Goal: Task Accomplishment & Management: Complete application form

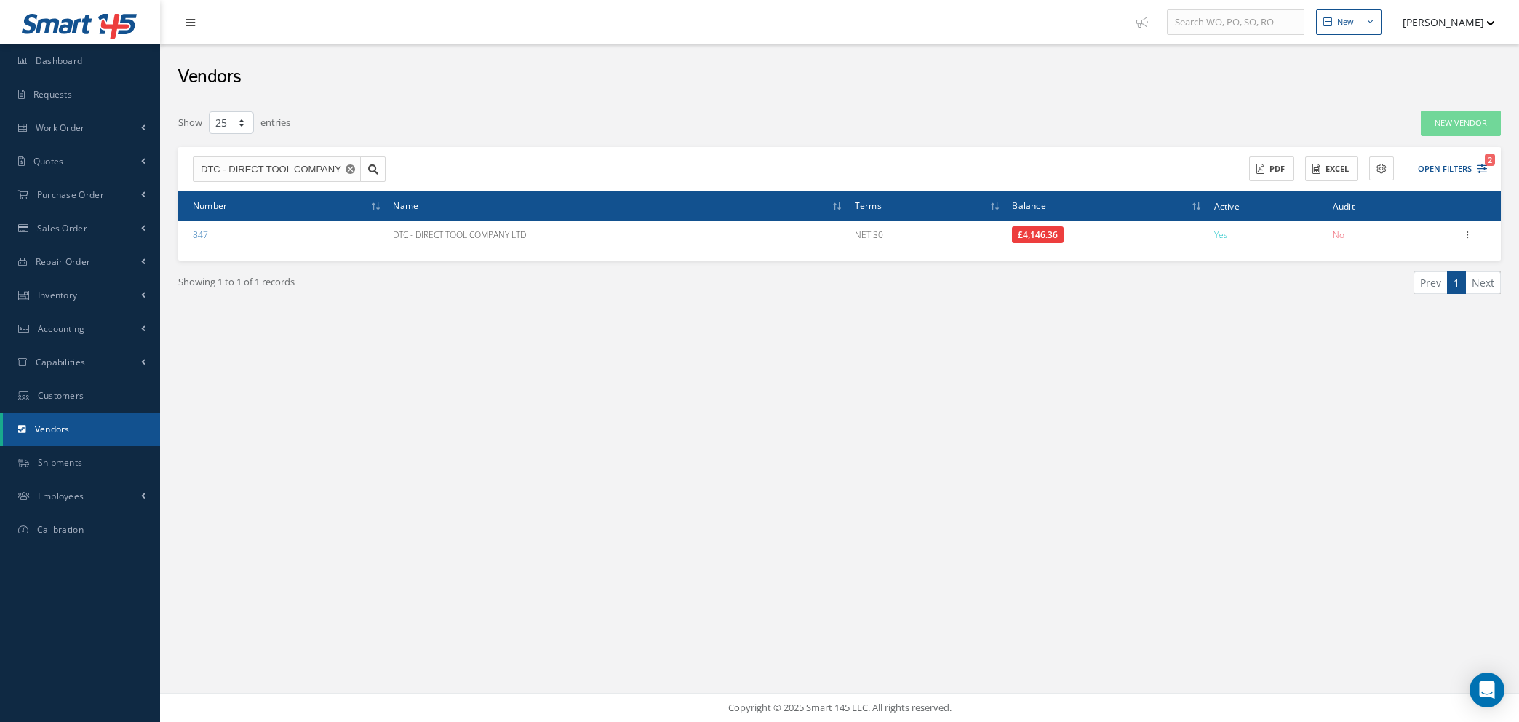
select select "25"
click at [353, 169] on use "Reset" at bounding box center [349, 168] width 9 height 9
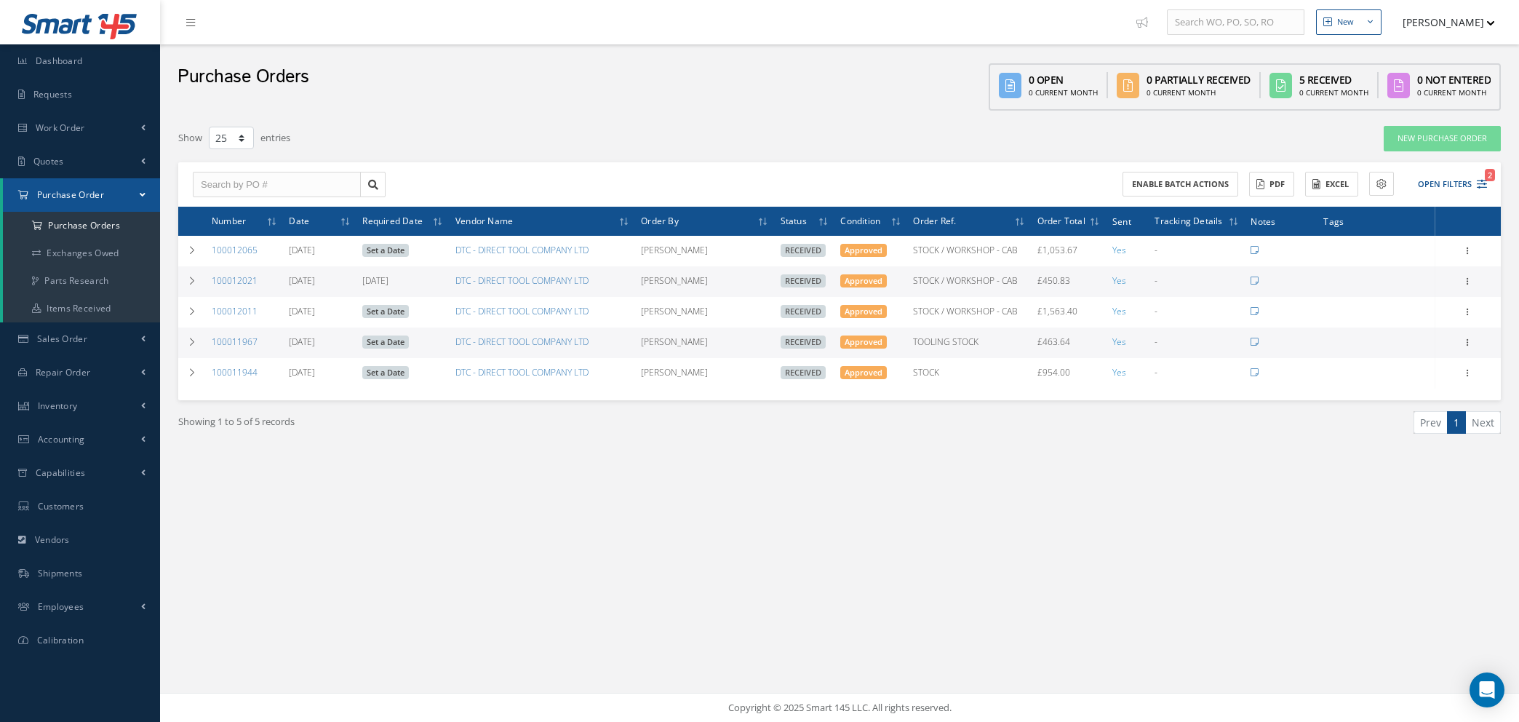
select select "25"
click at [1487, 177] on span "2" at bounding box center [1489, 175] width 10 height 12
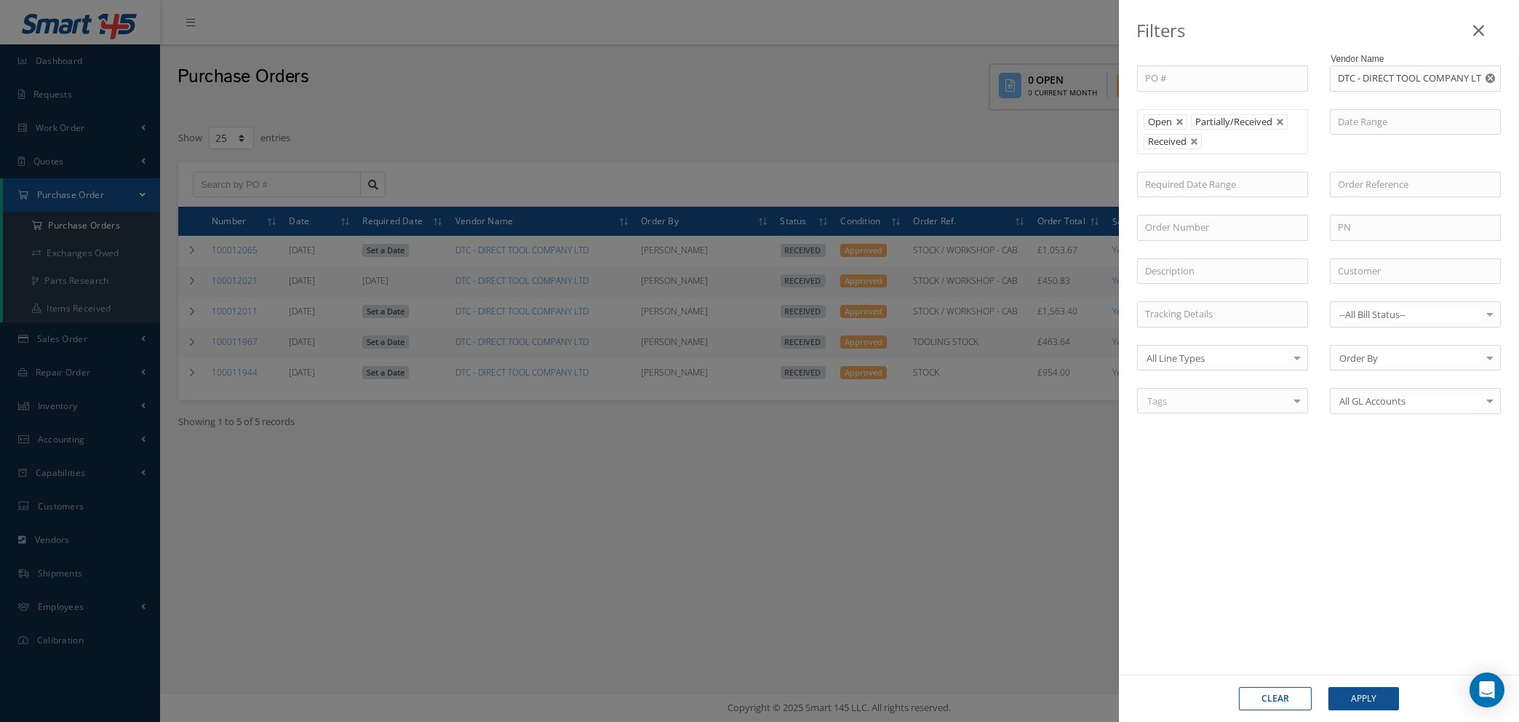
click at [1289, 698] on button "Clear" at bounding box center [1275, 698] width 73 height 23
type input "All Status"
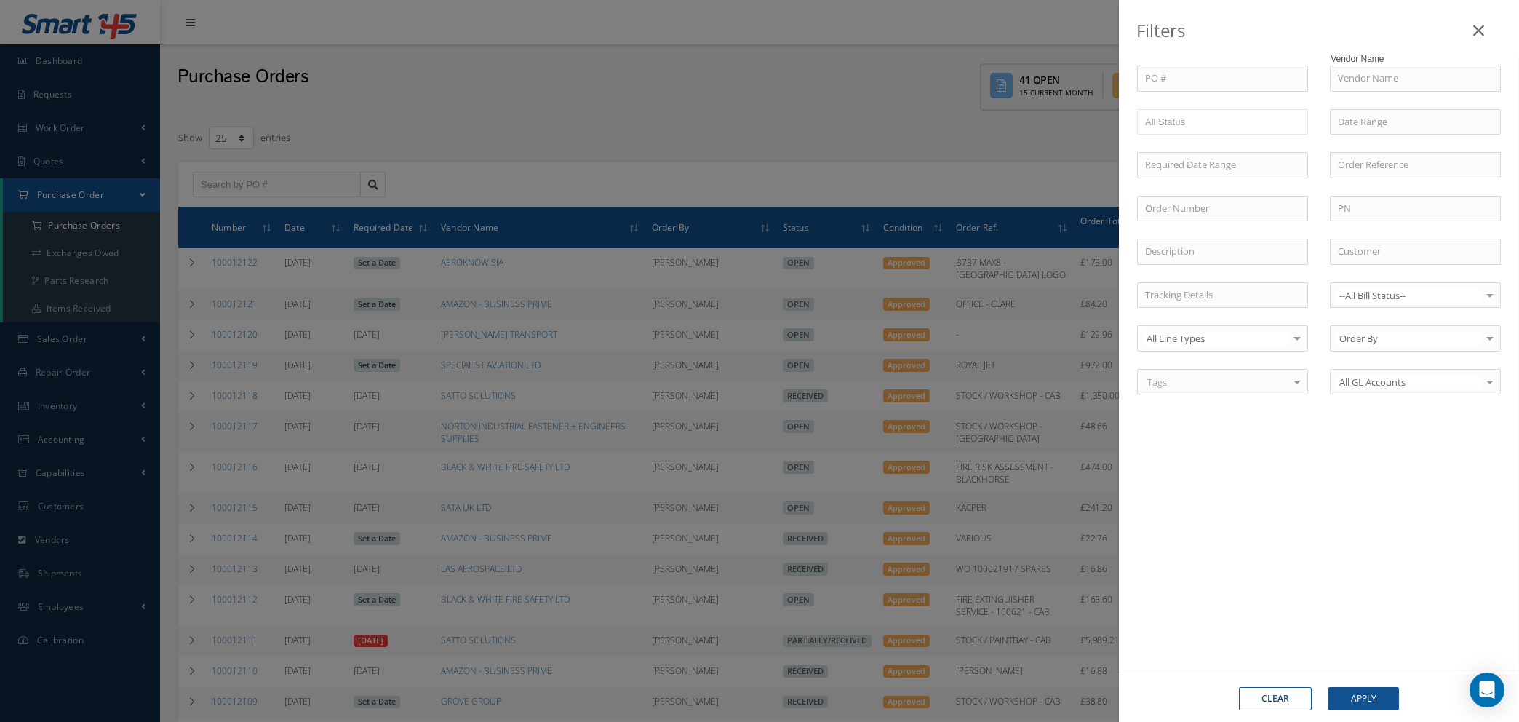
click at [1481, 38] on icon at bounding box center [1478, 30] width 11 height 17
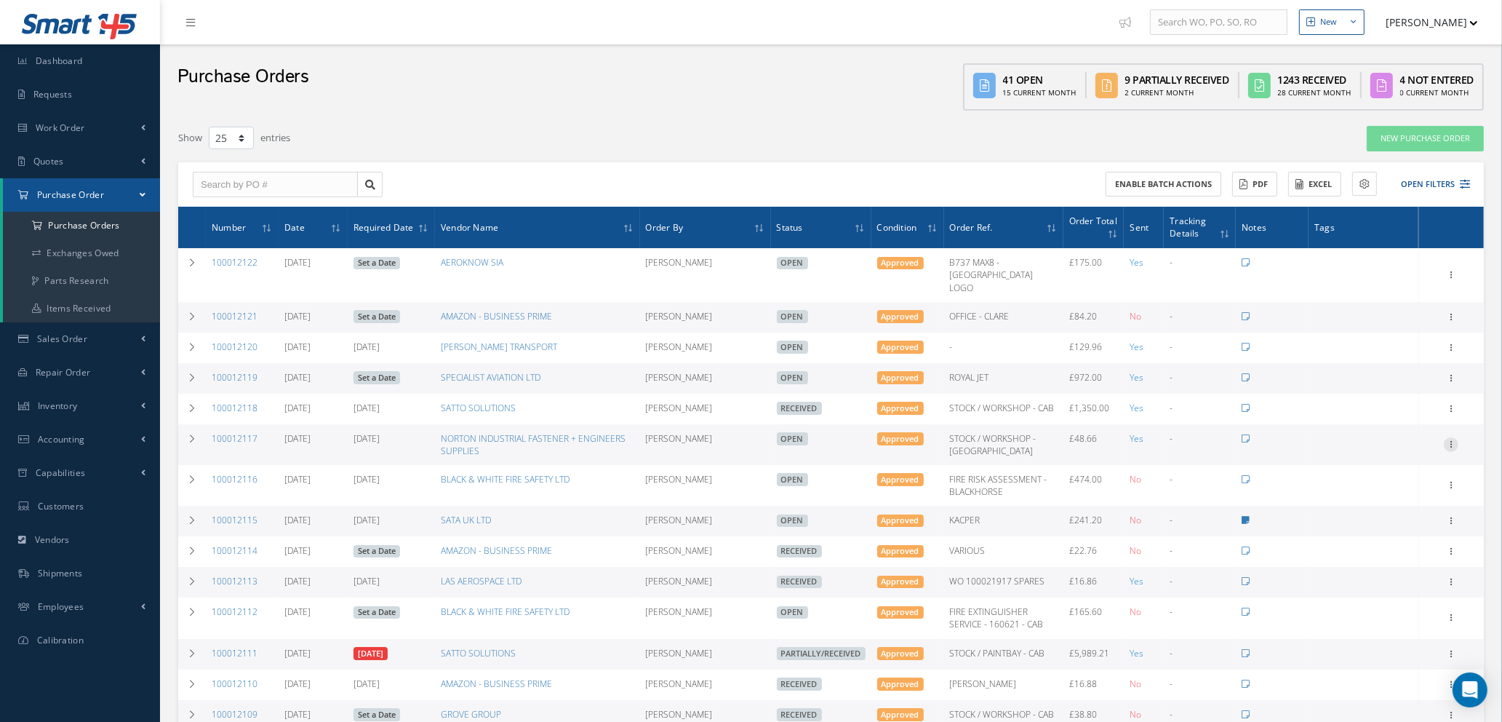
click at [1450, 438] on icon at bounding box center [1451, 443] width 15 height 12
click at [1369, 452] on link "Receive" at bounding box center [1384, 453] width 115 height 19
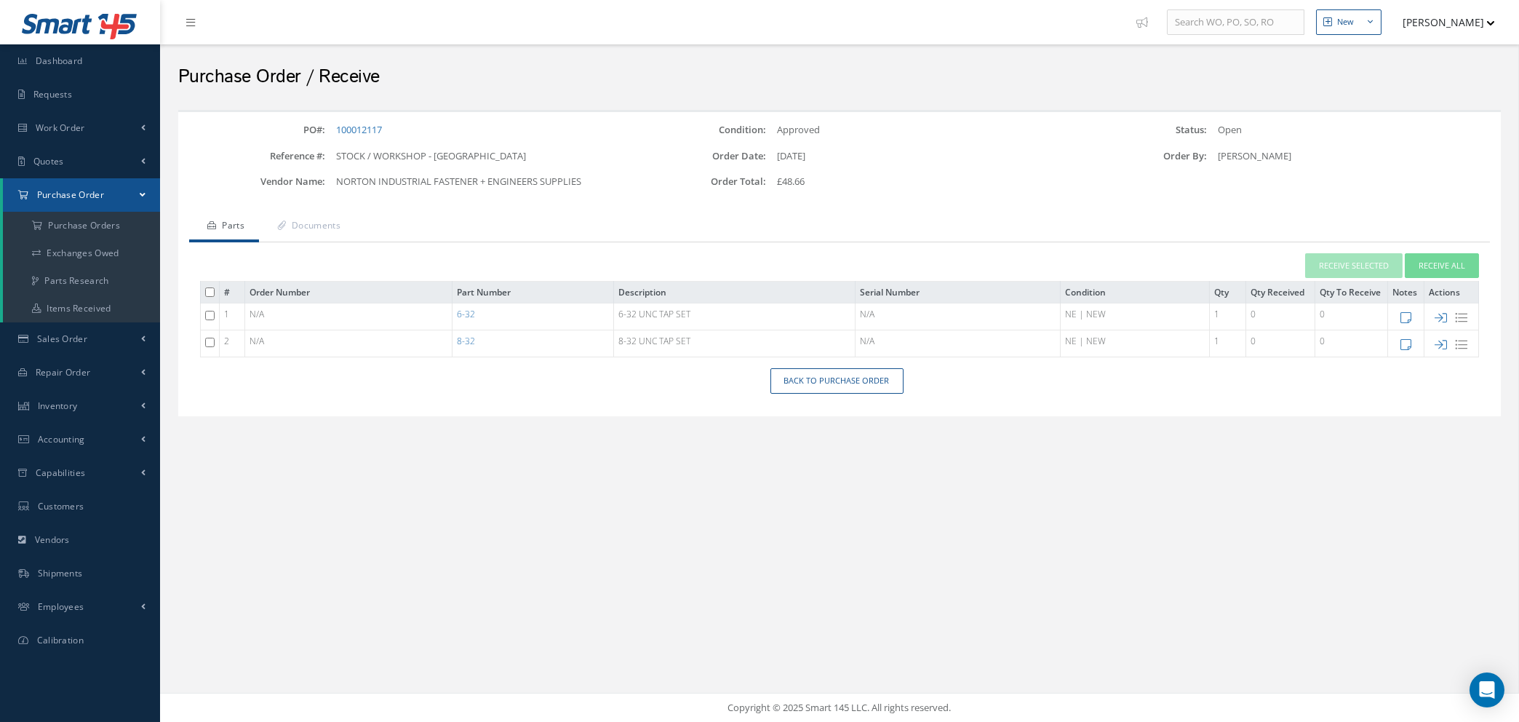
click at [209, 313] on input "checkbox" at bounding box center [209, 315] width 9 height 9
checkbox input "true"
click at [209, 339] on input "checkbox" at bounding box center [209, 341] width 9 height 9
checkbox input "true"
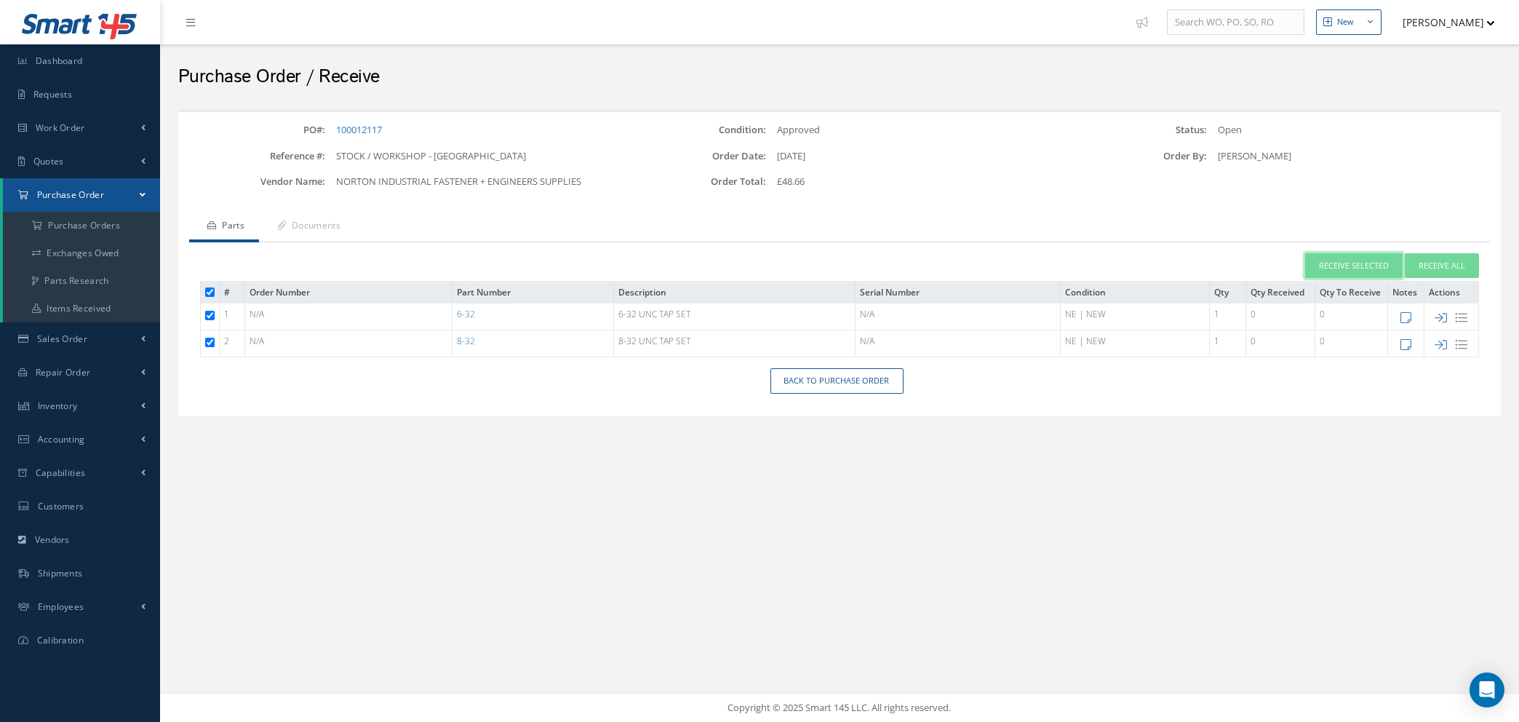
click at [1361, 260] on button "Receive Selected" at bounding box center [1353, 265] width 97 height 25
type input "10/13/2025"
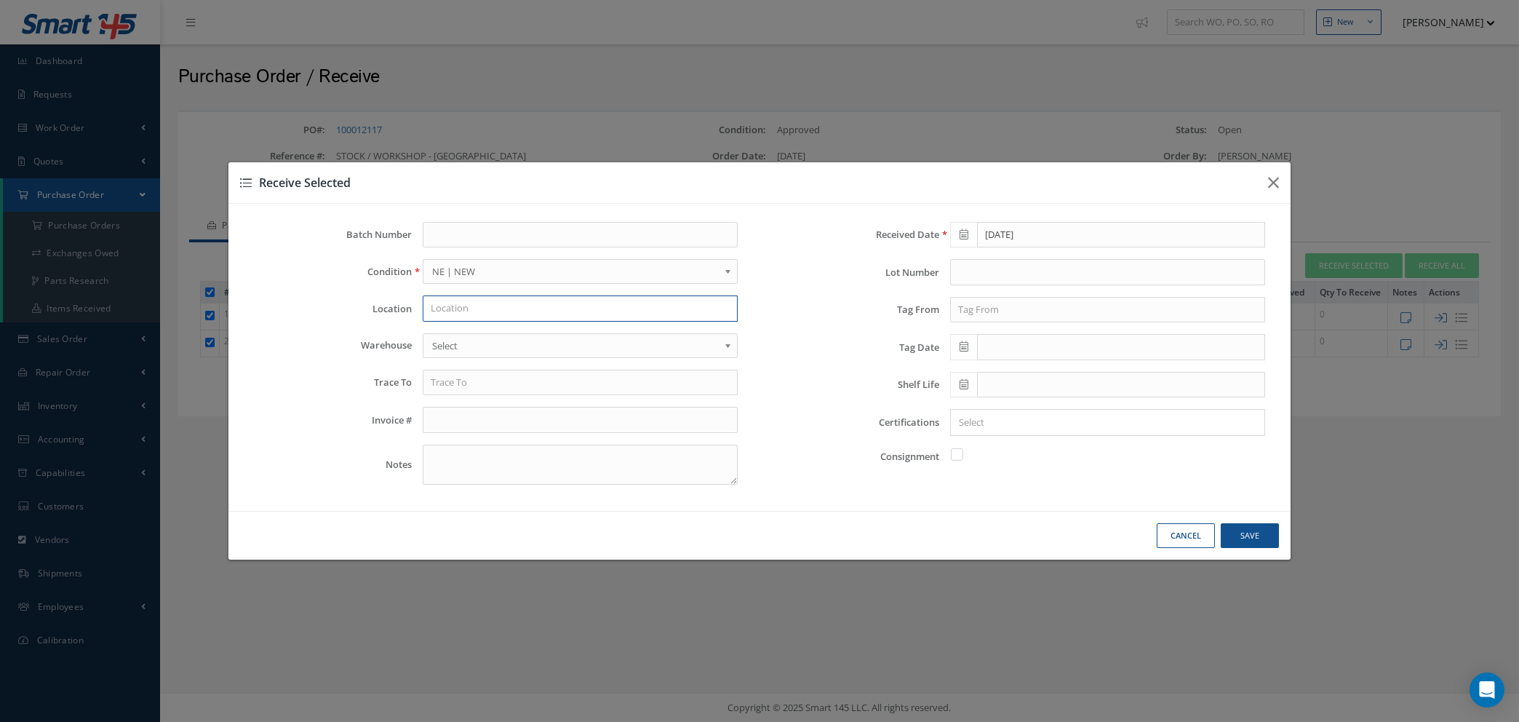
click at [489, 308] on input "text" at bounding box center [580, 308] width 315 height 26
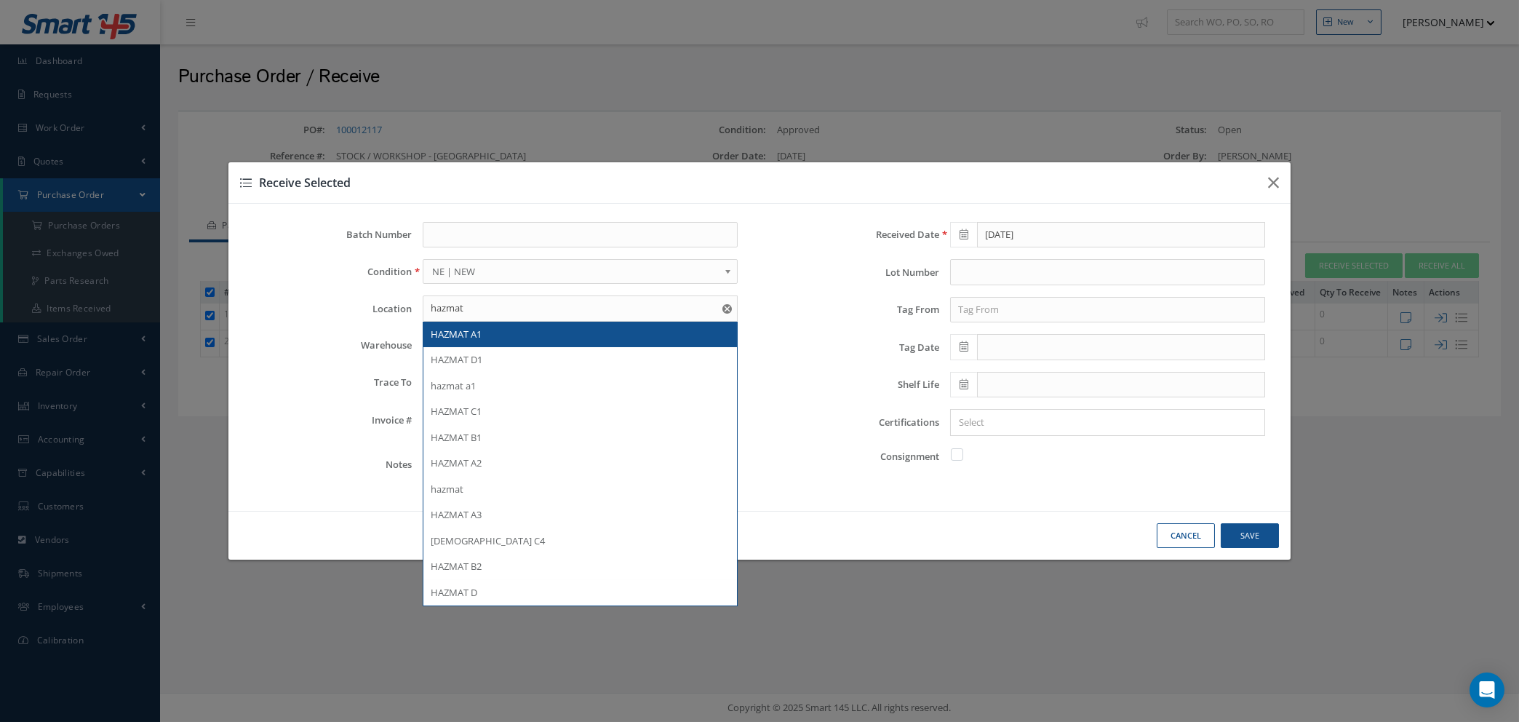
click at [496, 342] on div "HAZMAT A1" at bounding box center [579, 334] width 313 height 26
type input "HAZMAT A1"
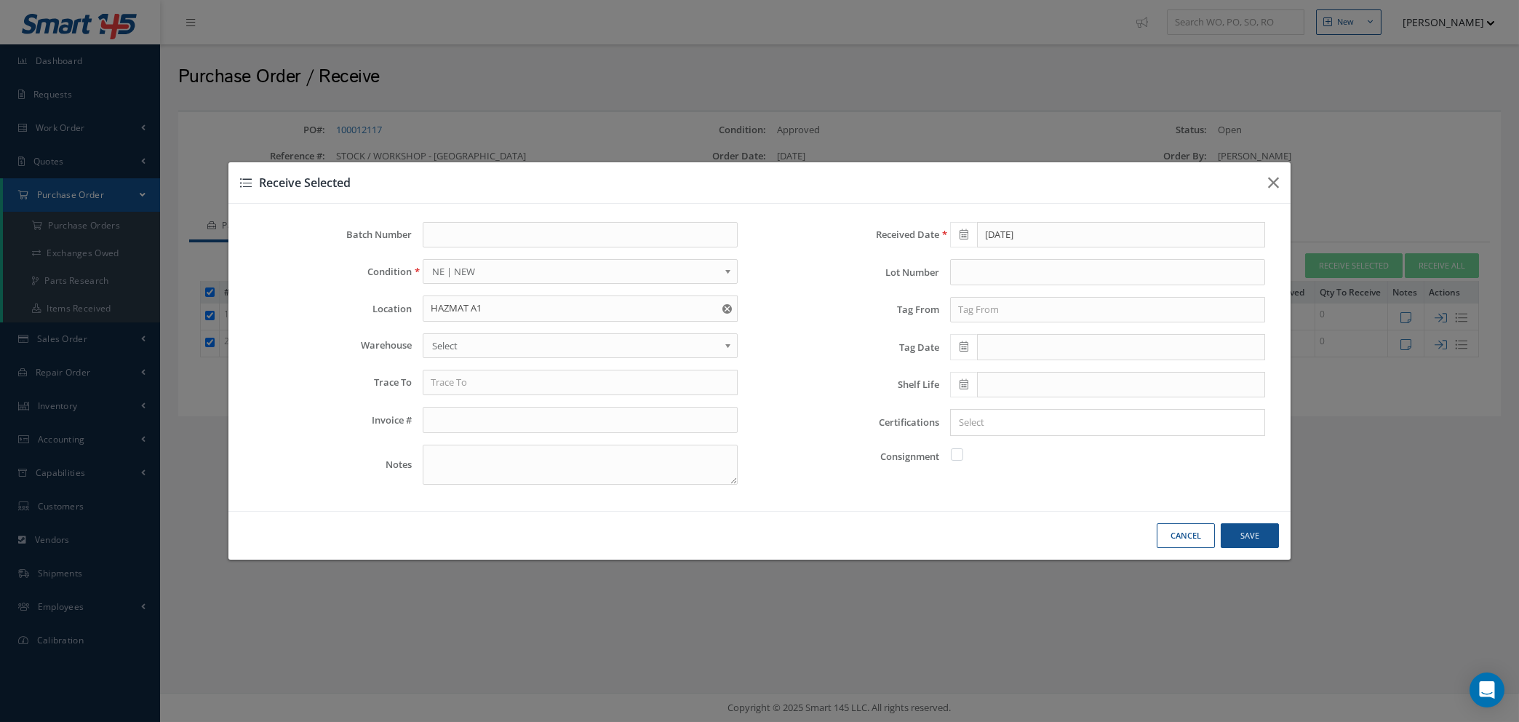
click at [1092, 426] on input "Search for option" at bounding box center [1104, 422] width 304 height 15
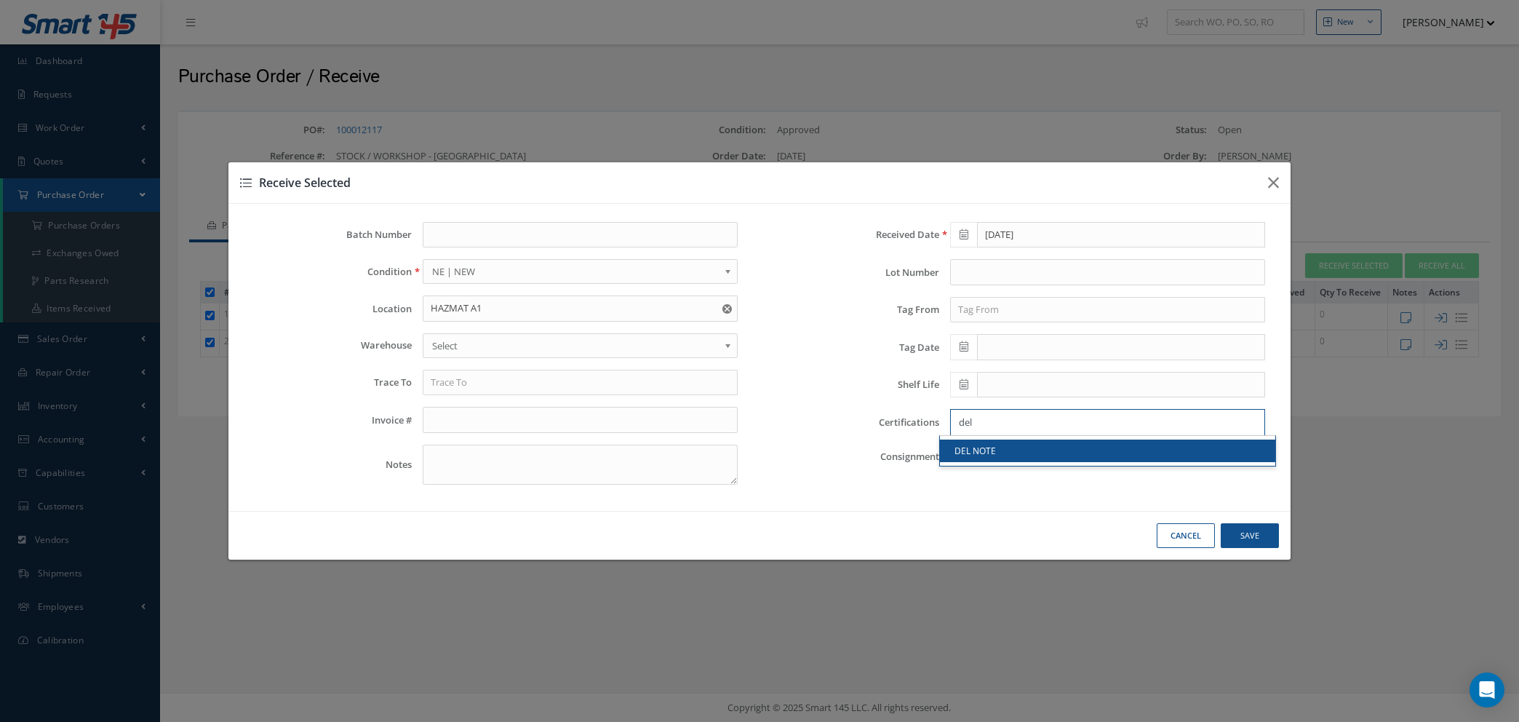
type input "del"
click at [1093, 458] on link "DEL NOTE" at bounding box center [1107, 450] width 335 height 23
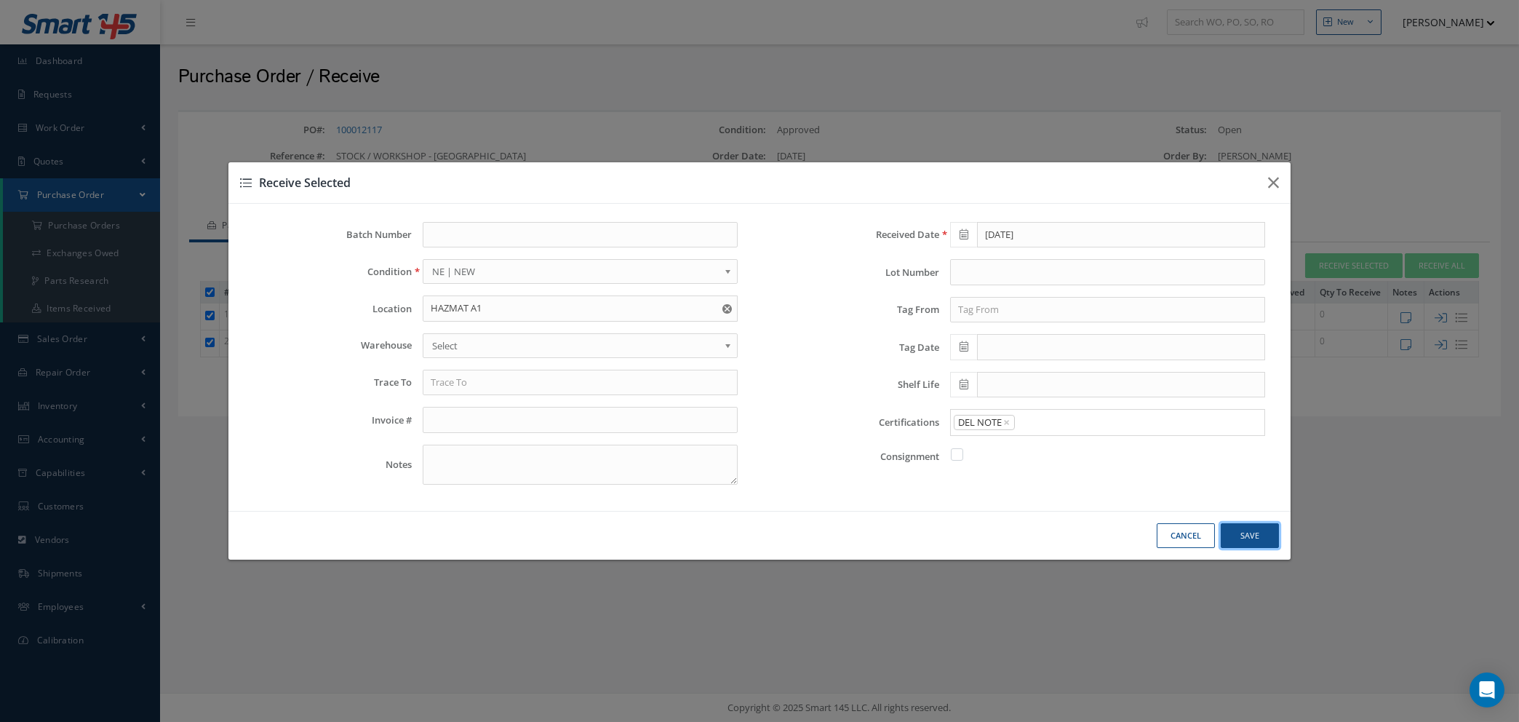
click at [1250, 533] on button "Save" at bounding box center [1249, 535] width 58 height 25
checkbox input "false"
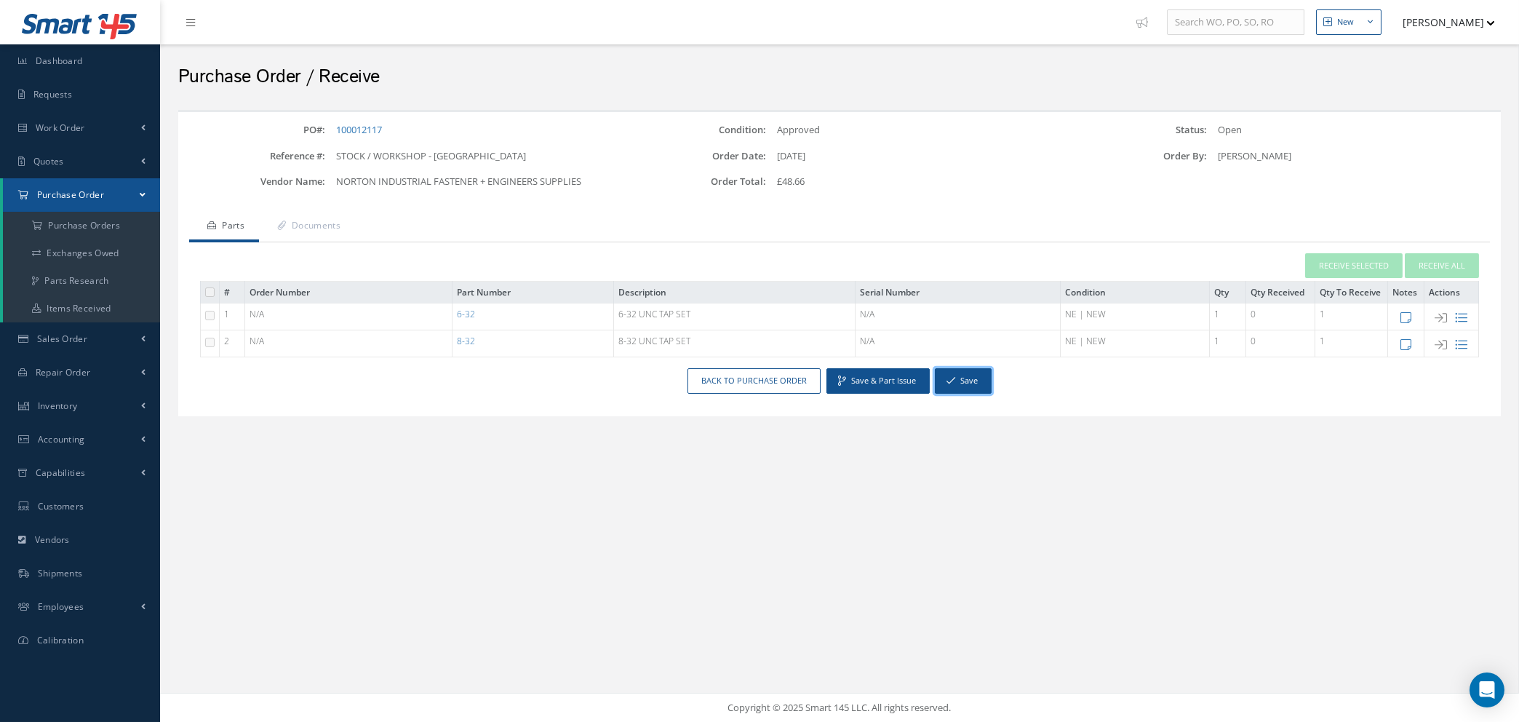
click at [975, 378] on button "Save" at bounding box center [963, 380] width 57 height 25
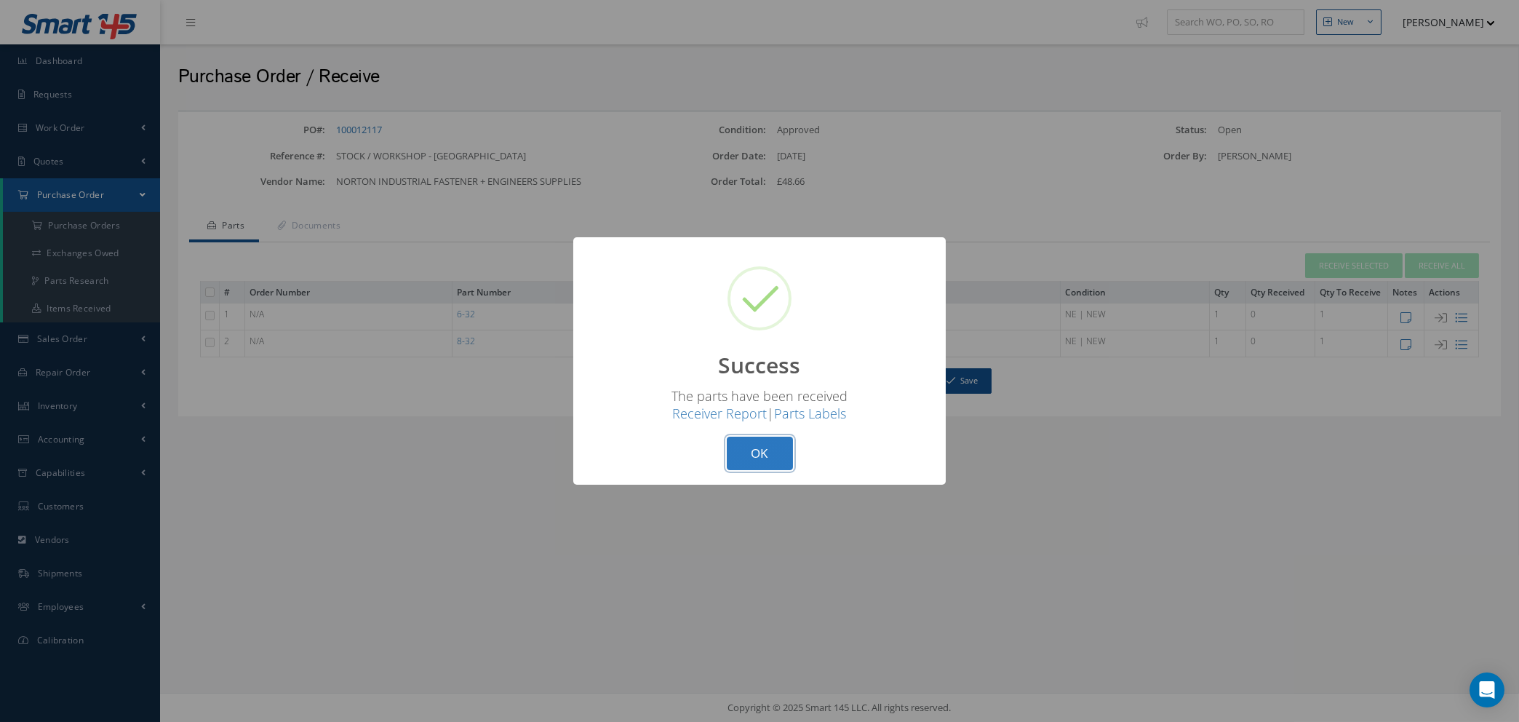
click at [772, 450] on button "OK" at bounding box center [760, 453] width 66 height 34
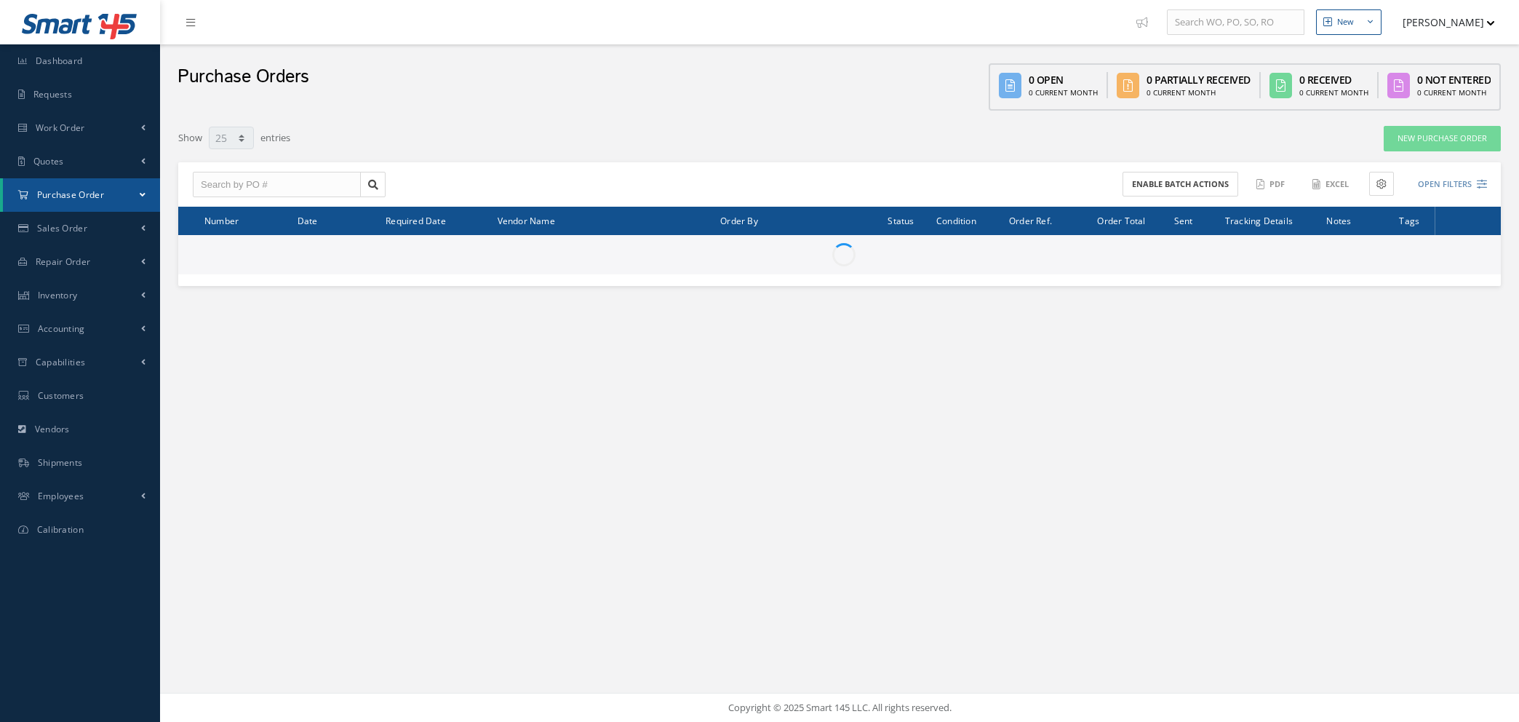
select select "25"
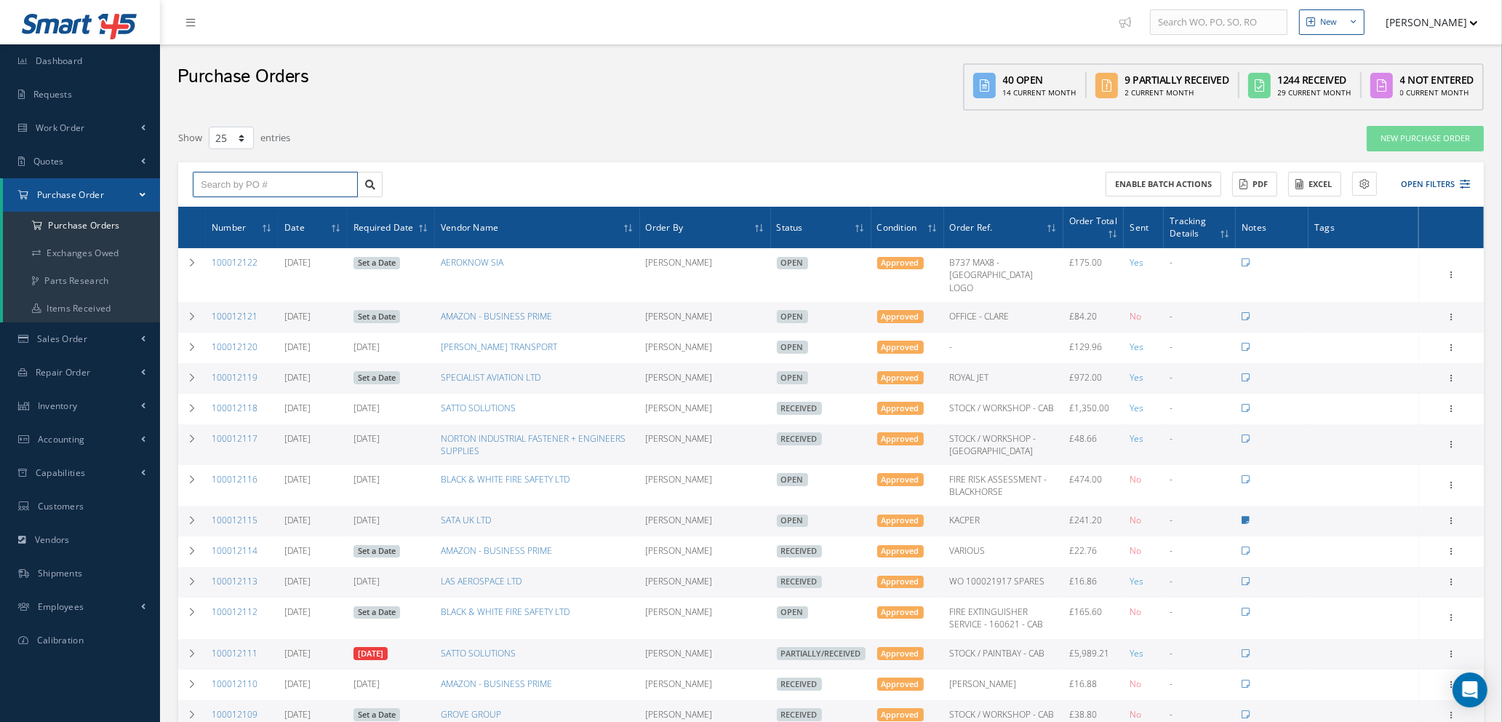
click at [250, 187] on input "text" at bounding box center [275, 185] width 165 height 26
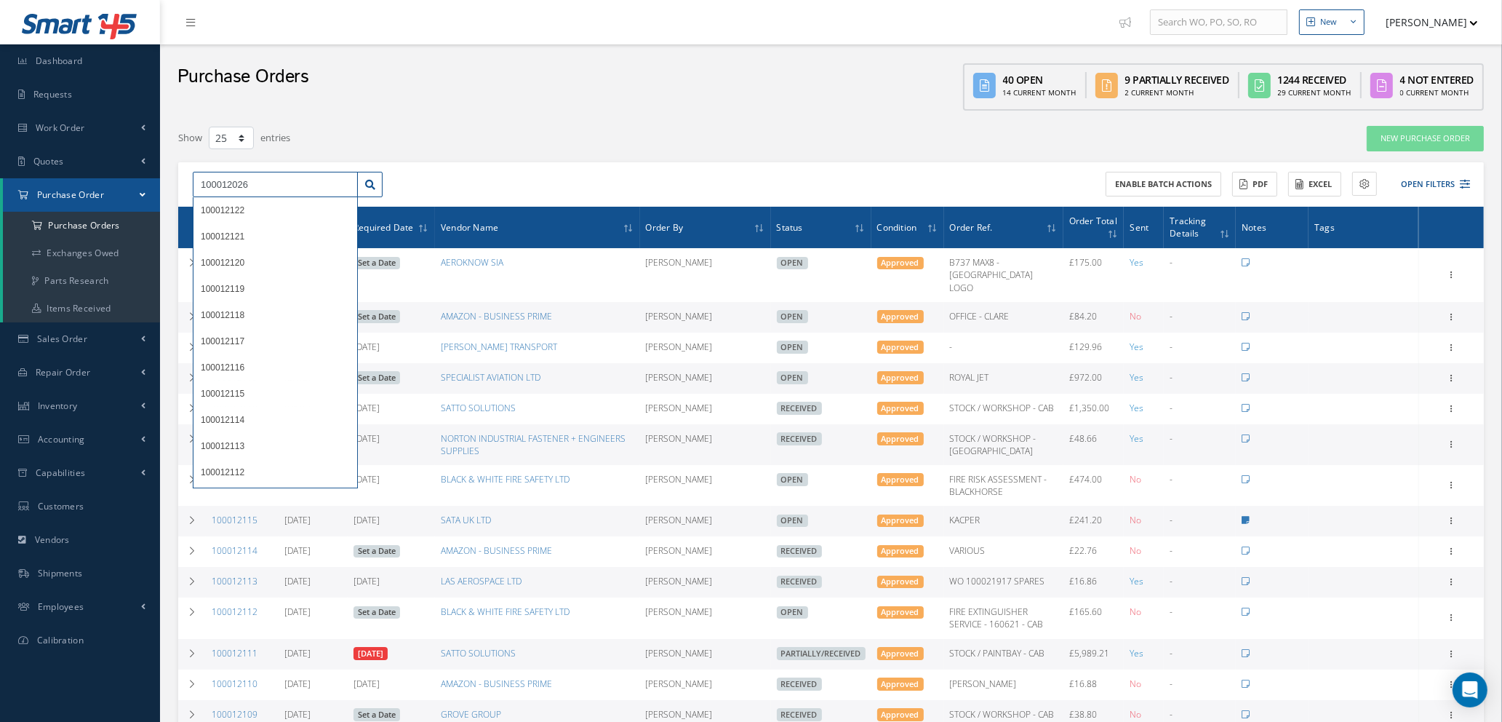
type input "100012026"
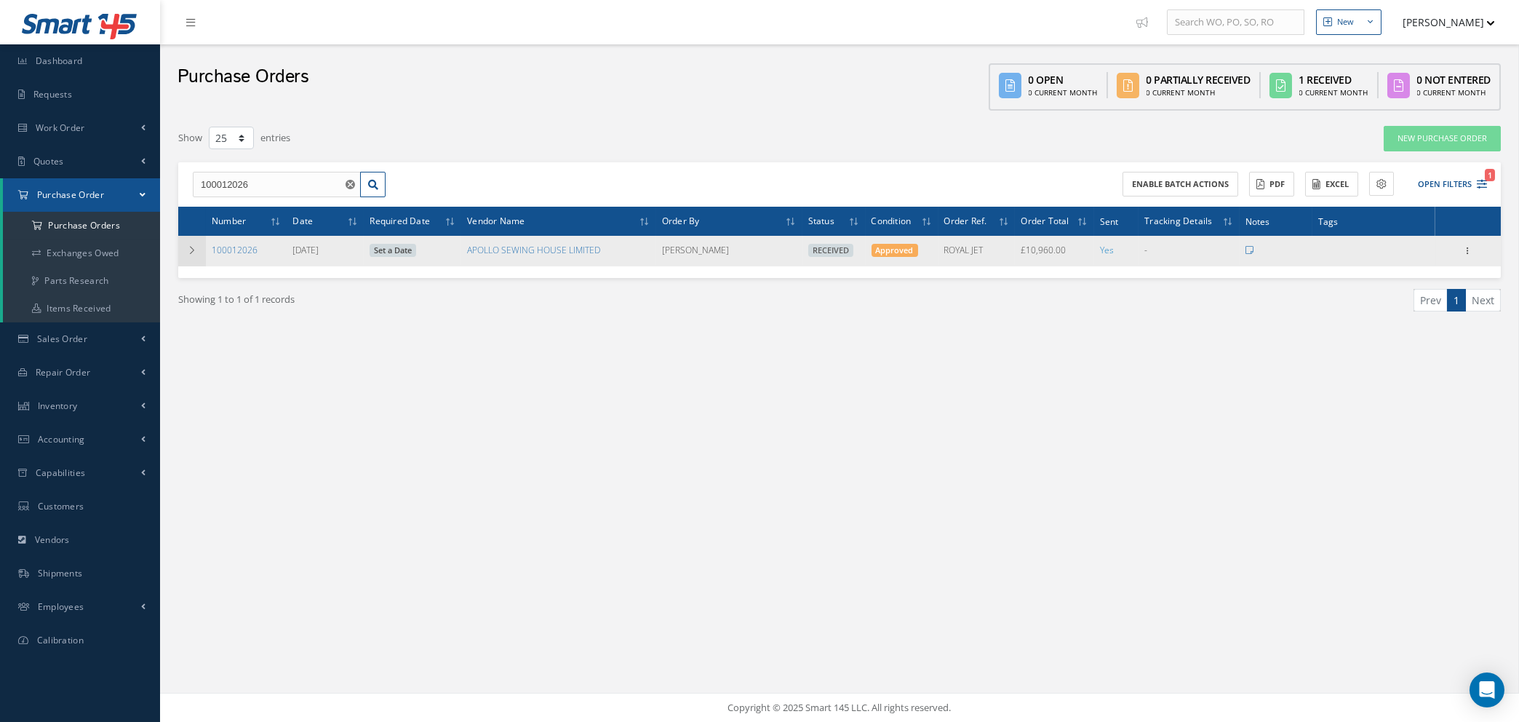
click at [194, 248] on icon at bounding box center [192, 250] width 10 height 9
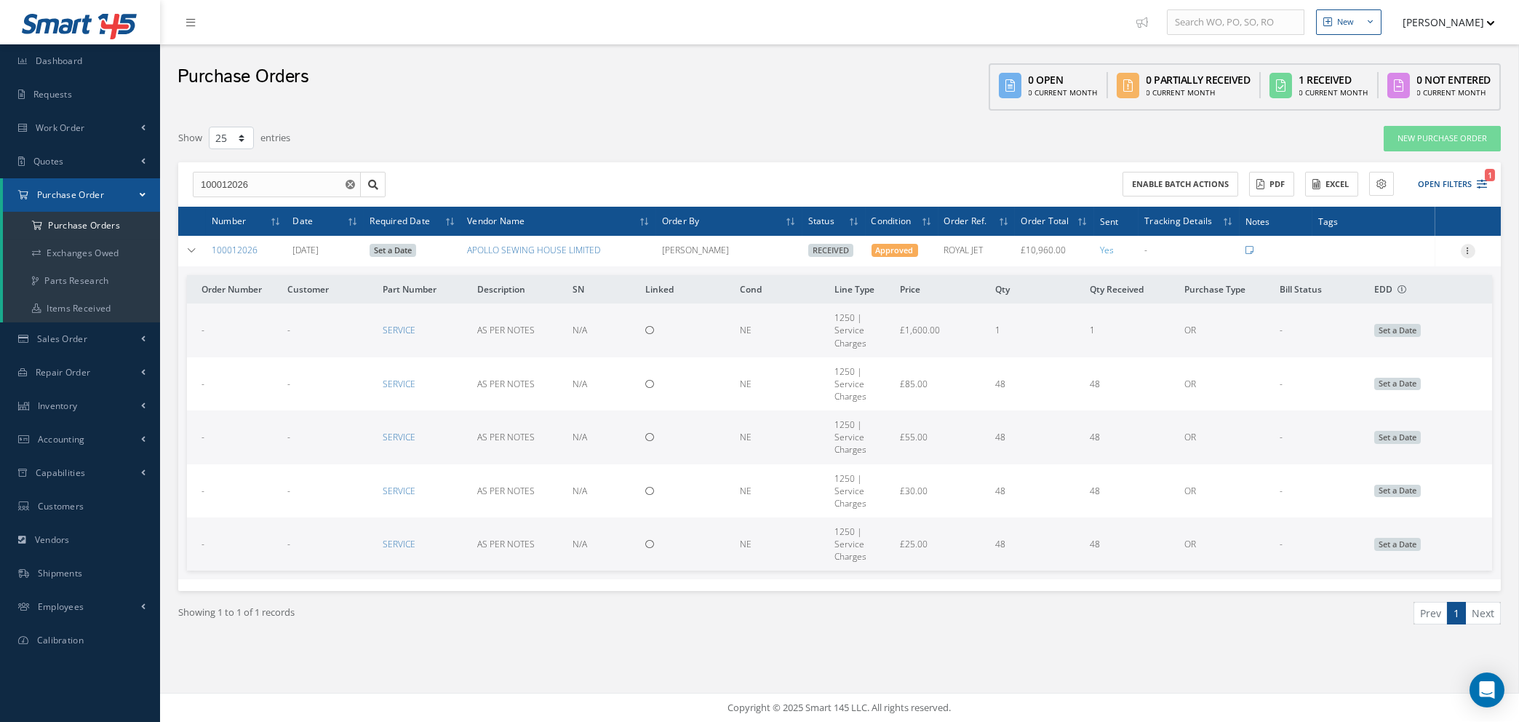
click at [1466, 249] on icon at bounding box center [1467, 250] width 15 height 12
click at [1392, 297] on link "Edit" at bounding box center [1400, 298] width 115 height 19
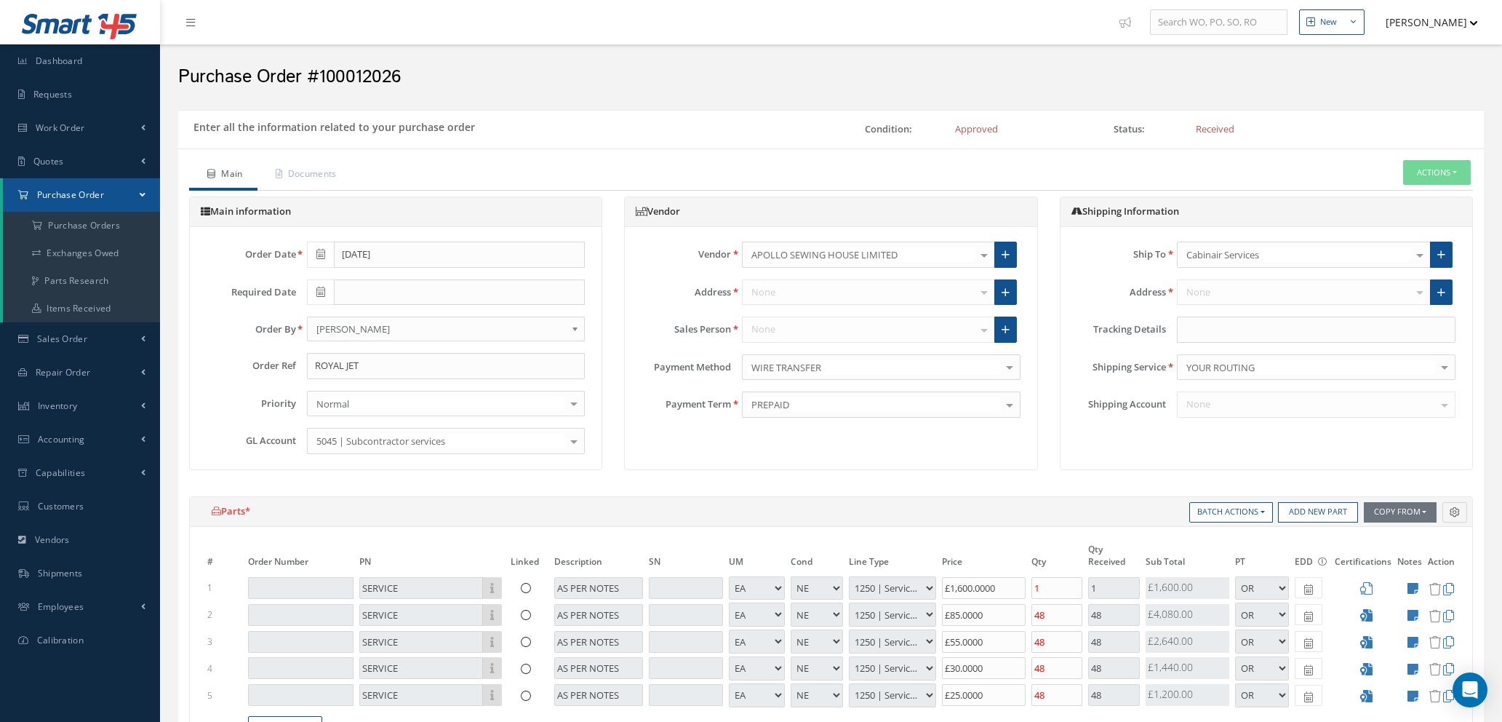
select select "1"
select select "5"
select select "112"
select select "1"
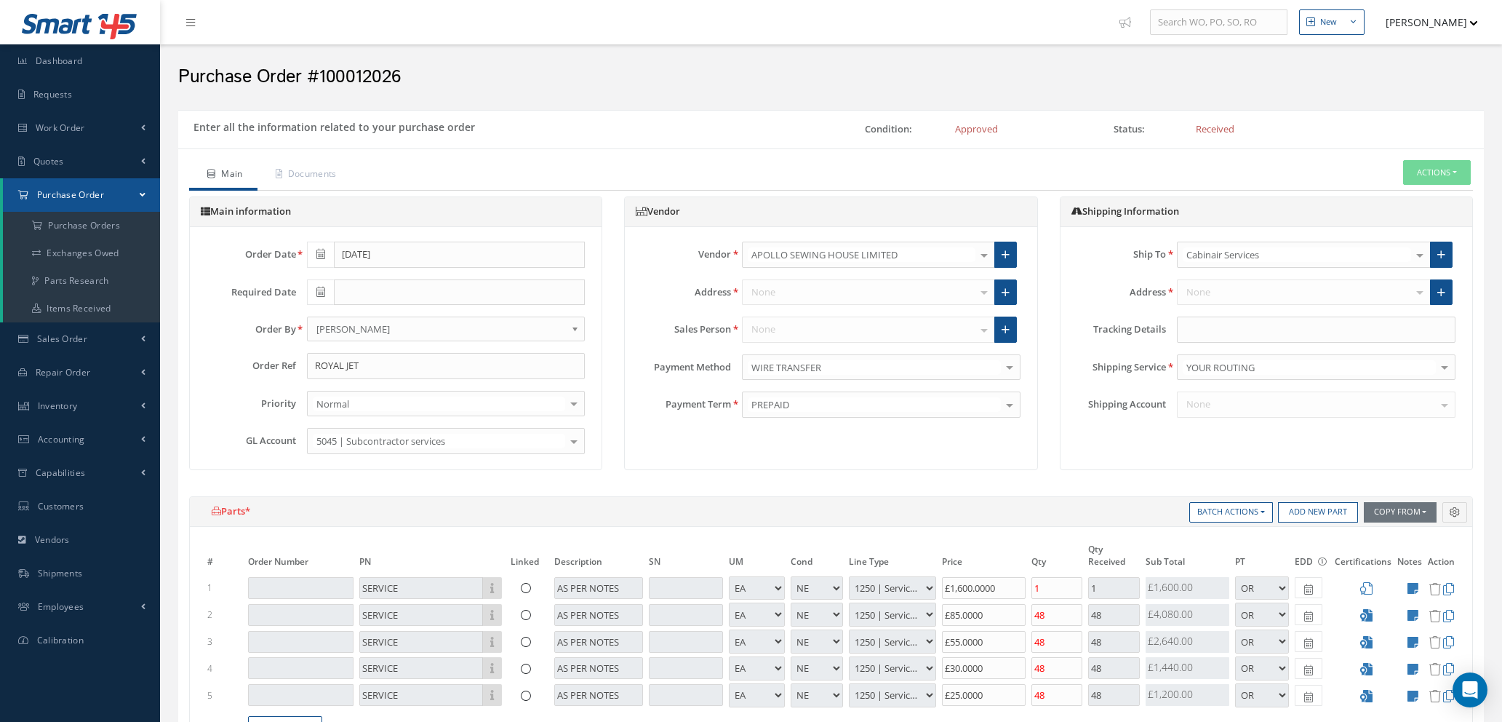
select select "5"
select select "112"
select select "1"
select select "5"
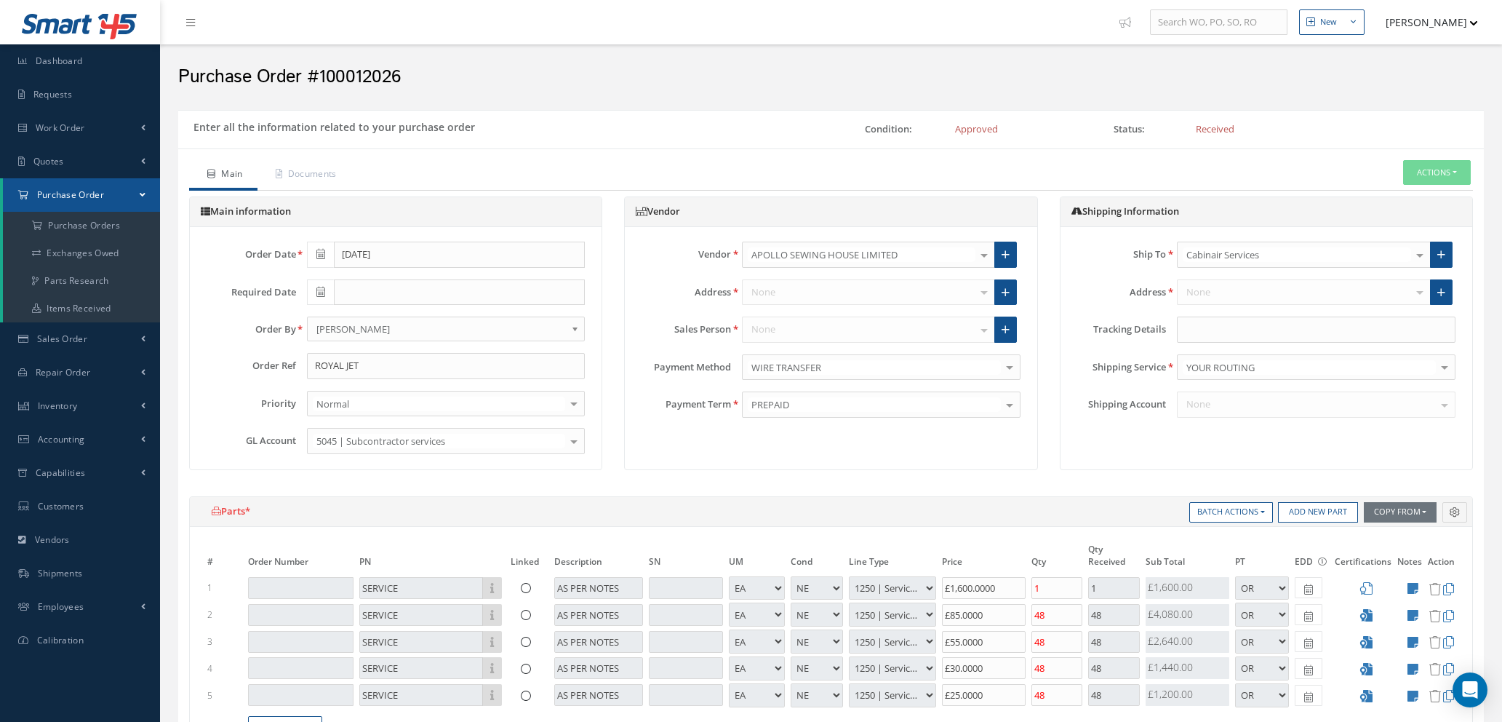
select select "112"
select select "1"
select select "5"
select select "112"
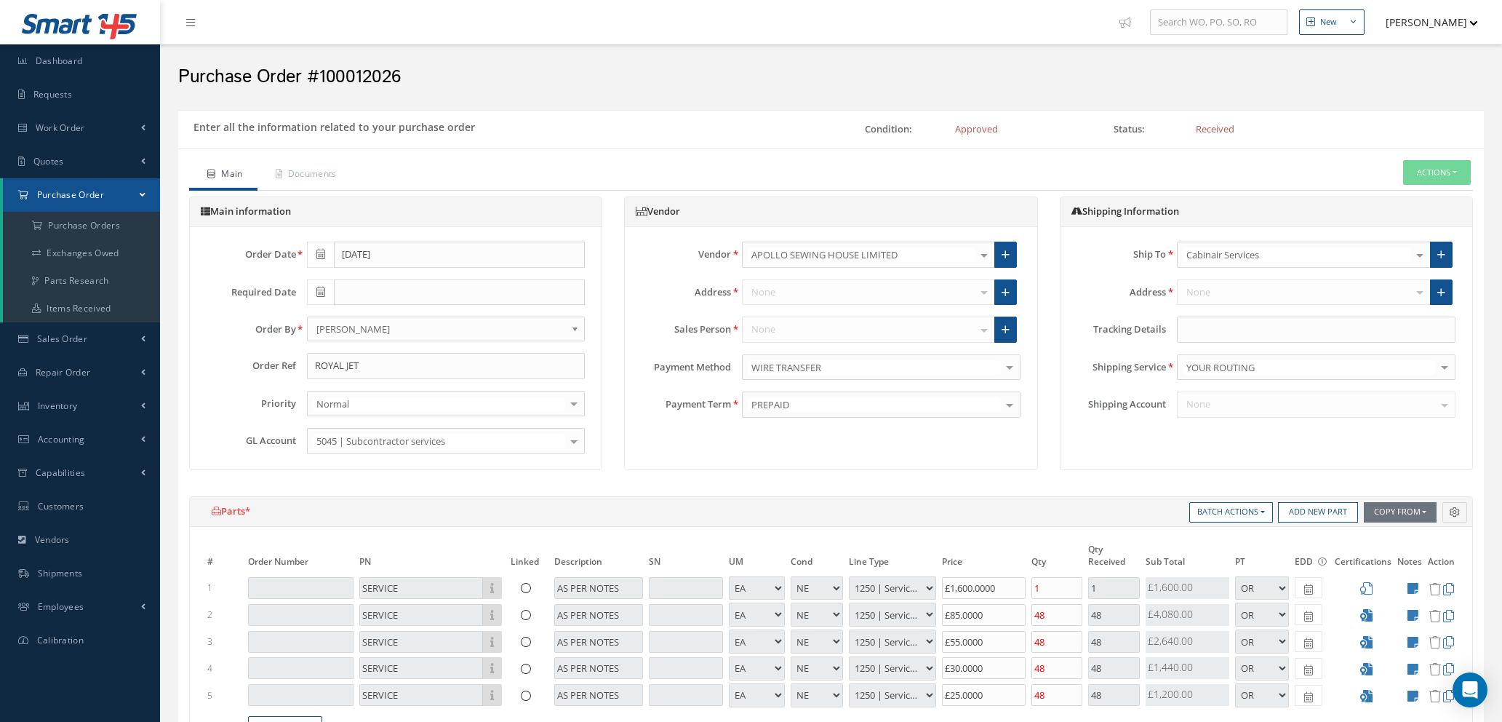
select select "1"
select select "5"
select select "112"
select select "1"
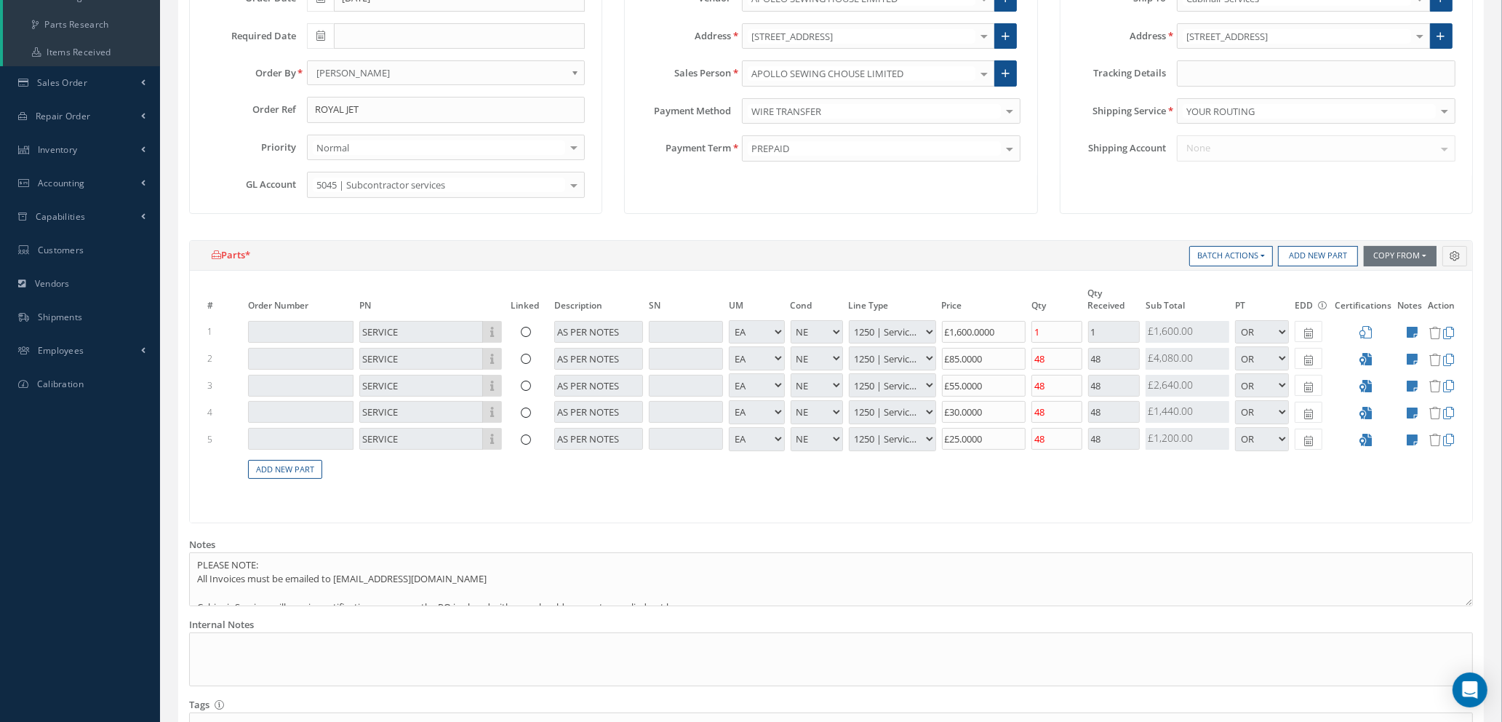
scroll to position [246, 0]
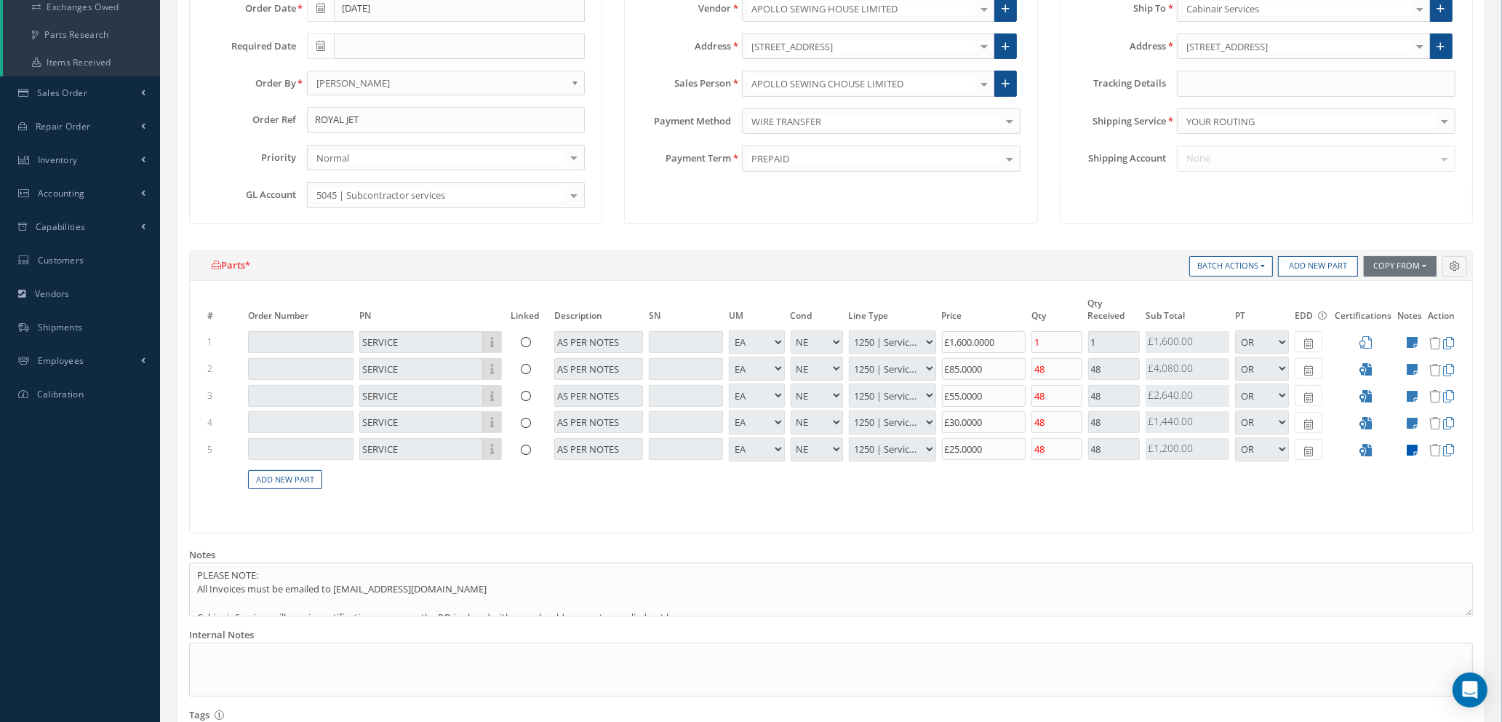
click at [1416, 445] on icon at bounding box center [1412, 450] width 11 height 12
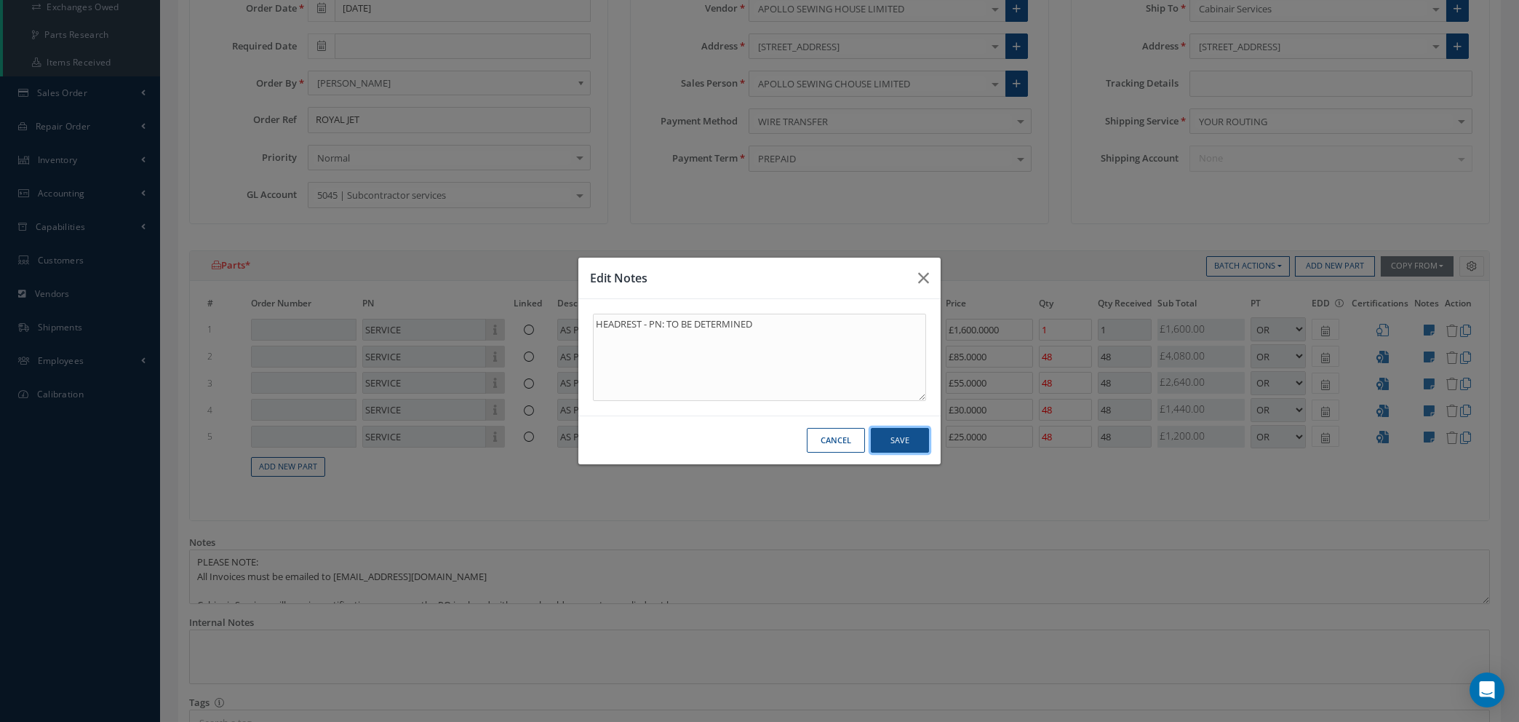
click at [886, 444] on button "Save" at bounding box center [900, 440] width 58 height 25
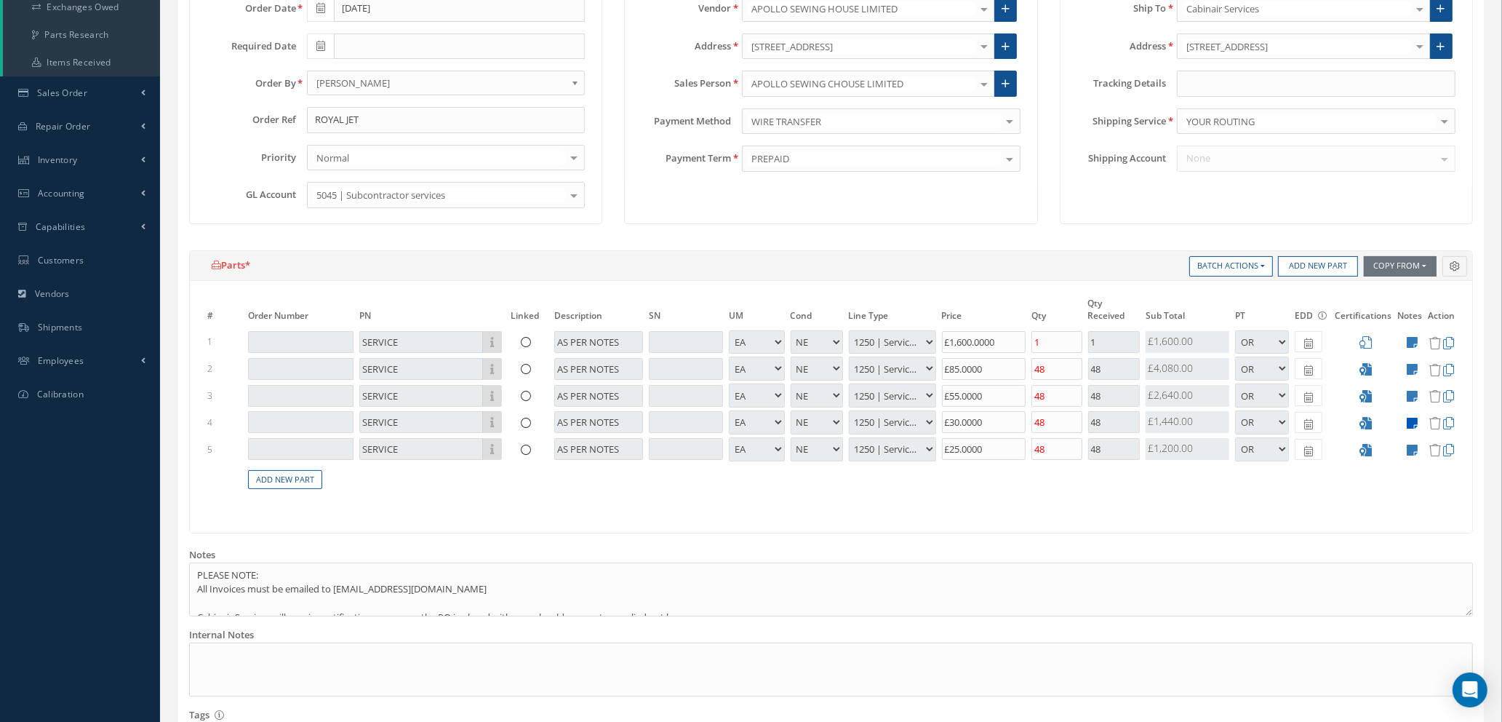
click at [1414, 423] on icon at bounding box center [1412, 423] width 11 height 12
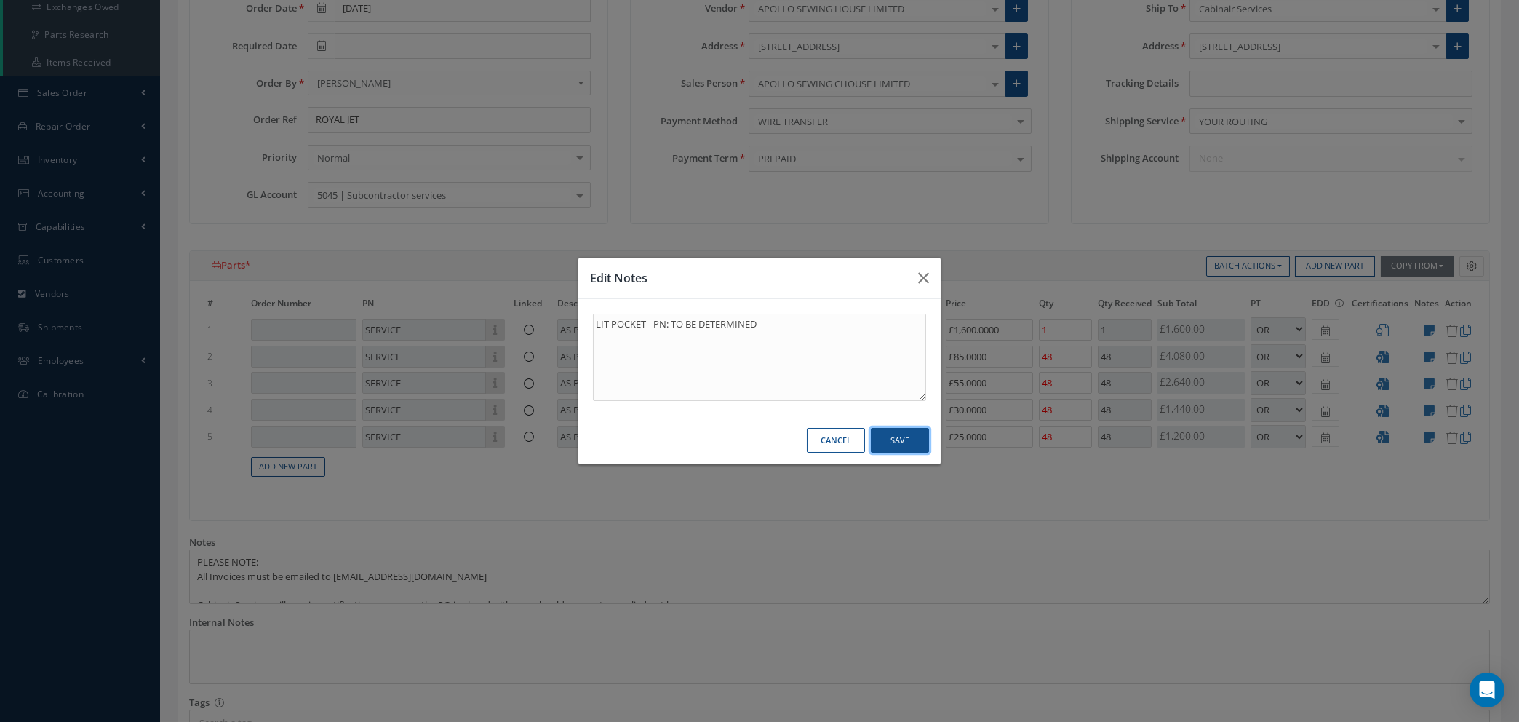
click at [895, 444] on button "Save" at bounding box center [900, 440] width 58 height 25
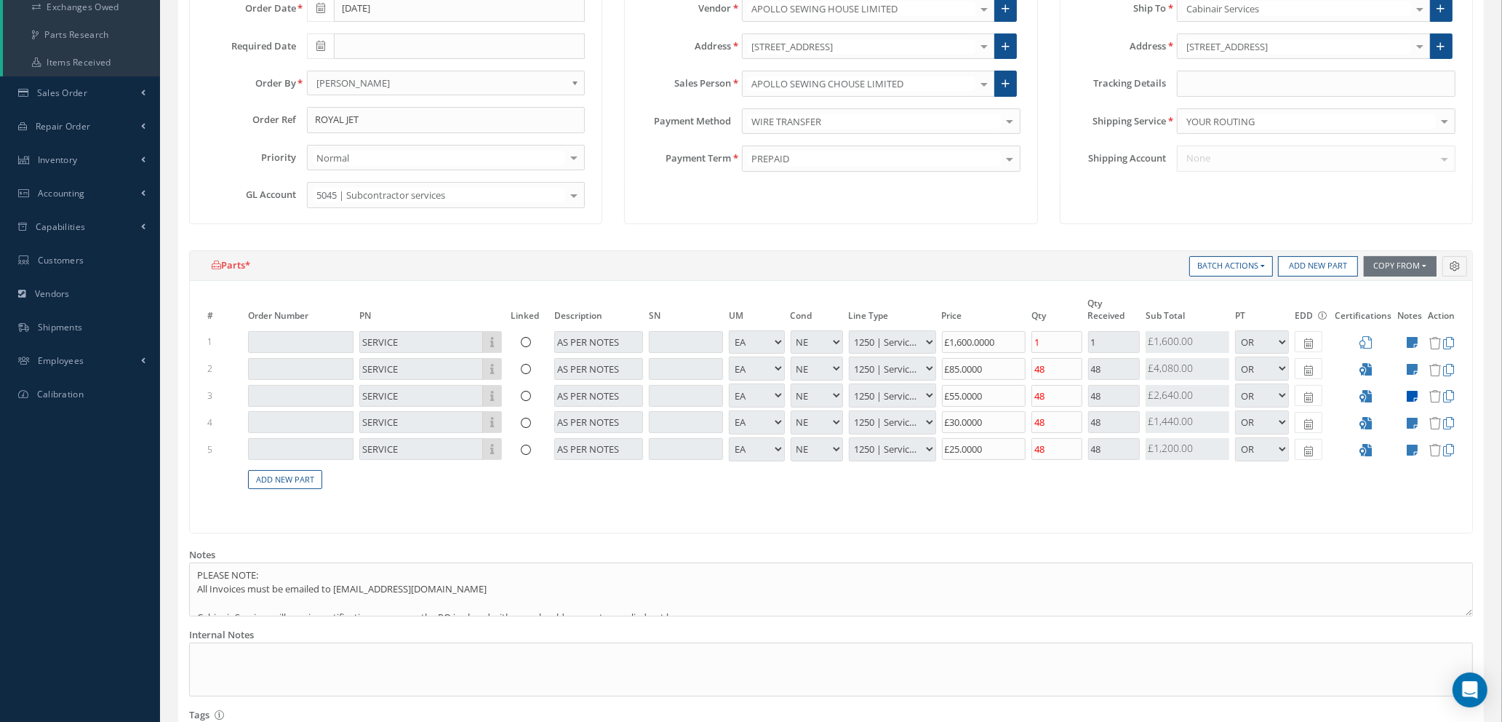
click at [1413, 399] on icon at bounding box center [1412, 396] width 11 height 12
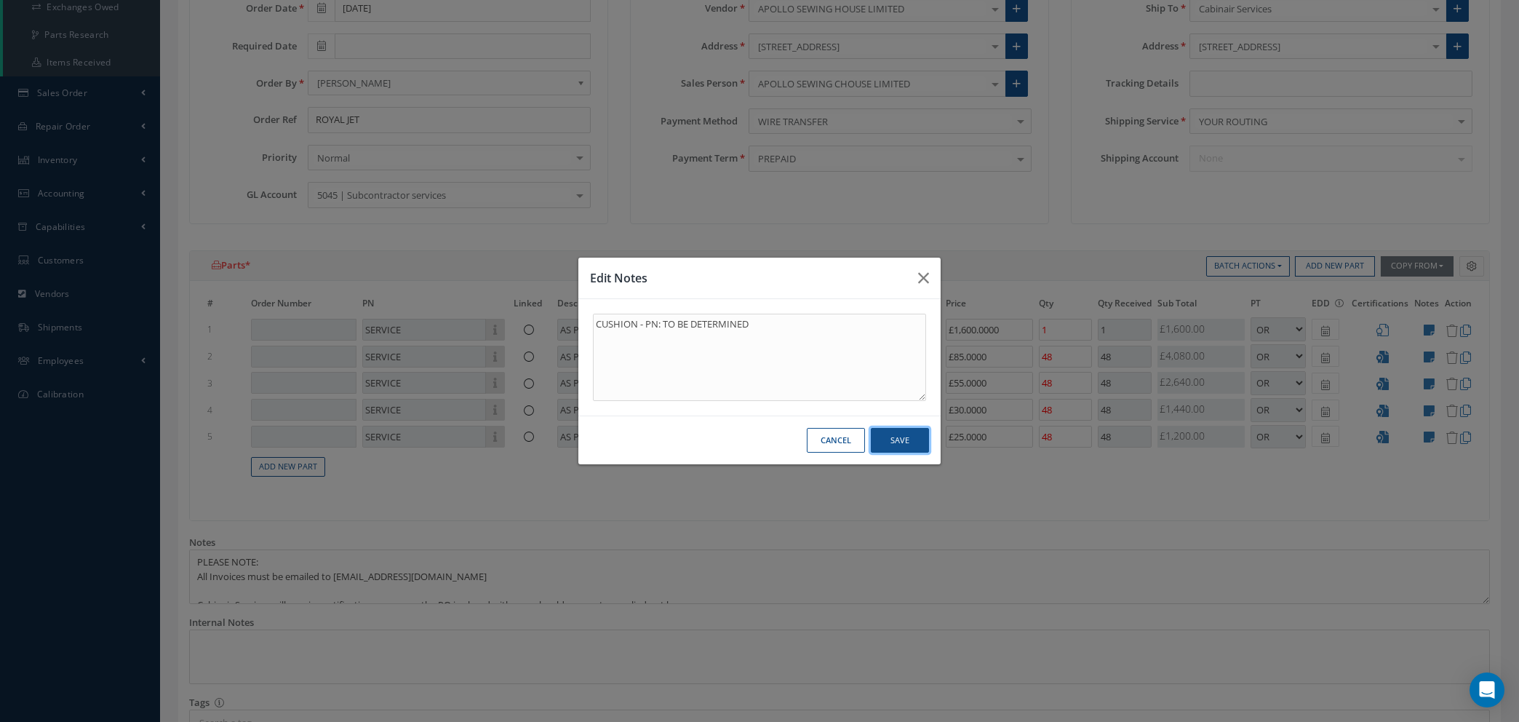
click at [895, 439] on button "Save" at bounding box center [900, 440] width 58 height 25
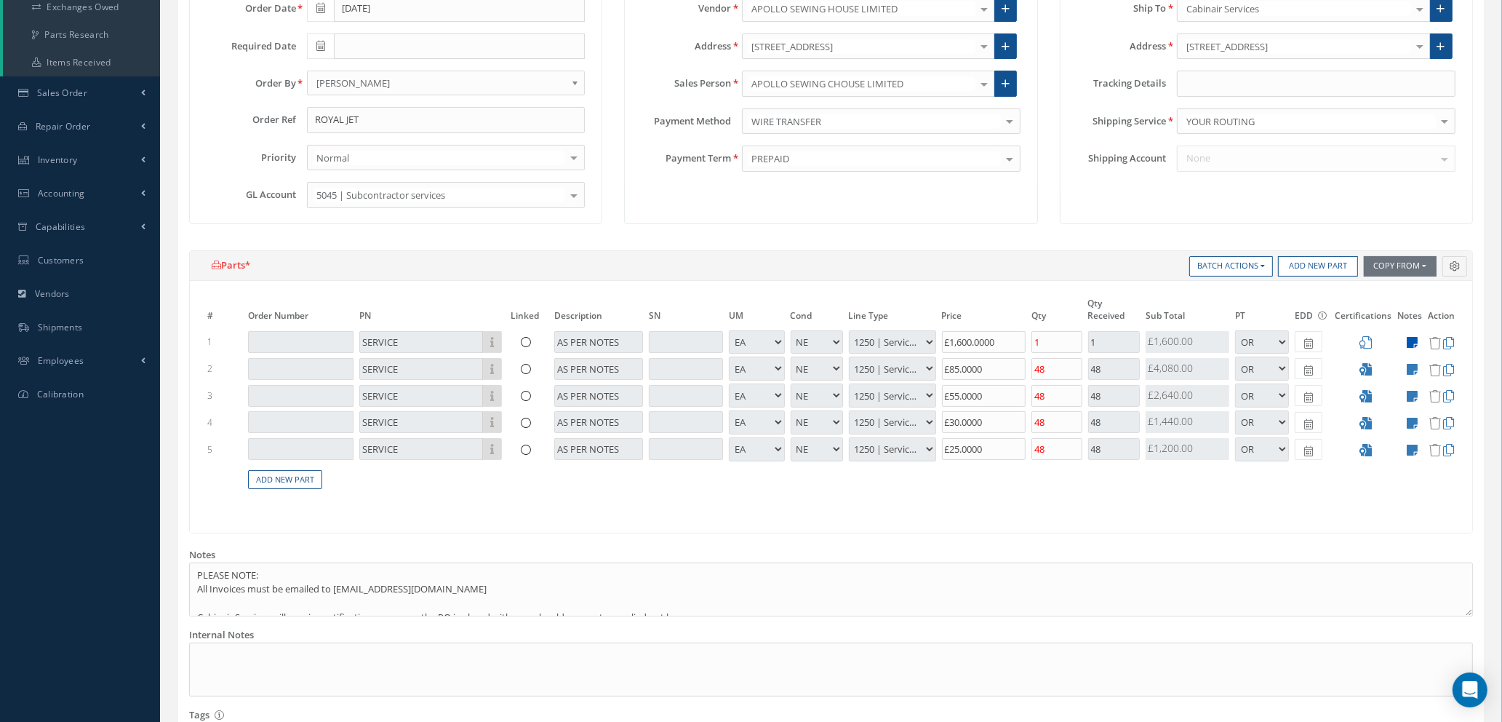
click at [1415, 341] on icon at bounding box center [1412, 342] width 11 height 12
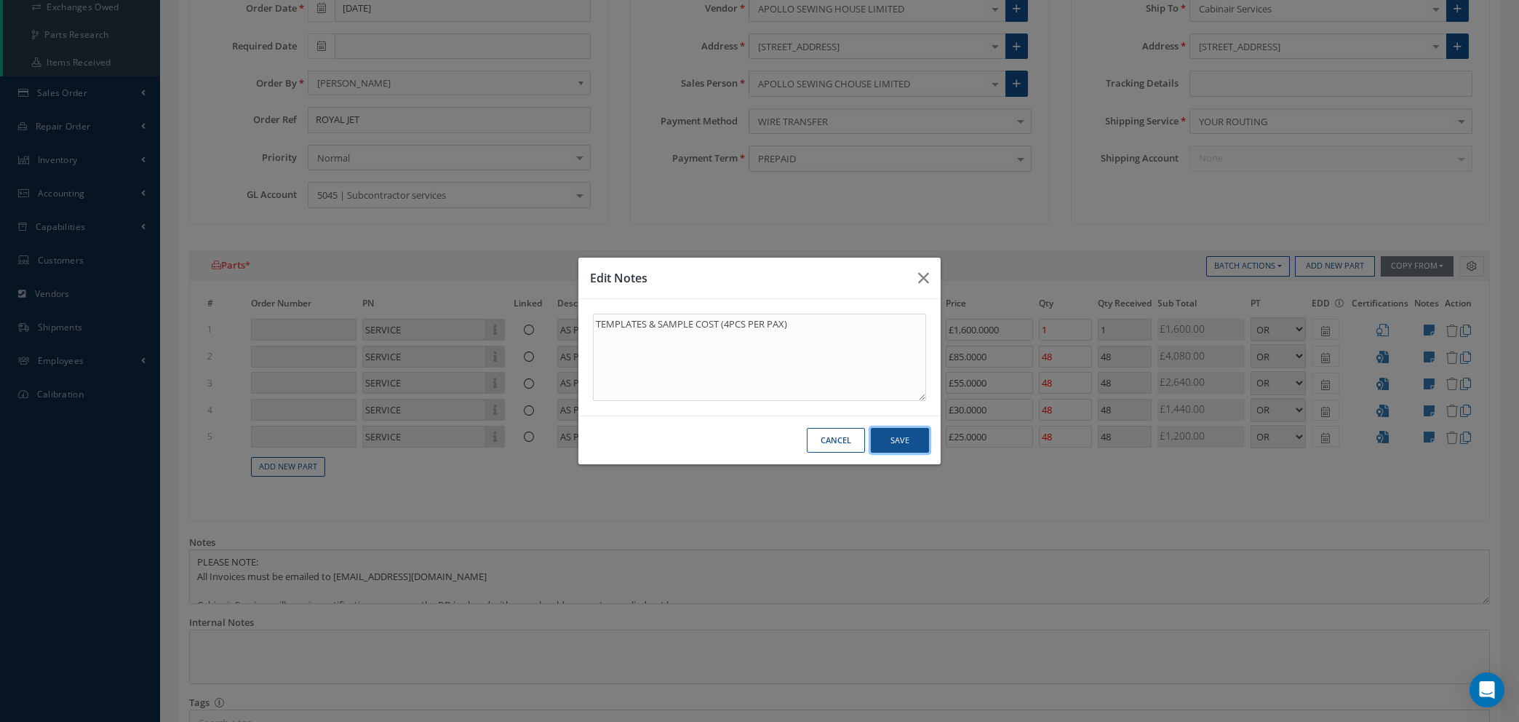
click at [902, 441] on button "Save" at bounding box center [900, 440] width 58 height 25
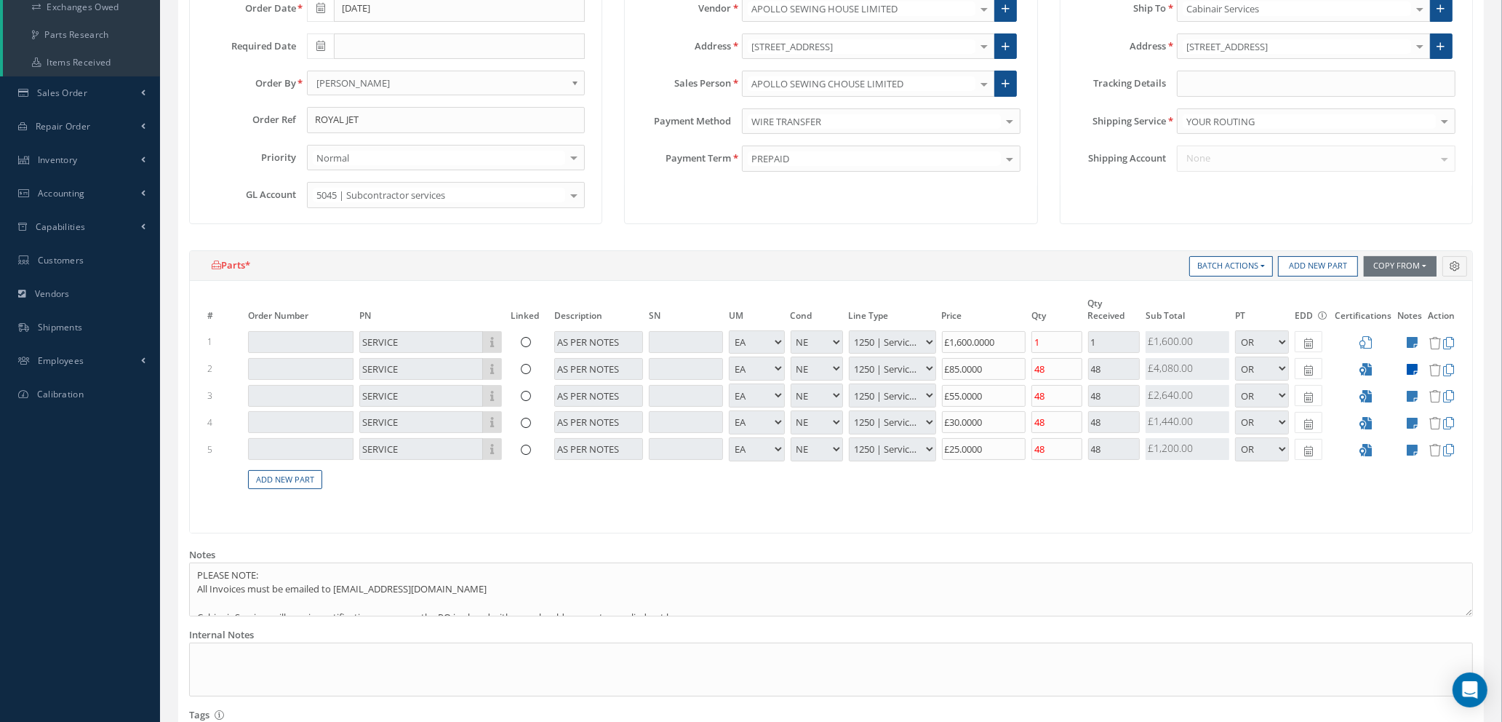
click at [1416, 366] on icon at bounding box center [1412, 369] width 11 height 12
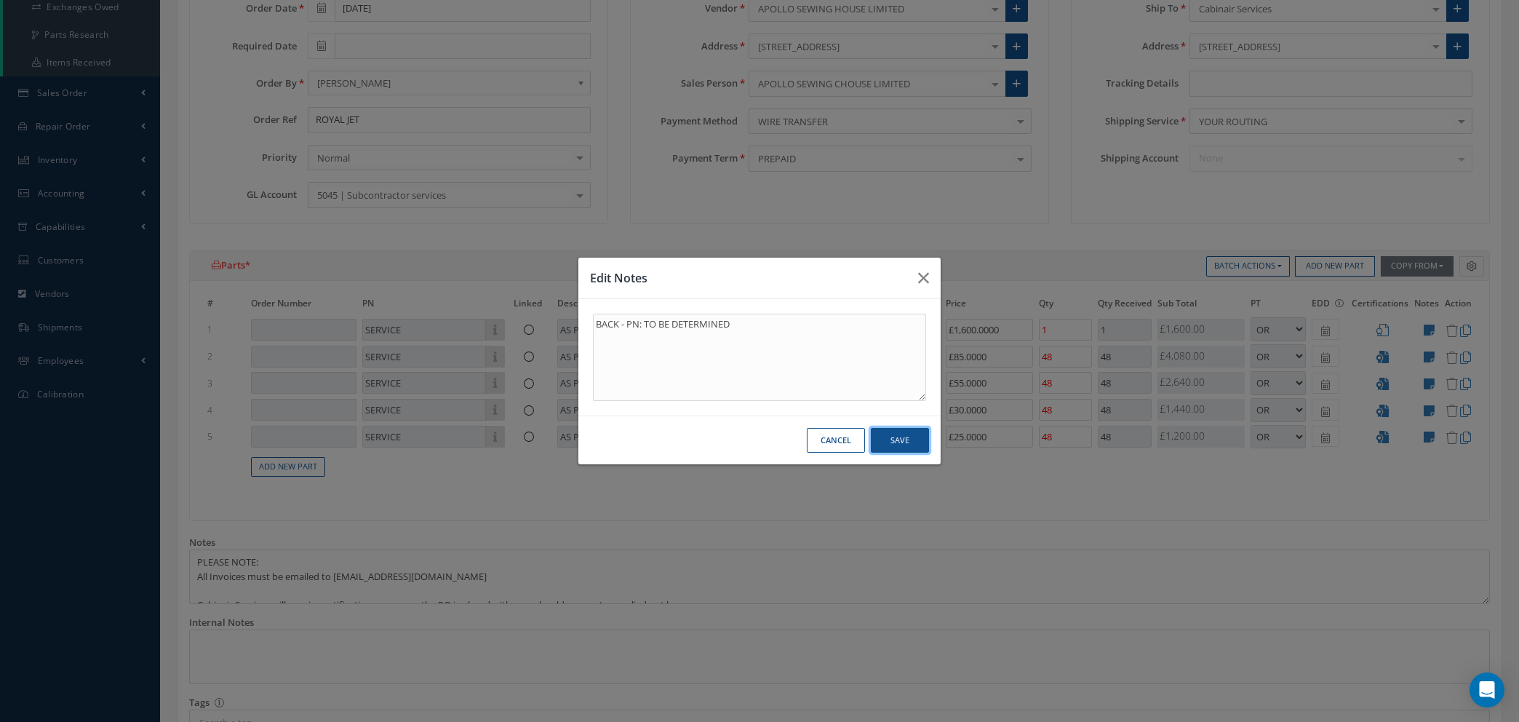
click at [910, 444] on button "Save" at bounding box center [900, 440] width 58 height 25
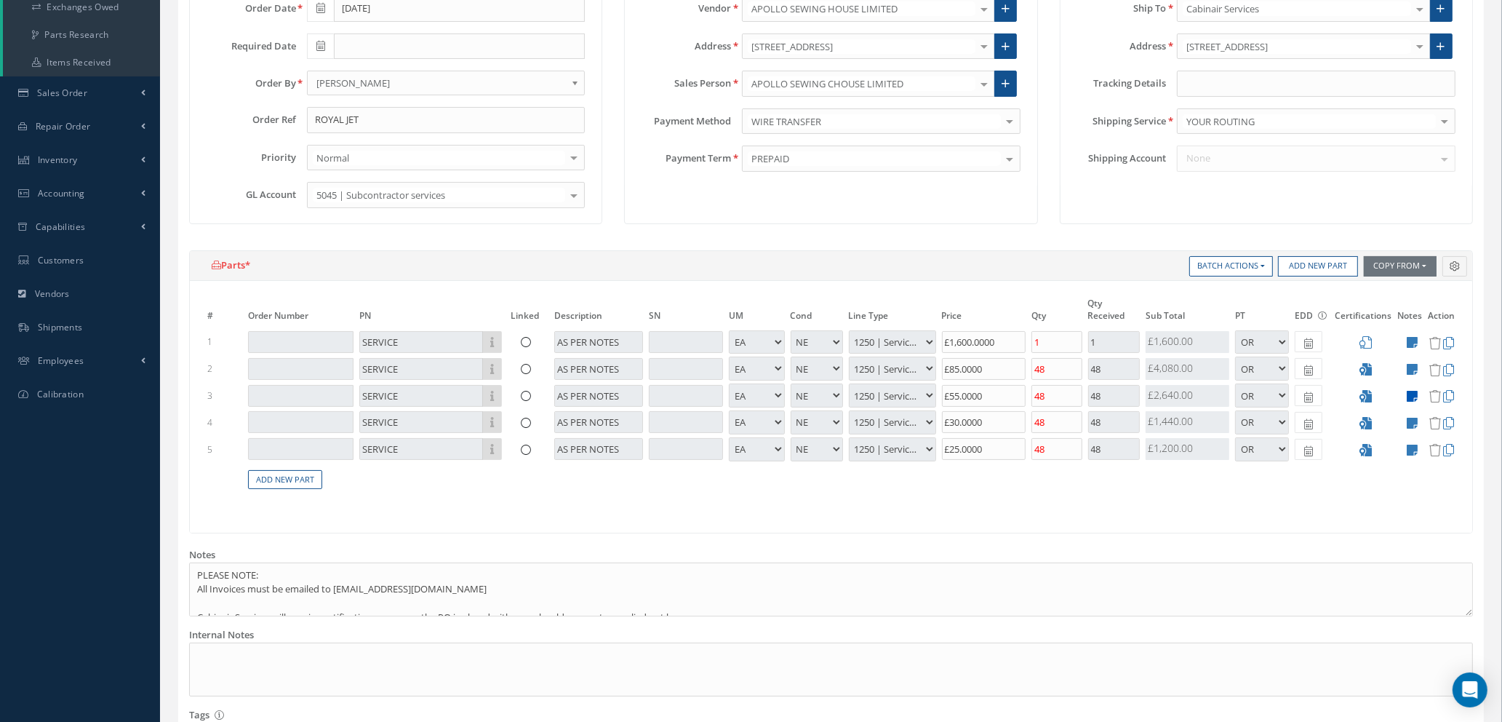
click at [1416, 393] on icon at bounding box center [1412, 396] width 11 height 12
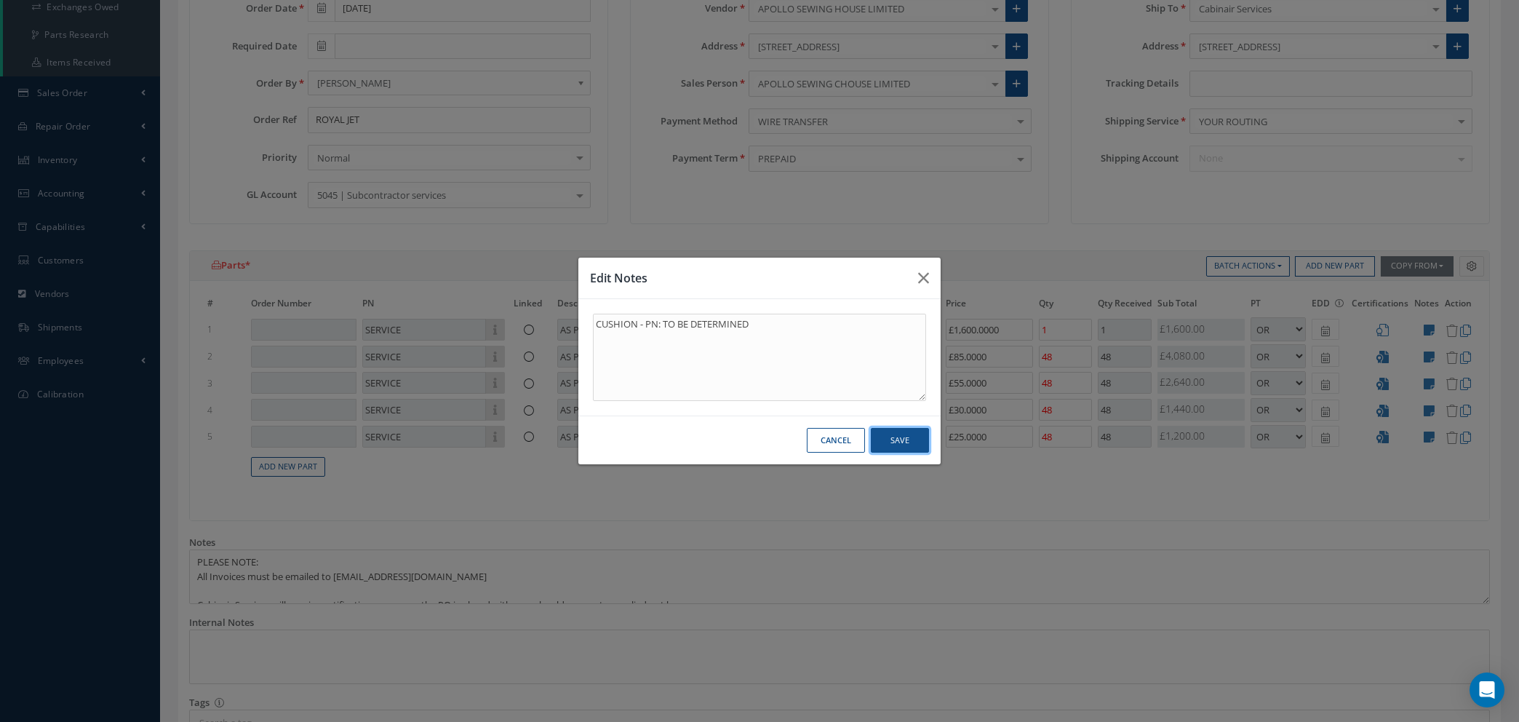
click at [883, 439] on button "Save" at bounding box center [900, 440] width 58 height 25
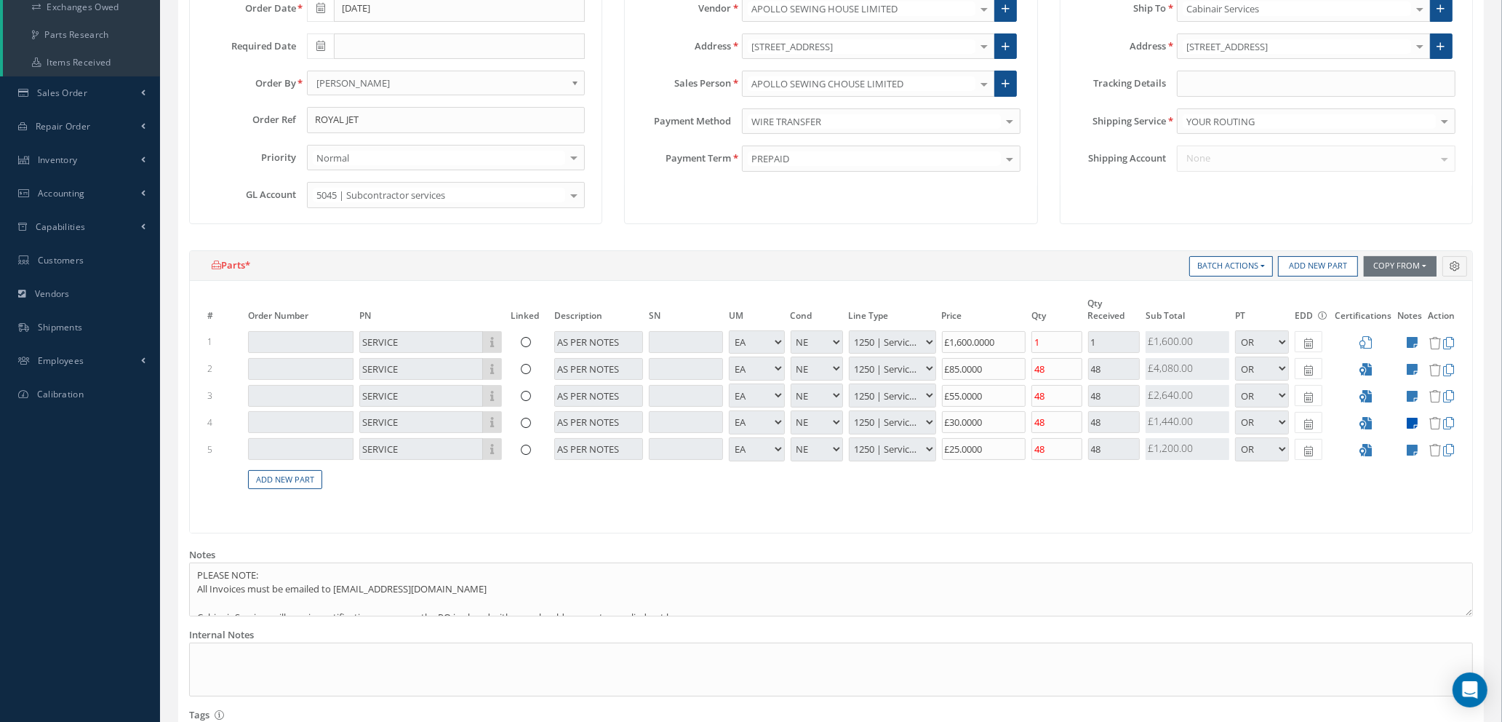
click at [1412, 420] on icon at bounding box center [1412, 423] width 11 height 12
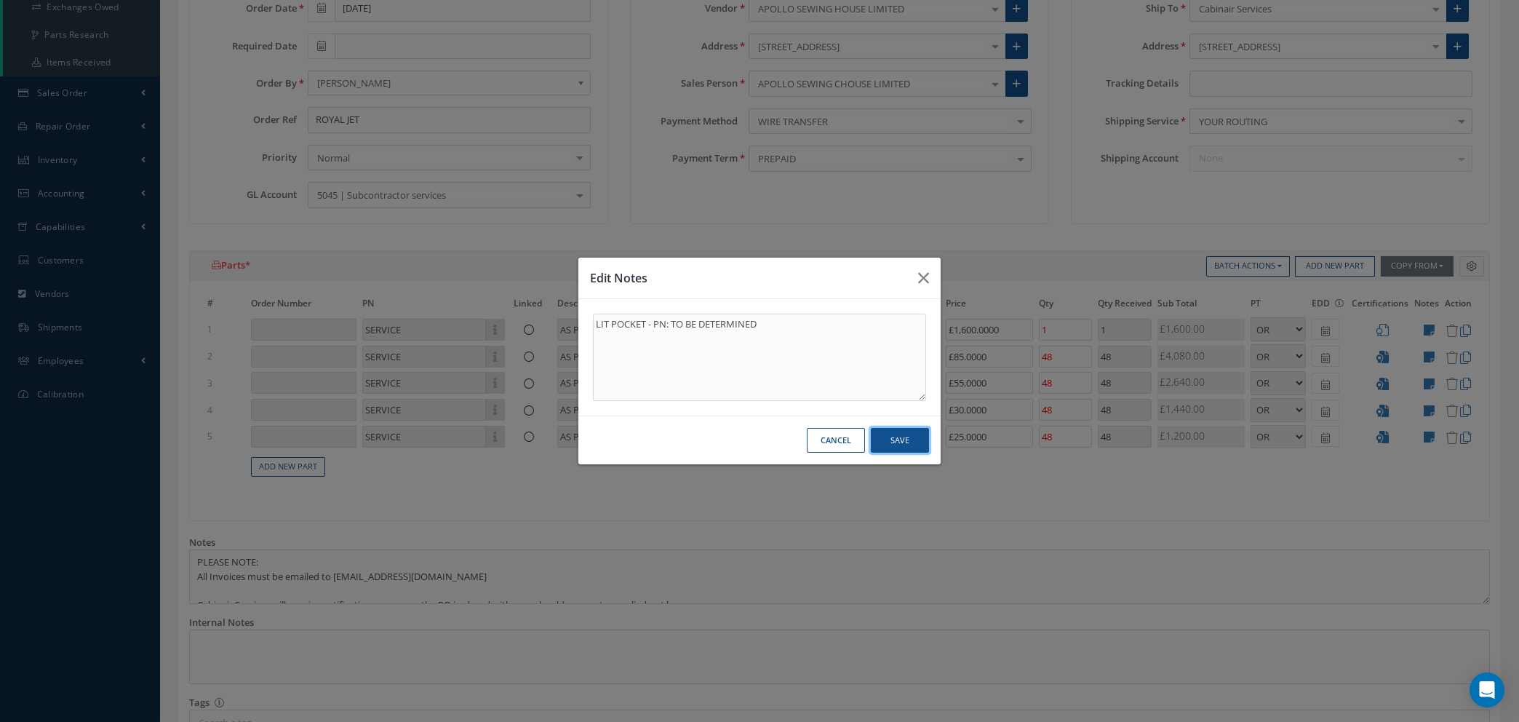
click at [901, 433] on button "Save" at bounding box center [900, 440] width 58 height 25
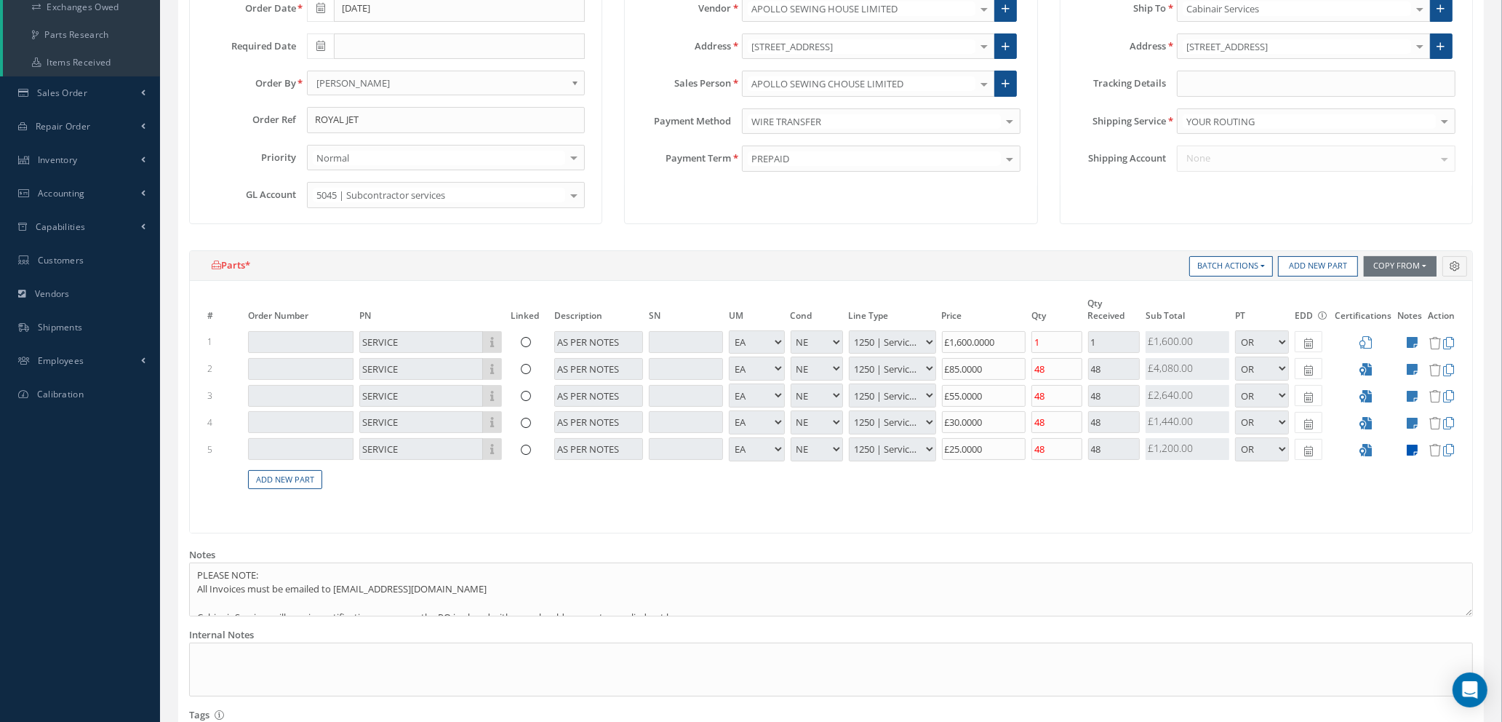
click at [1411, 449] on icon at bounding box center [1412, 450] width 11 height 12
type textarea "HEADREST - PN: TO BE DETERMINED"
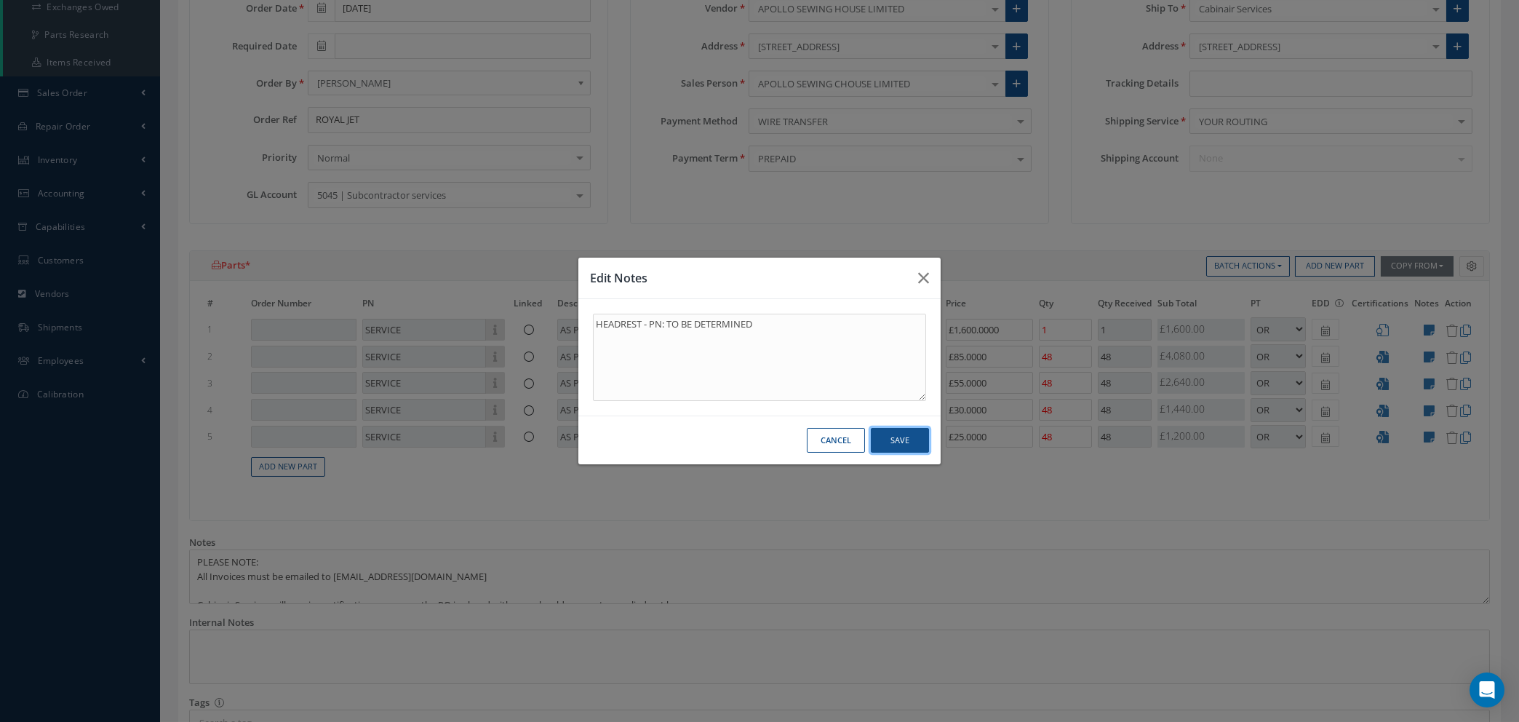
click at [906, 442] on button "Save" at bounding box center [900, 440] width 58 height 25
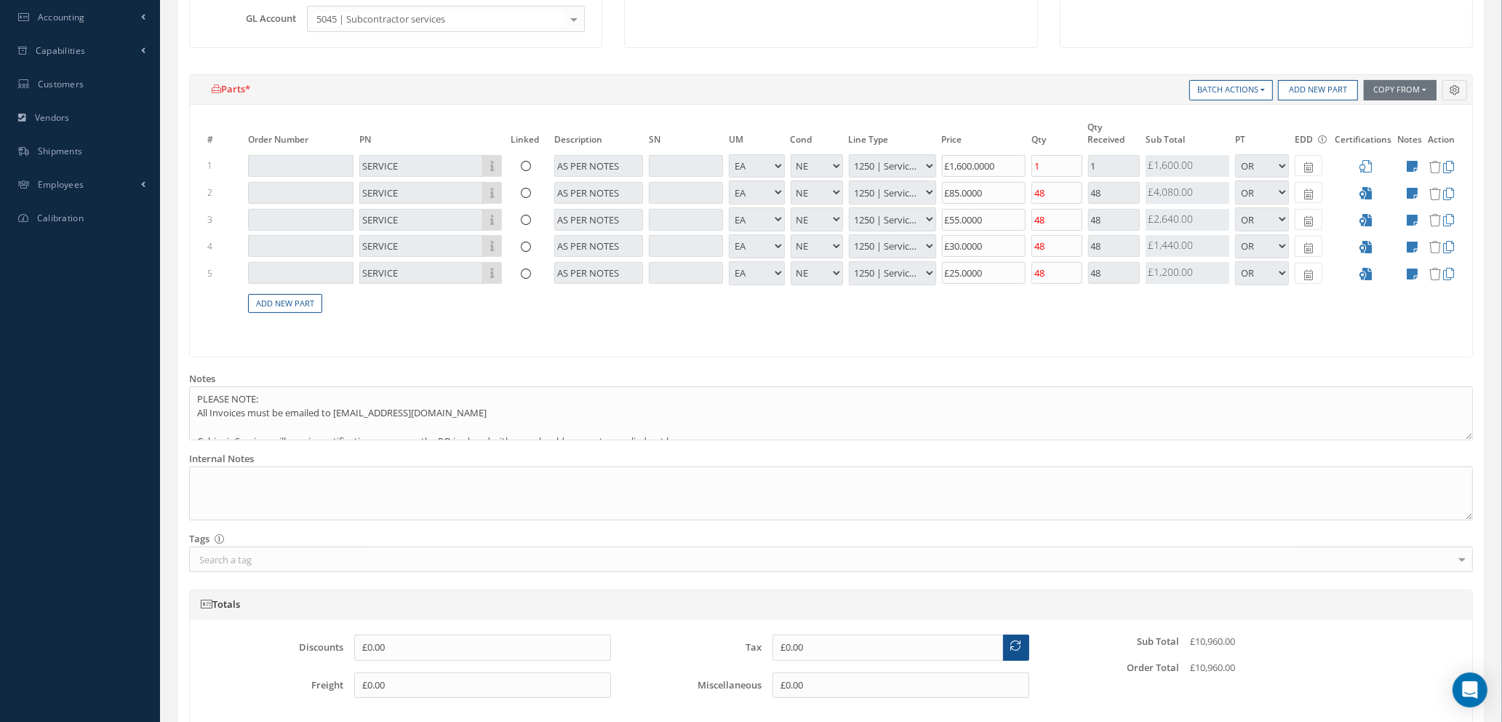
scroll to position [573, 0]
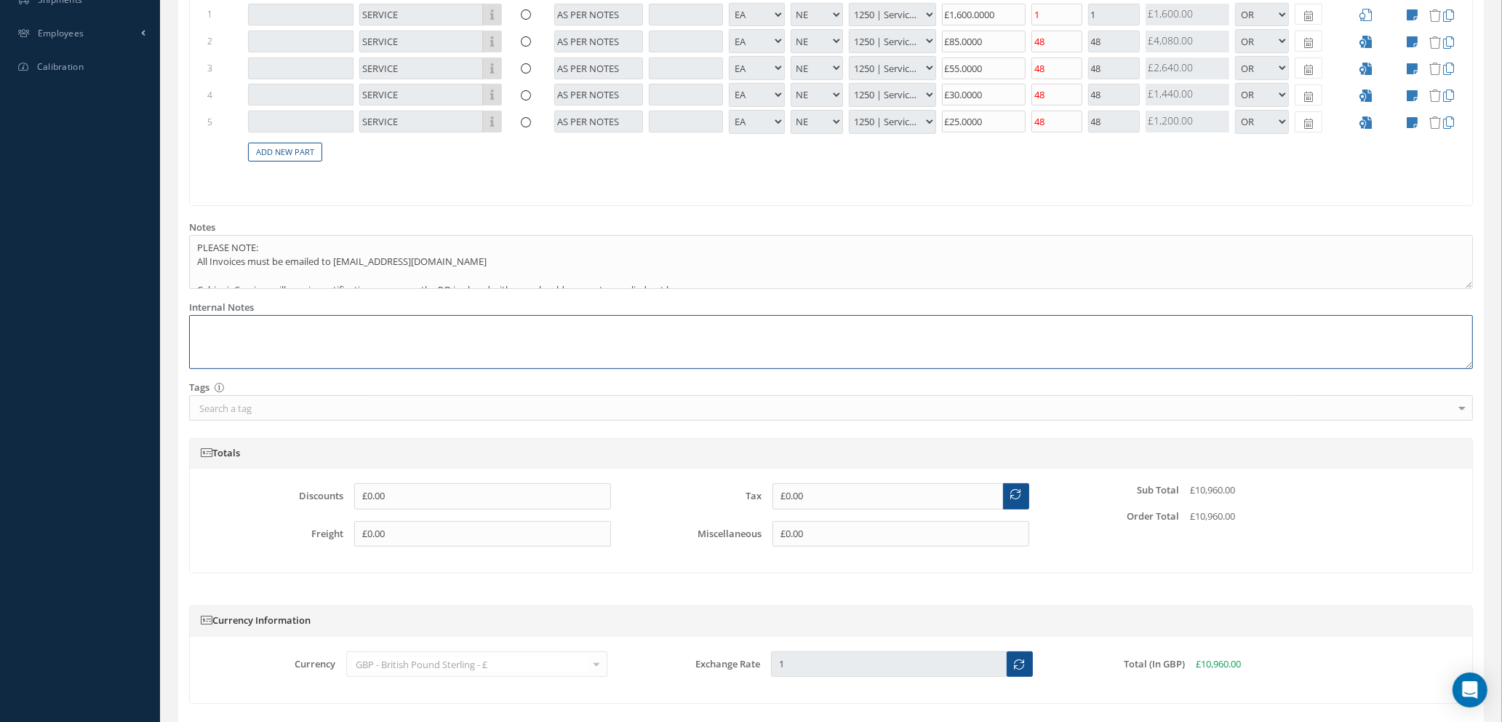
click at [414, 320] on textarea at bounding box center [831, 342] width 1284 height 55
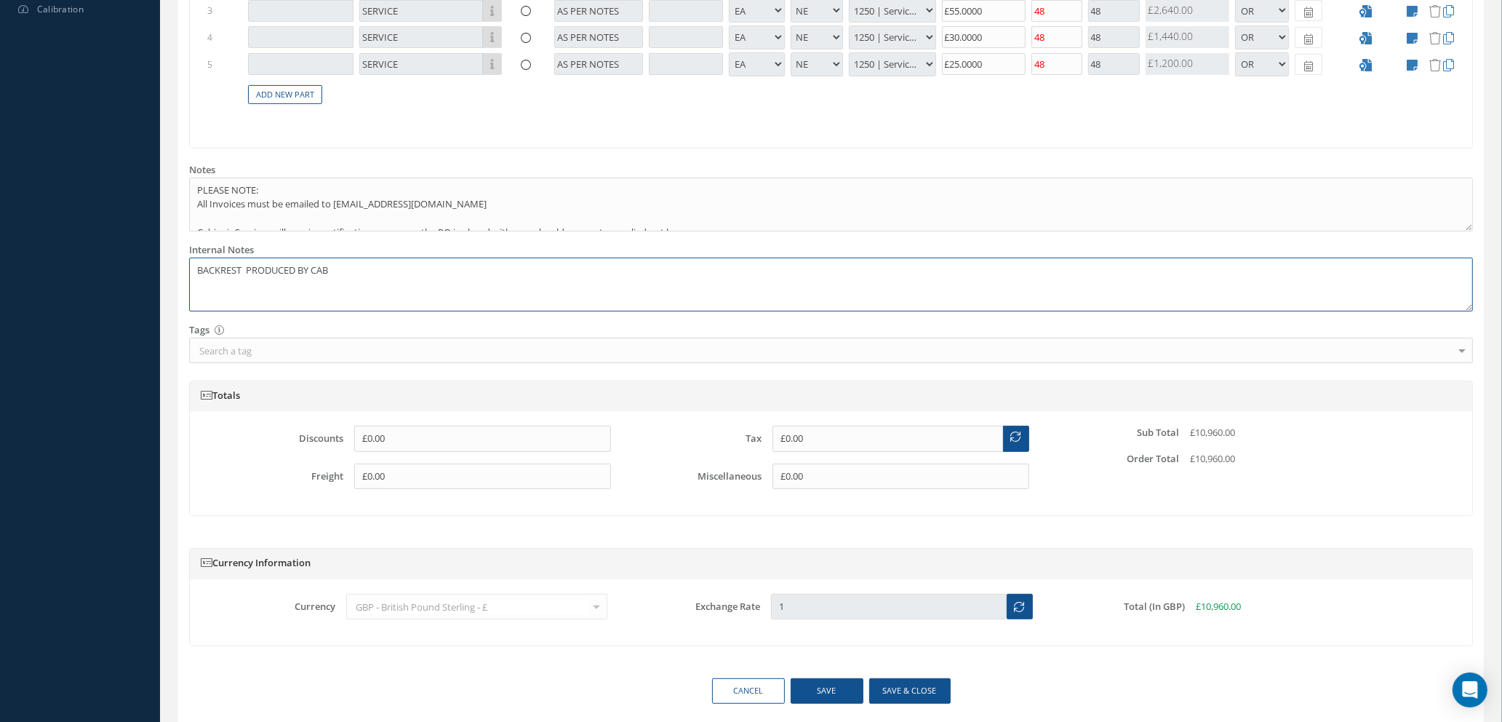
scroll to position [682, 0]
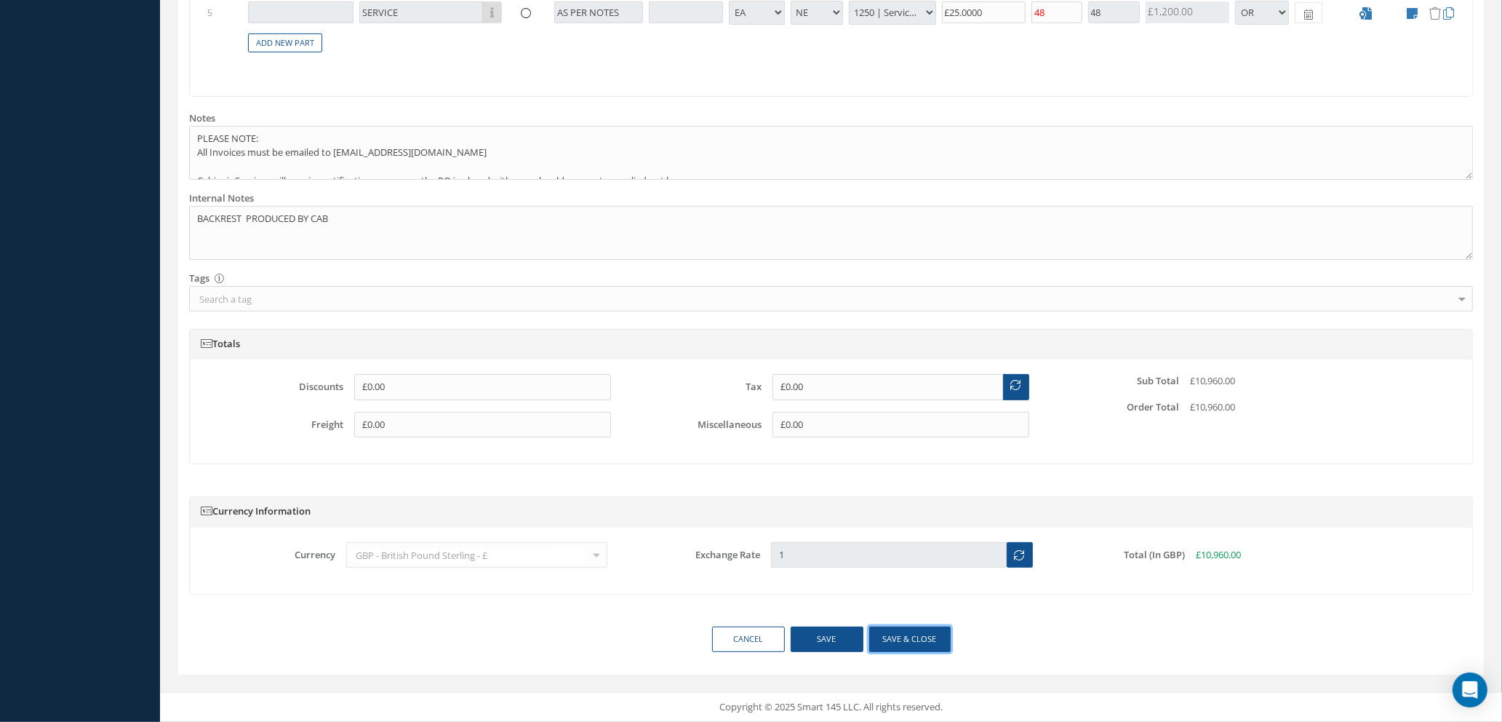
click at [912, 641] on button "Save & close" at bounding box center [909, 638] width 81 height 25
type textarea "BACKREST PRODUCED BY CAB -- Natasha Lewis 10/13/2025 09:11AM"
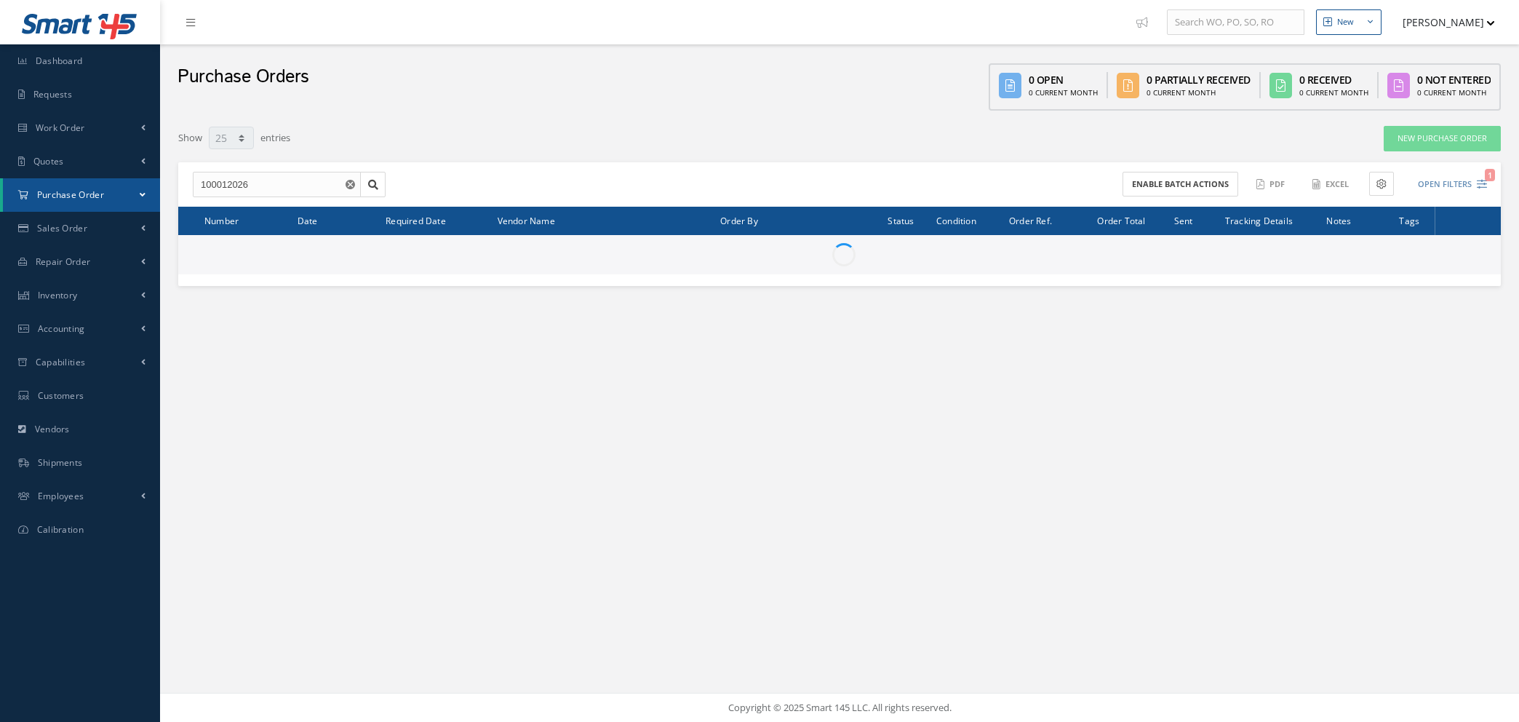
select select "25"
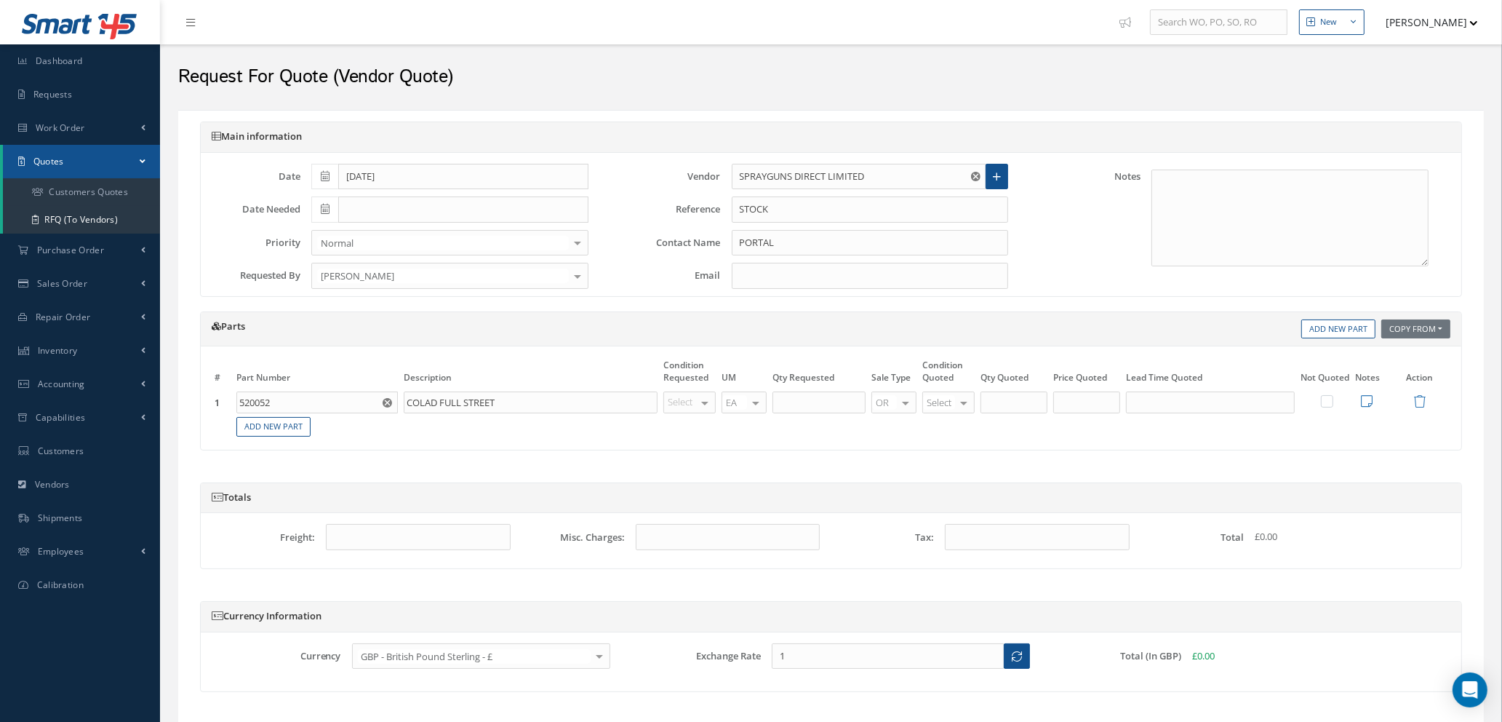
type input "COLAD FULL STREET"
click at [698, 402] on div "Select OH SV RP AR NE FN NS RE FP BER N/A INSP BC AI MD RF SCR TS USE TL SP NU …" at bounding box center [689, 402] width 52 height 22
type input "ne"
drag, startPoint x: 698, startPoint y: 428, endPoint x: 711, endPoint y: 425, distance: 13.4
click at [700, 430] on span "NE" at bounding box center [691, 427] width 51 height 25
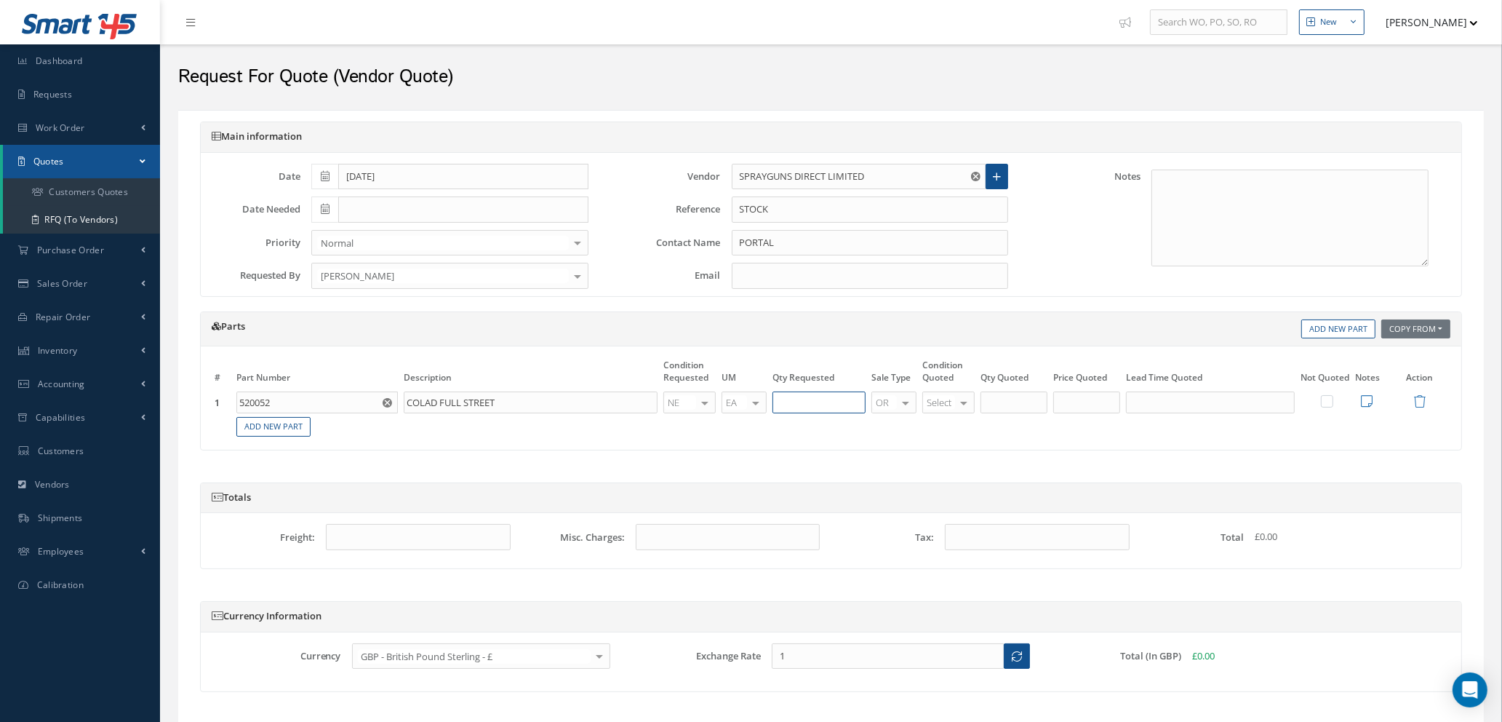
click at [805, 403] on input "text" at bounding box center [818, 402] width 93 height 22
type input "1"
type input "ne"
click at [949, 430] on span "NE" at bounding box center [951, 427] width 51 height 25
type input "1"
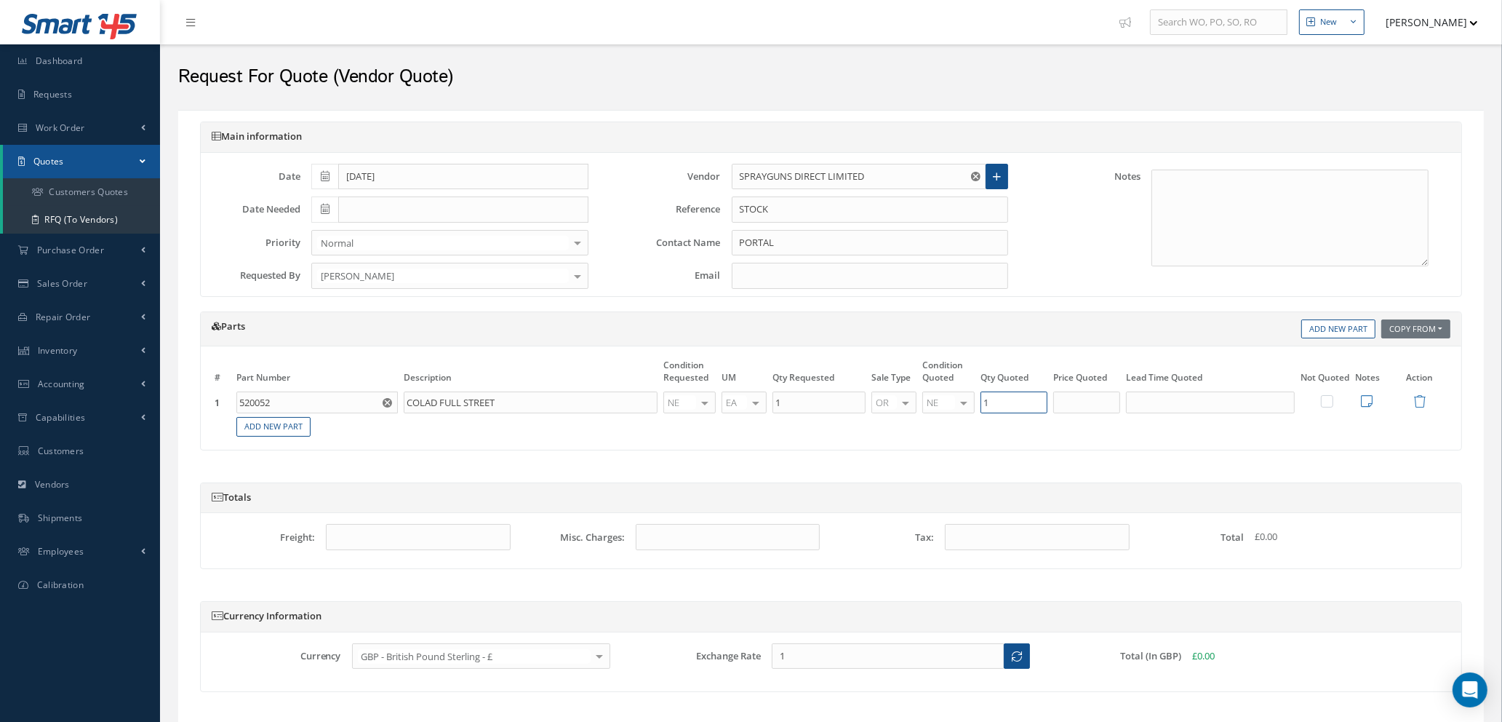
click at [1046, 406] on input "1" at bounding box center [1013, 402] width 67 height 22
click at [1099, 407] on input "text" at bounding box center [1086, 402] width 67 height 22
type input "£29.52"
click at [1193, 403] on input "text" at bounding box center [1210, 402] width 169 height 22
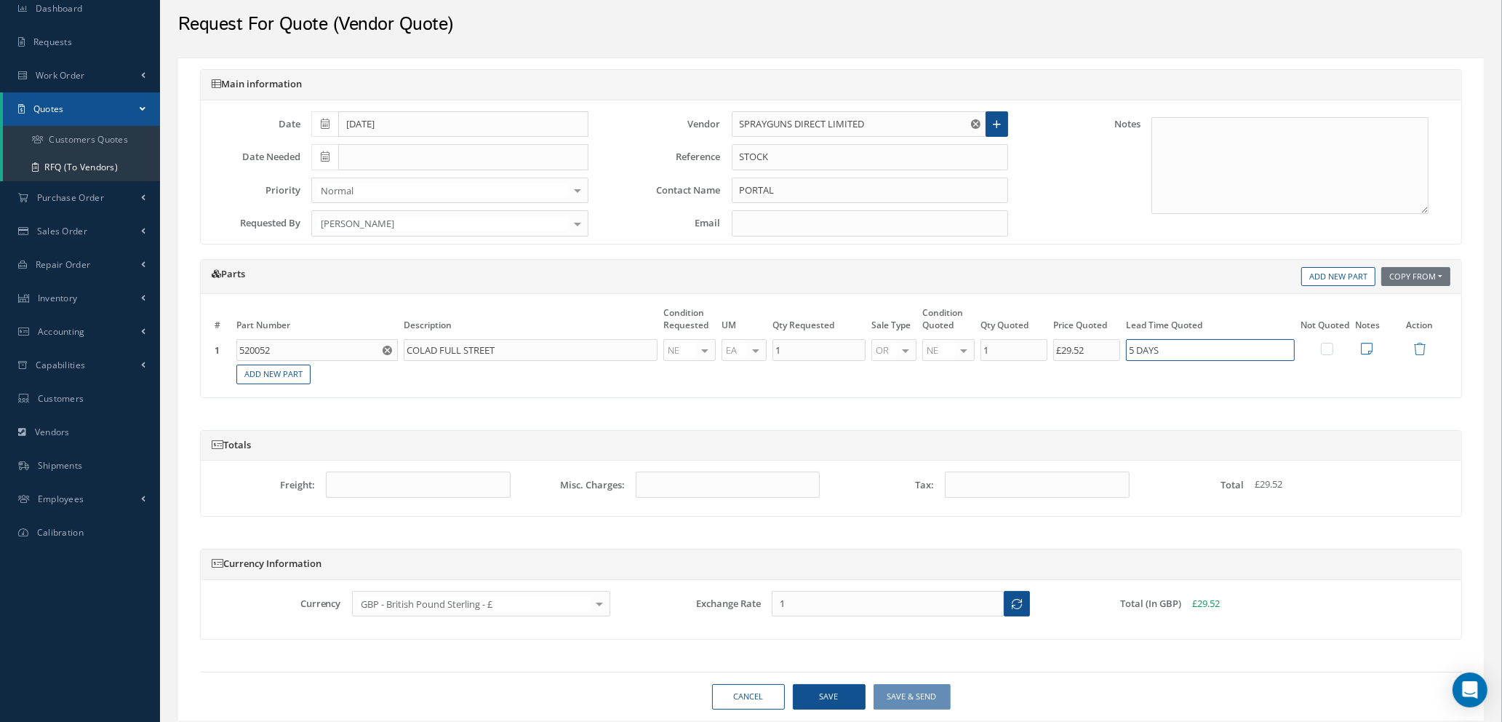
scroll to position [98, 0]
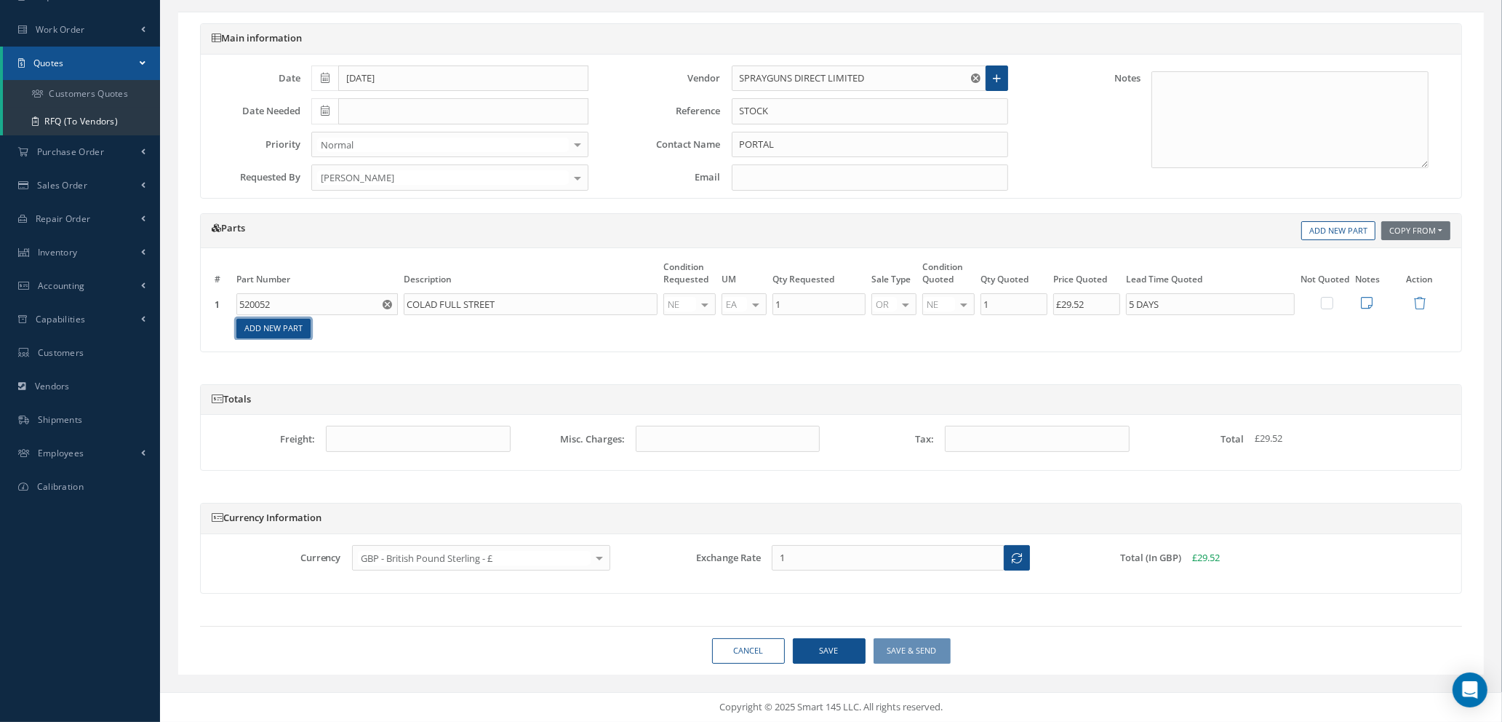
type input "5 DAYS"
click at [287, 329] on link "Add New Part" at bounding box center [273, 329] width 74 height 20
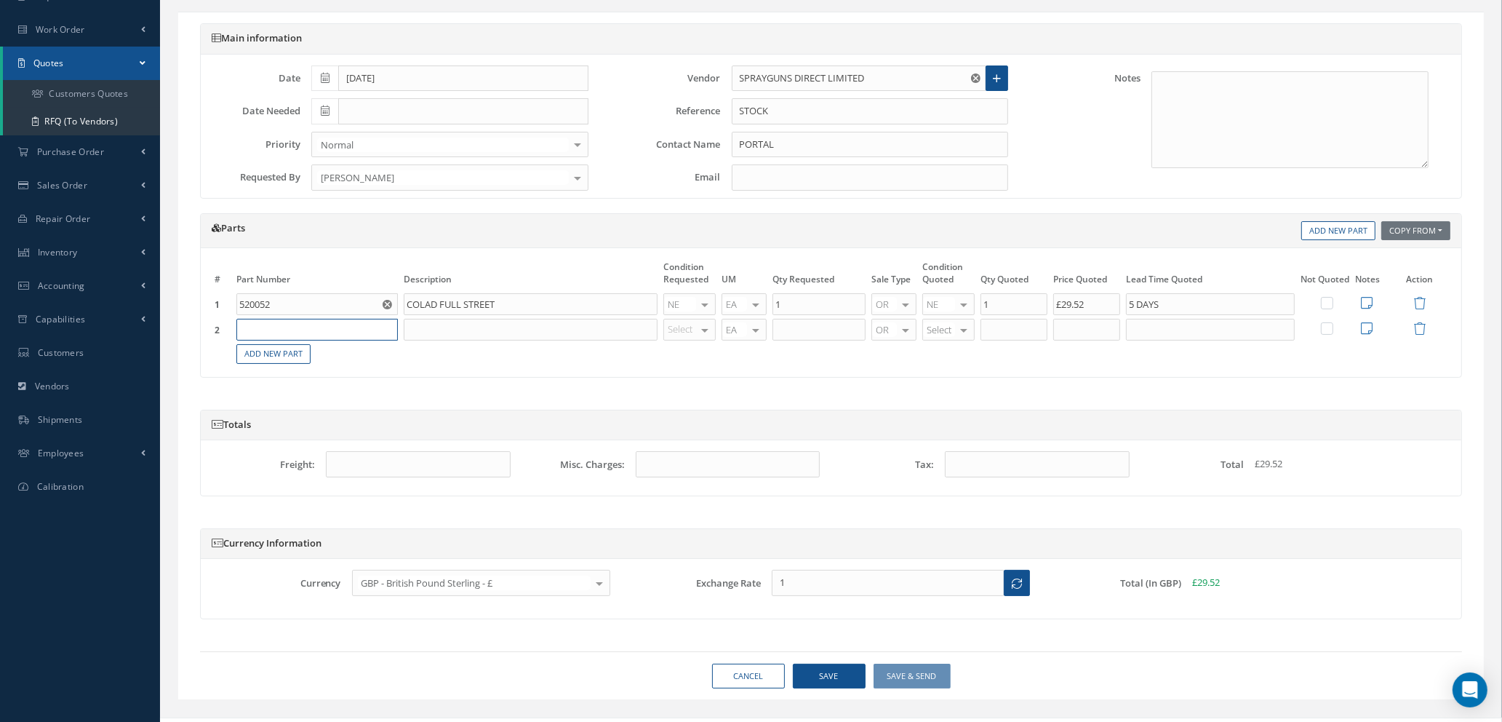
click at [276, 327] on input "text" at bounding box center [316, 330] width 161 height 22
type input "520056"
click at [460, 326] on input "text" at bounding box center [531, 330] width 254 height 22
click at [513, 326] on input "COLAD FULL SPRAY SUIT LARGE" at bounding box center [531, 330] width 254 height 22
type input "COLAD FULL SPRAY SUIT - LARGE"
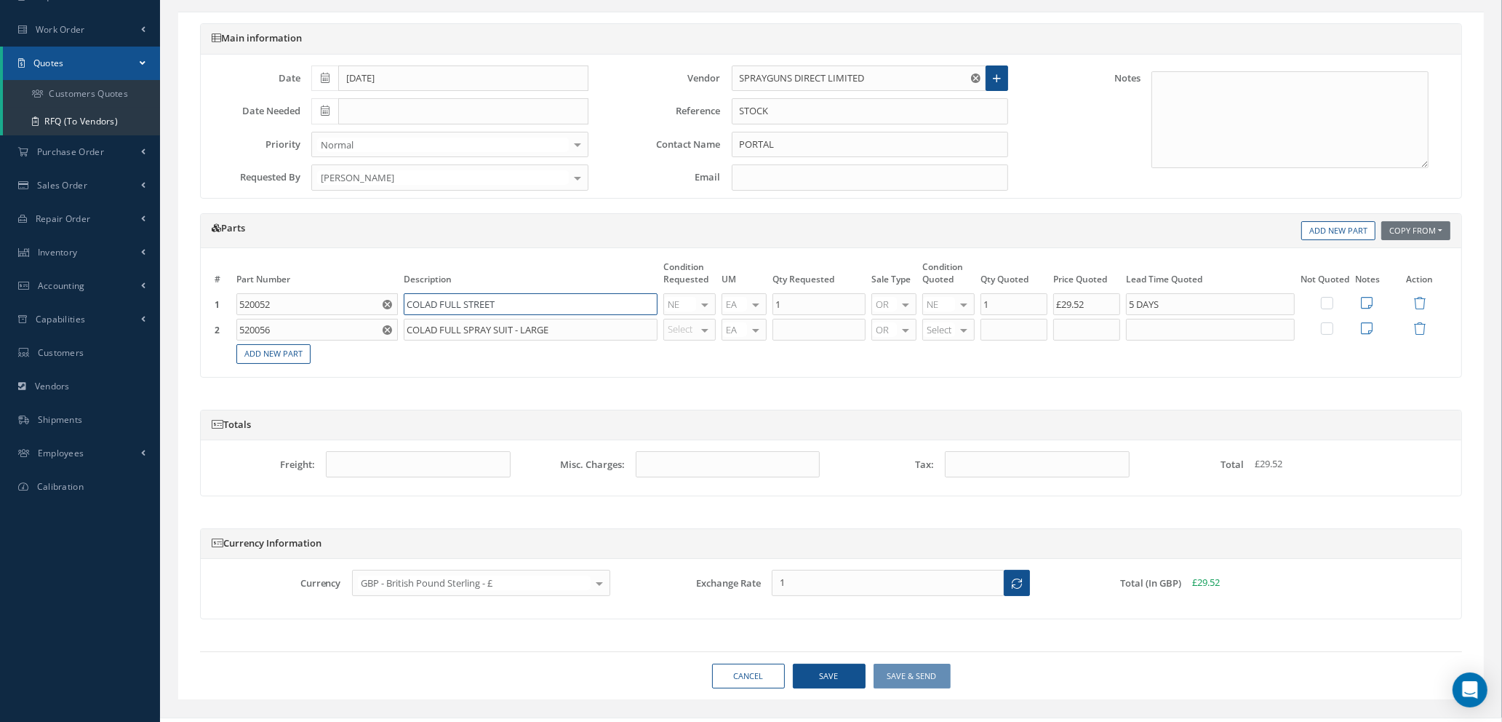
click at [497, 303] on input "COLAD FULL STREET" at bounding box center [531, 304] width 254 height 22
type input "COLAD FULL SPRAY SUIT - MEDUM"
click at [284, 358] on link "Add New Part" at bounding box center [273, 354] width 74 height 20
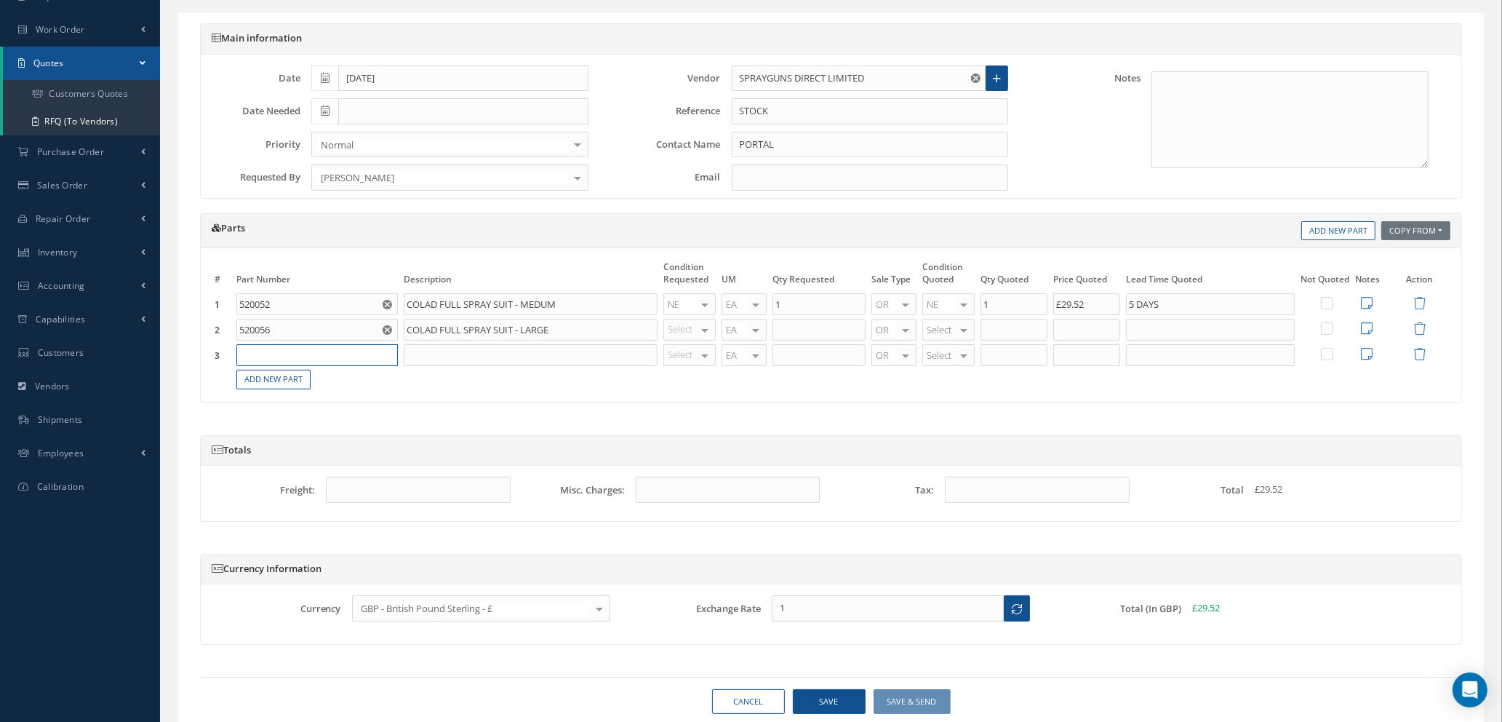
click at [286, 354] on input "text" at bounding box center [316, 355] width 161 height 22
click at [306, 356] on input "text" at bounding box center [316, 355] width 161 height 22
type input "520060"
click at [456, 352] on input "text" at bounding box center [531, 355] width 254 height 22
click at [484, 356] on input "COLAD FULL SPRAI SUIT - X LARGE" at bounding box center [531, 355] width 254 height 22
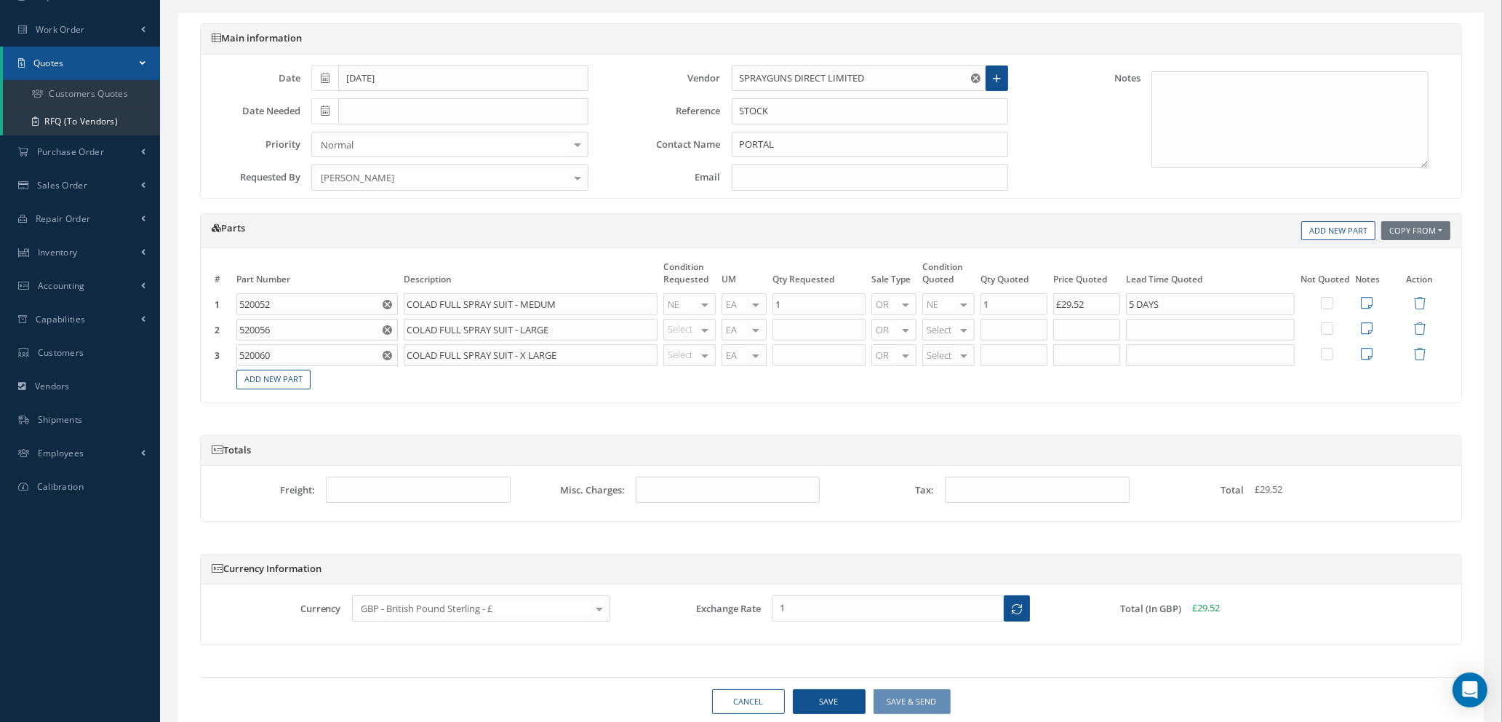
type input "COLAD FULL SPRAY SUIT - X LARGE"
click at [702, 335] on div at bounding box center [705, 329] width 20 height 21
type input "N"
click at [695, 346] on span "NE" at bounding box center [691, 352] width 51 height 25
click at [698, 353] on div "OH SV RP AR NE FN NS RE FP BER N/A INSP BC AI MD RF SCR TS USE TL SP NU AS [DEM…" at bounding box center [689, 355] width 52 height 22
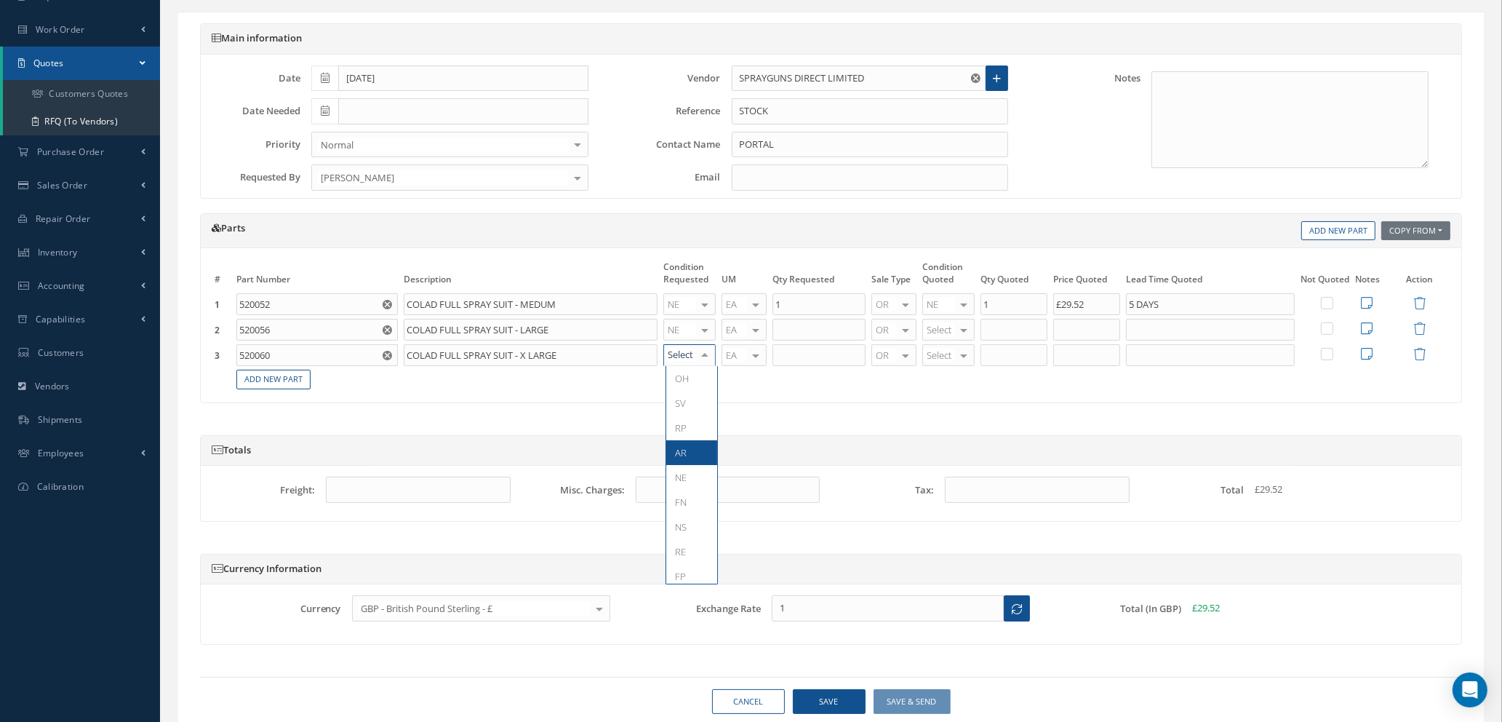
click at [690, 463] on span "AR" at bounding box center [691, 452] width 51 height 25
click at [704, 348] on div at bounding box center [705, 355] width 20 height 21
drag, startPoint x: 673, startPoint y: 476, endPoint x: 698, endPoint y: 444, distance: 40.4
click at [676, 473] on span "NE" at bounding box center [691, 477] width 51 height 25
click at [803, 329] on input "text" at bounding box center [818, 330] width 93 height 22
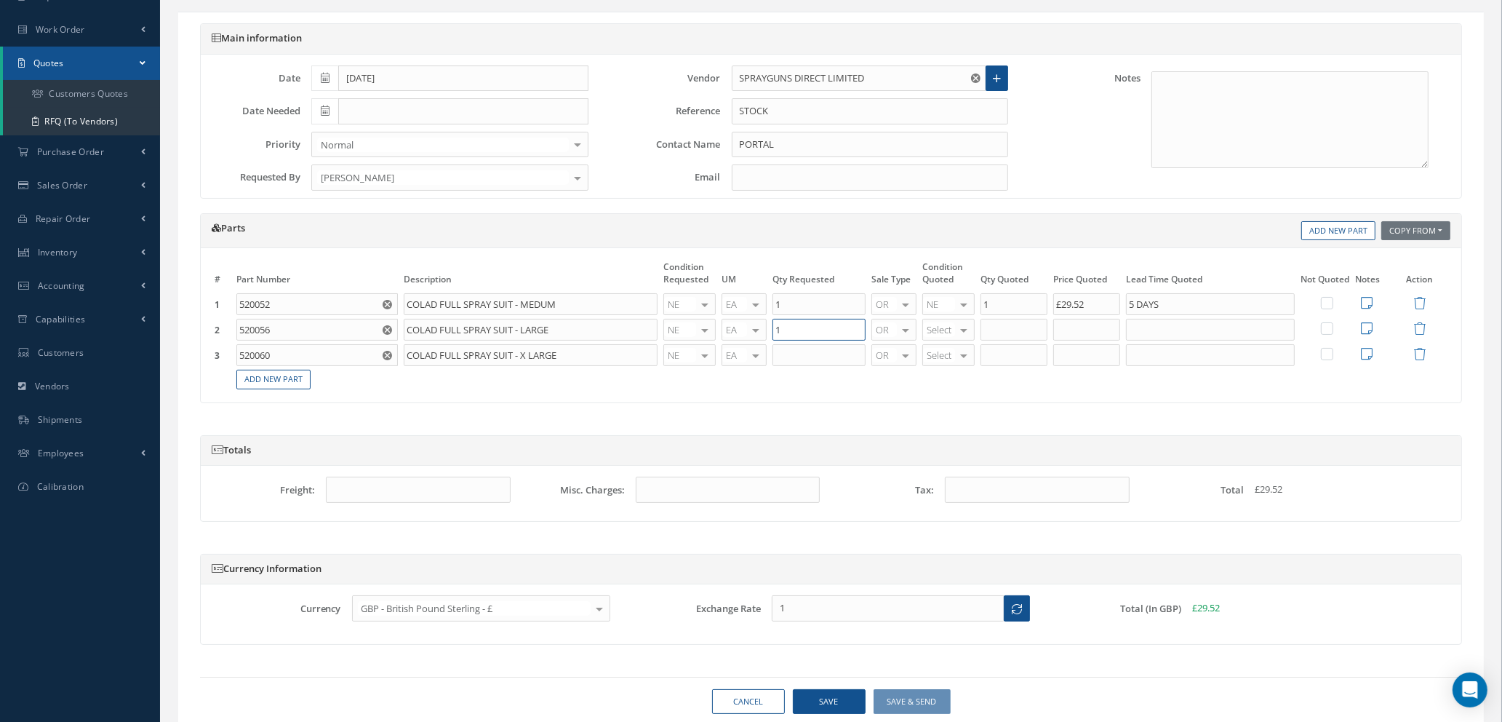
type input "1"
click at [807, 356] on input "text" at bounding box center [818, 355] width 93 height 22
type input "1"
type input "NE"
drag, startPoint x: 956, startPoint y: 384, endPoint x: 966, endPoint y: 384, distance: 10.2
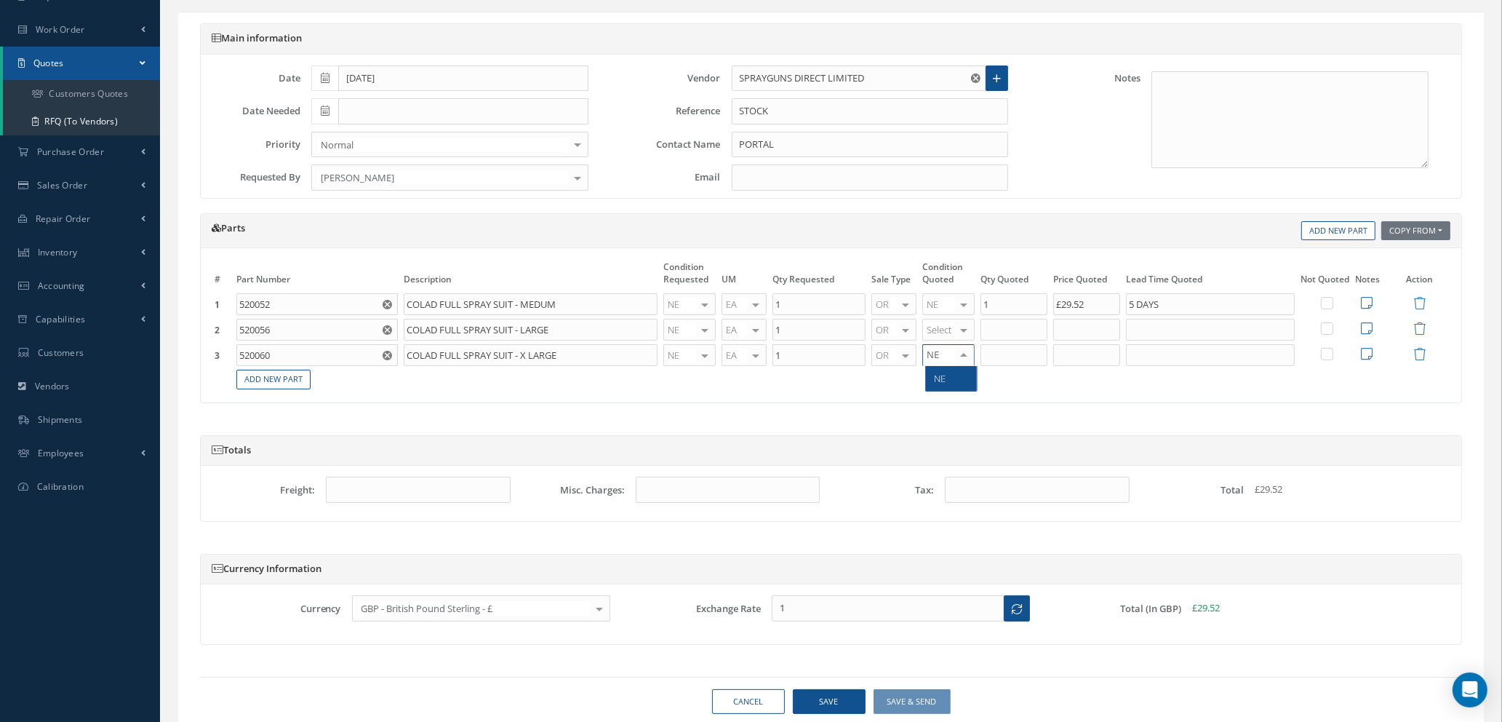
click at [956, 384] on span "NE" at bounding box center [951, 378] width 51 height 25
type input "1"
click at [1007, 359] on input "1" at bounding box center [1013, 355] width 67 height 22
click at [1076, 359] on input "text" at bounding box center [1086, 355] width 67 height 22
type input "£29.52"
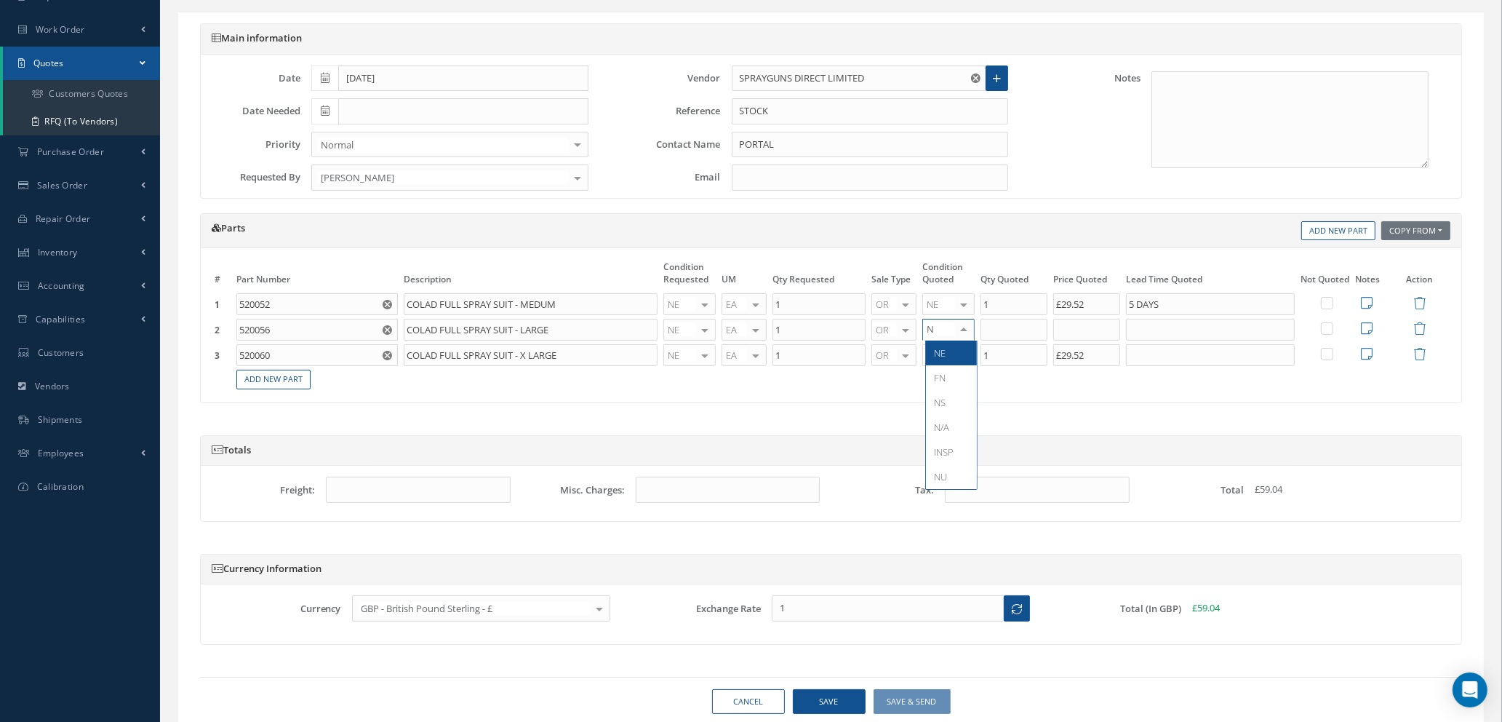
type input "NE"
drag, startPoint x: 949, startPoint y: 363, endPoint x: 982, endPoint y: 340, distance: 40.2
click at [949, 360] on span "NE" at bounding box center [951, 352] width 51 height 25
type input "1"
click at [1007, 330] on input "1" at bounding box center [1013, 330] width 67 height 22
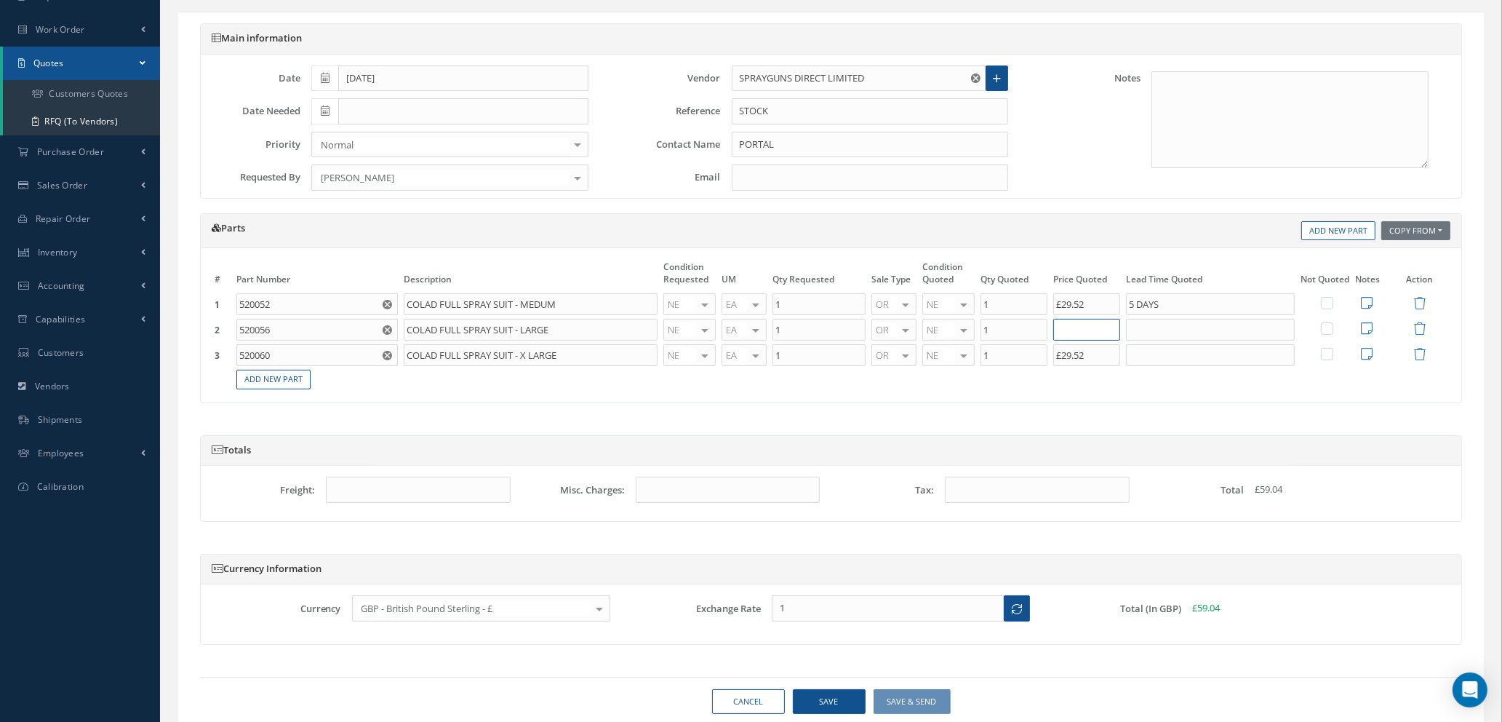
click at [1088, 332] on input "text" at bounding box center [1086, 330] width 67 height 22
type input "£29.52"
click at [1179, 330] on input "text" at bounding box center [1210, 330] width 169 height 22
type input "5 DAYS"
click at [1180, 354] on input "text" at bounding box center [1210, 355] width 169 height 22
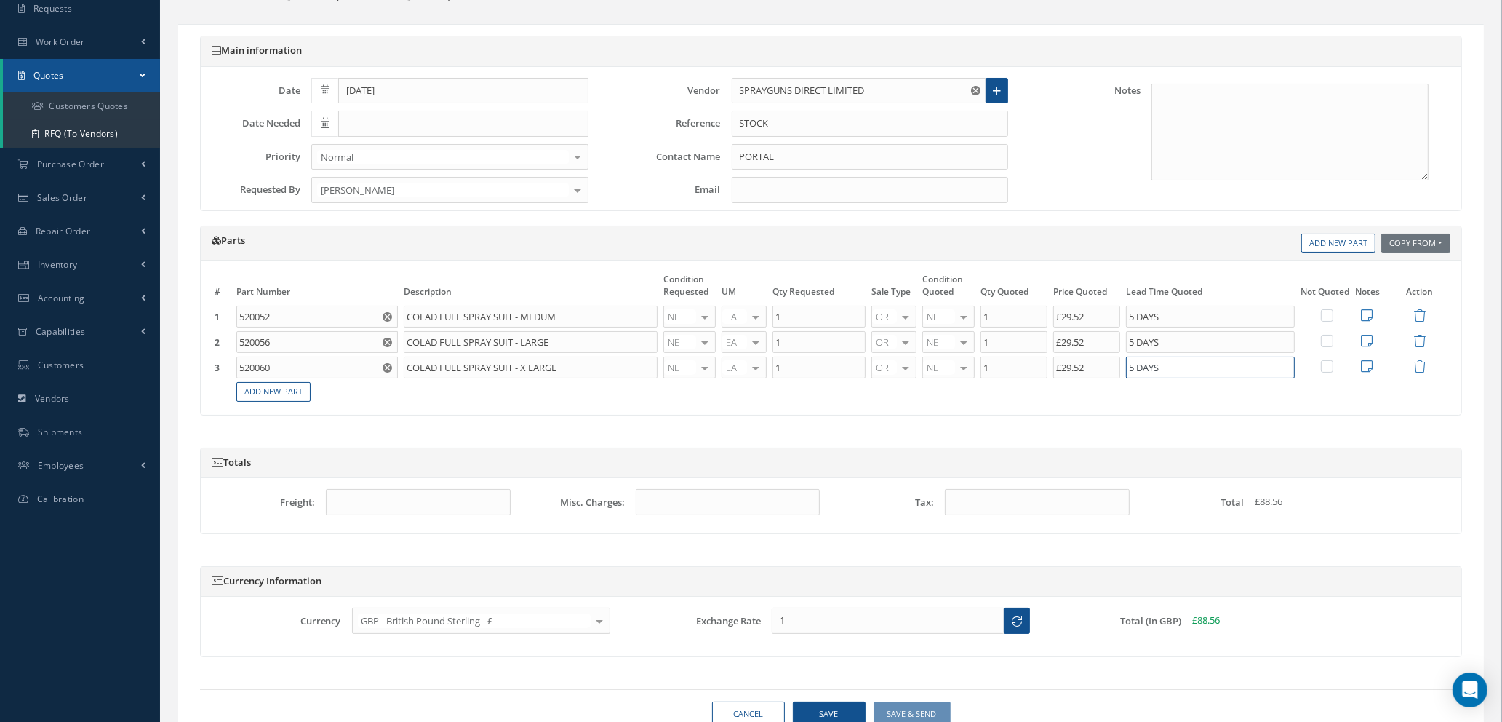
scroll to position [149, 0]
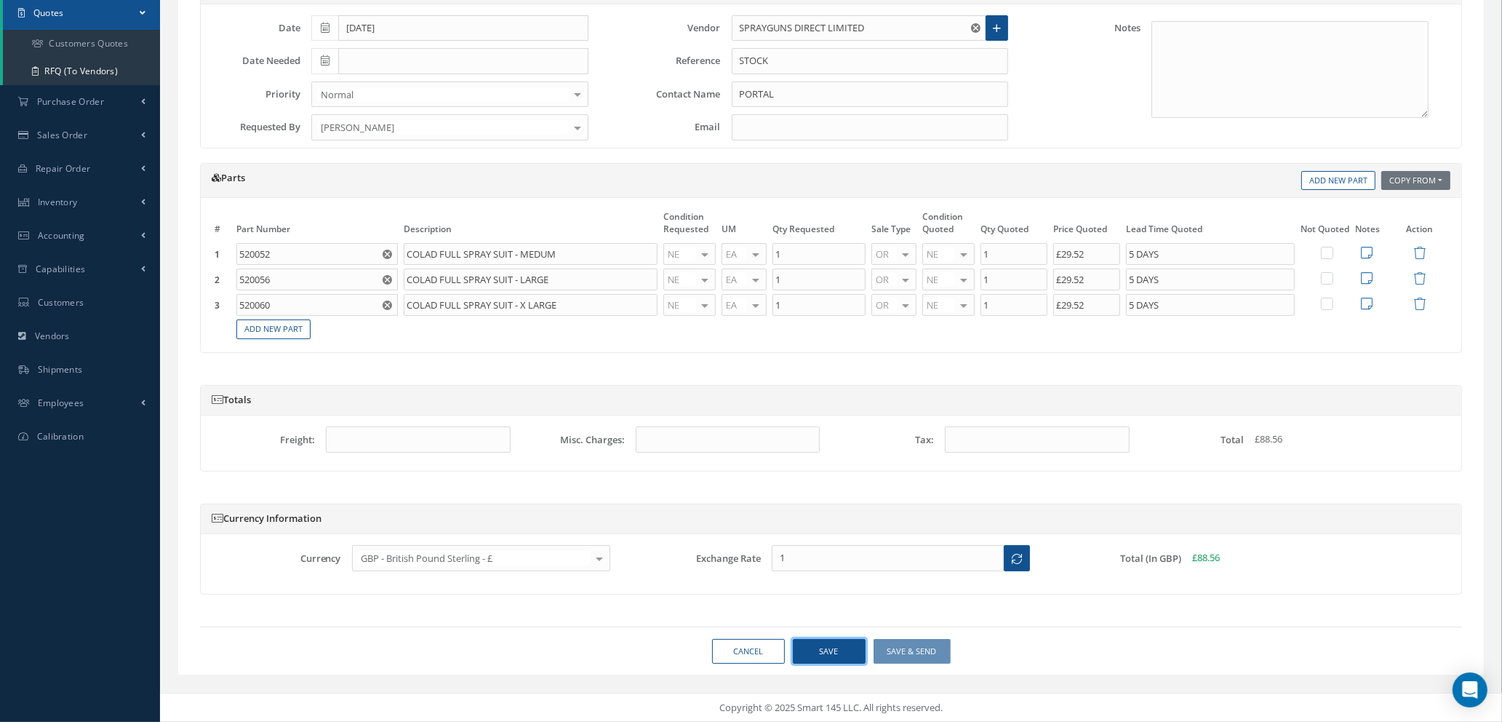
type input "5 DAYS"
click at [828, 653] on button "Save" at bounding box center [829, 651] width 73 height 25
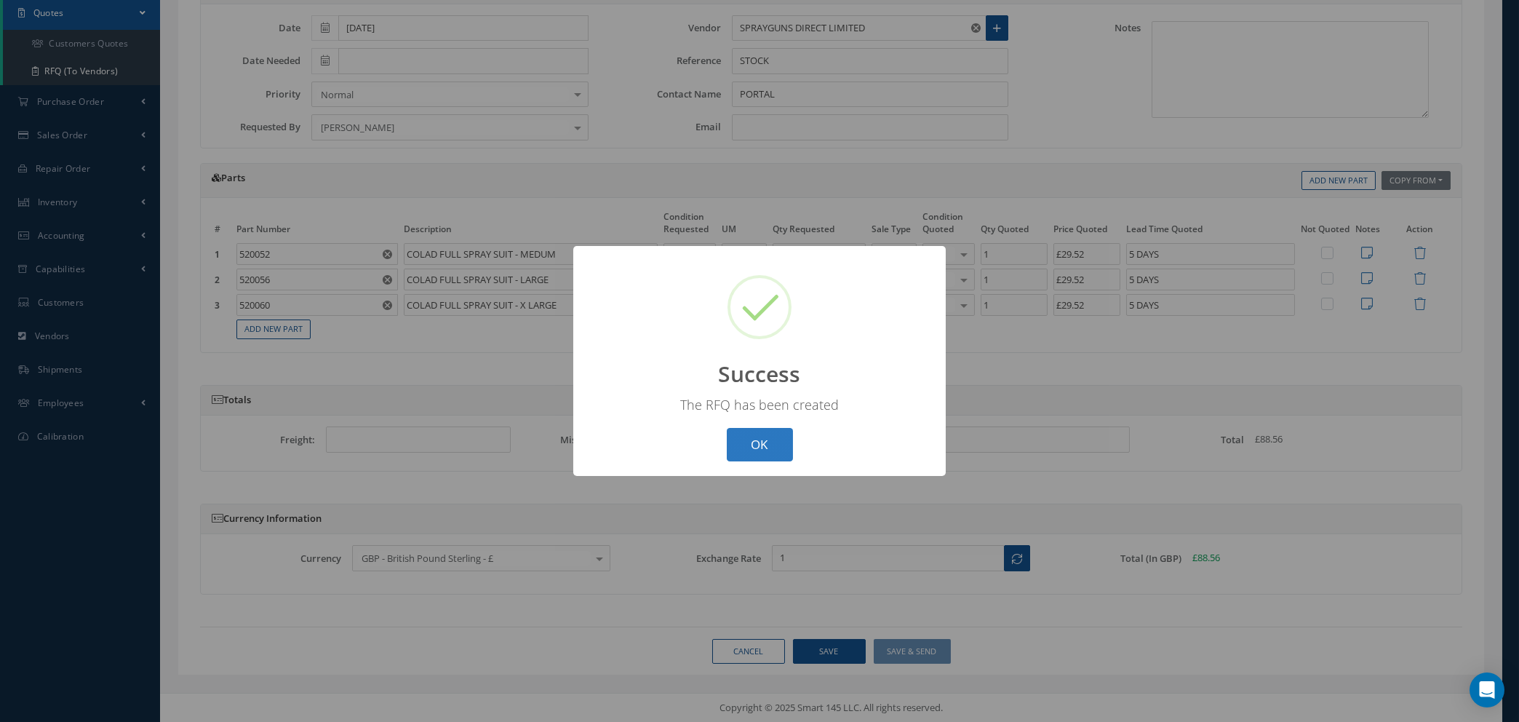
click at [757, 438] on button "OK" at bounding box center [760, 445] width 66 height 34
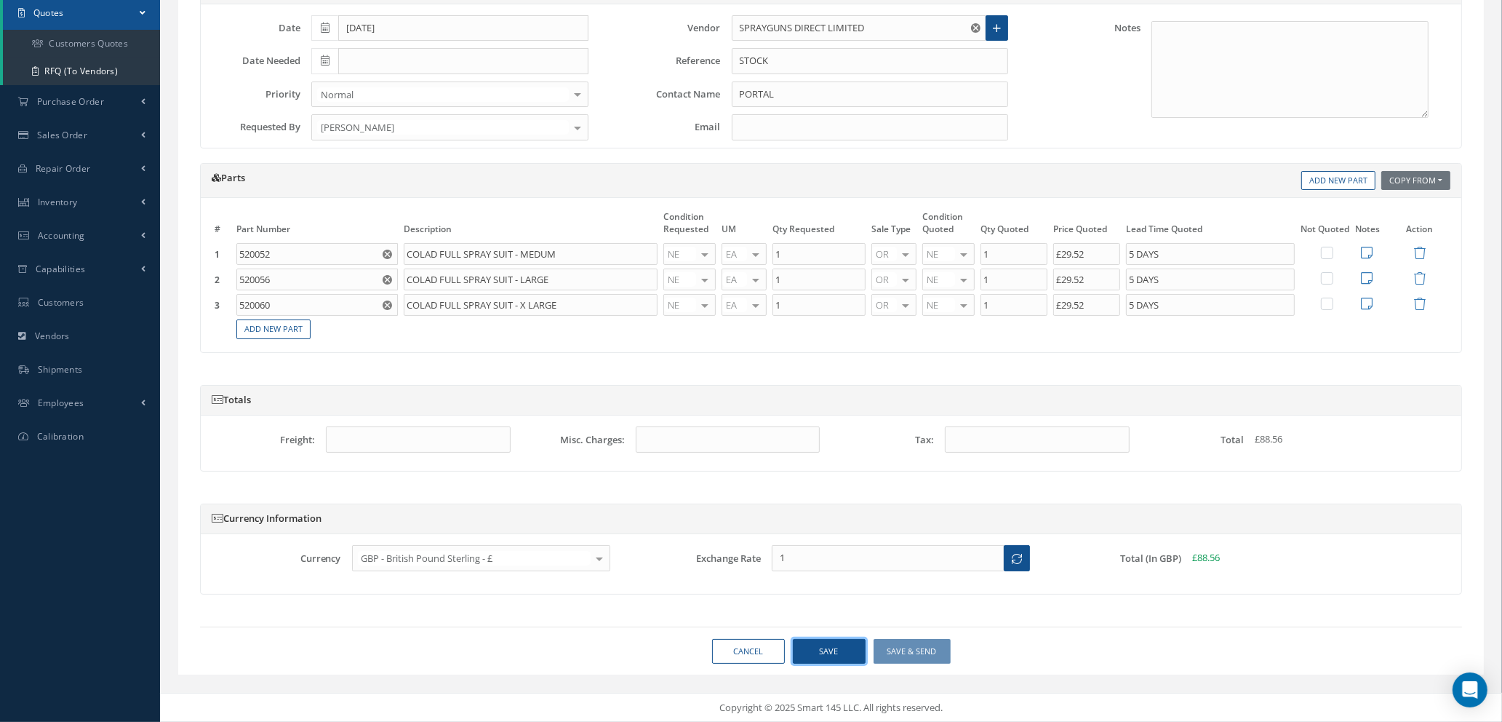
drag, startPoint x: 806, startPoint y: 652, endPoint x: 806, endPoint y: 641, distance: 10.2
click at [806, 651] on button "Save" at bounding box center [829, 651] width 73 height 25
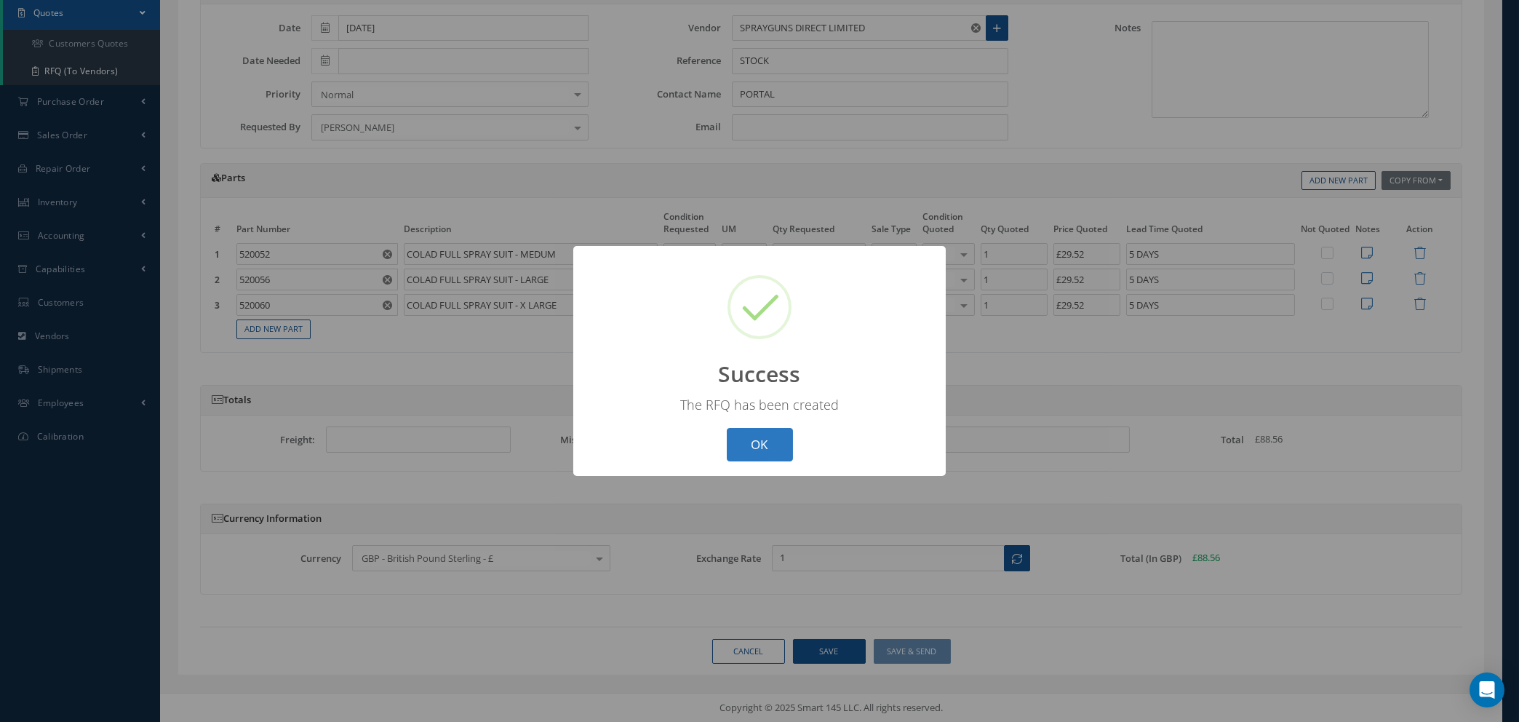
click at [760, 433] on button "OK" at bounding box center [760, 445] width 66 height 34
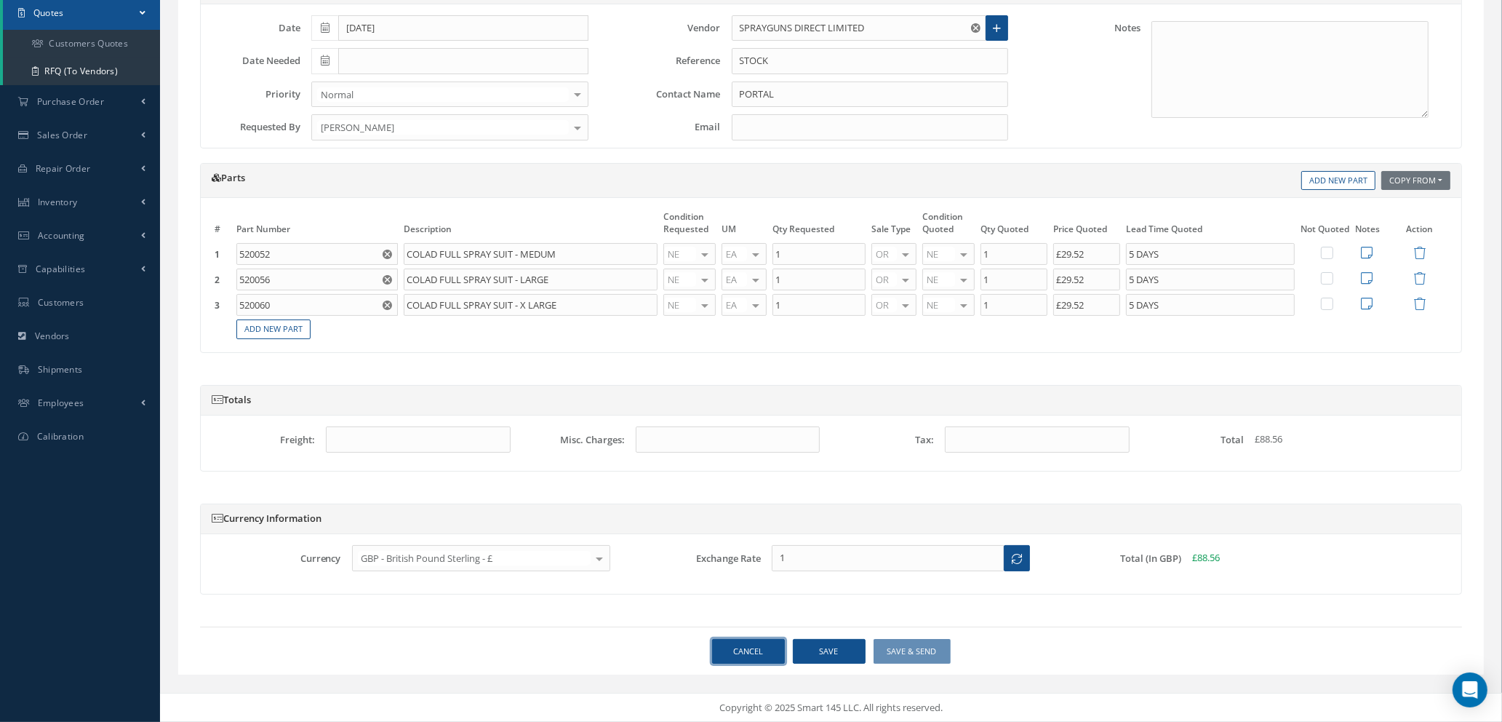
click at [765, 644] on link "Cancel" at bounding box center [748, 651] width 73 height 25
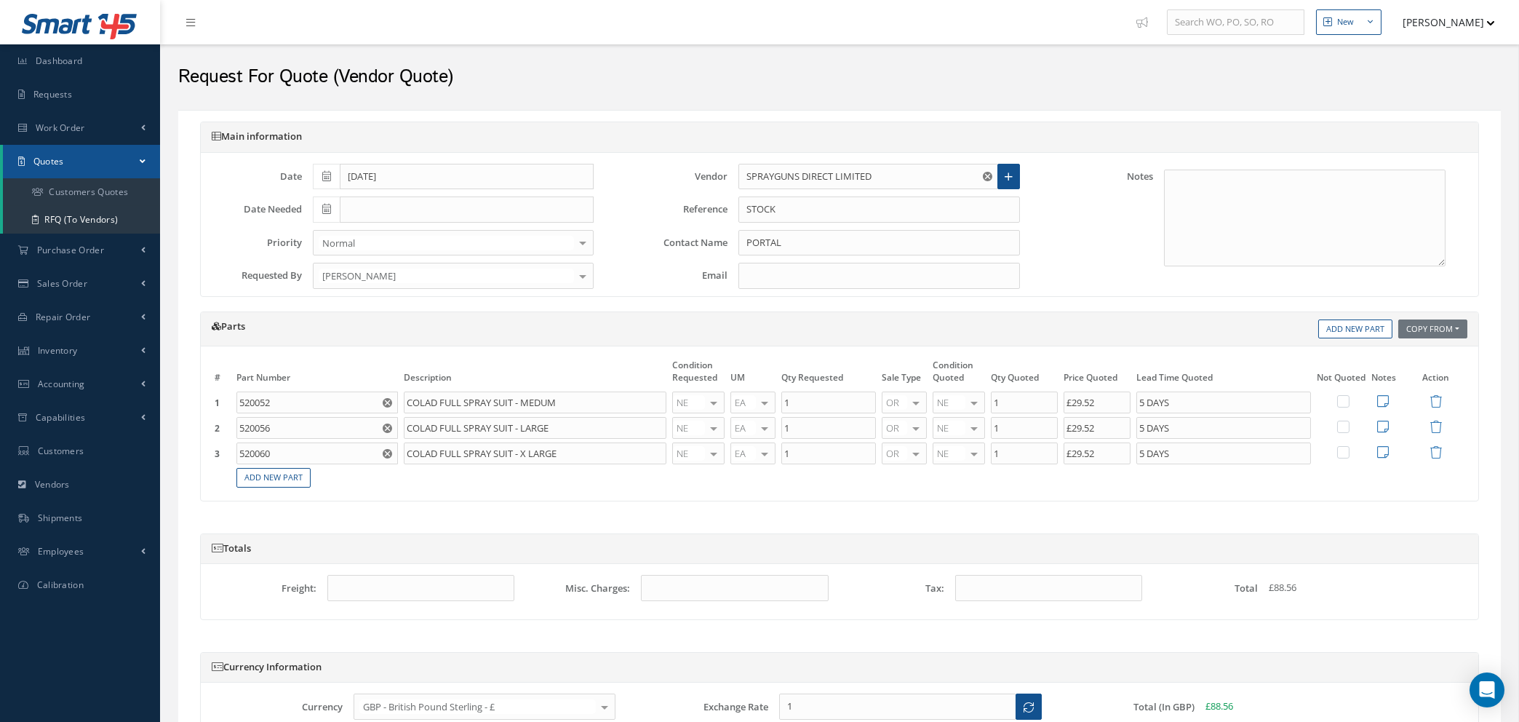
select select "25"
